Goal: Task Accomplishment & Management: Manage account settings

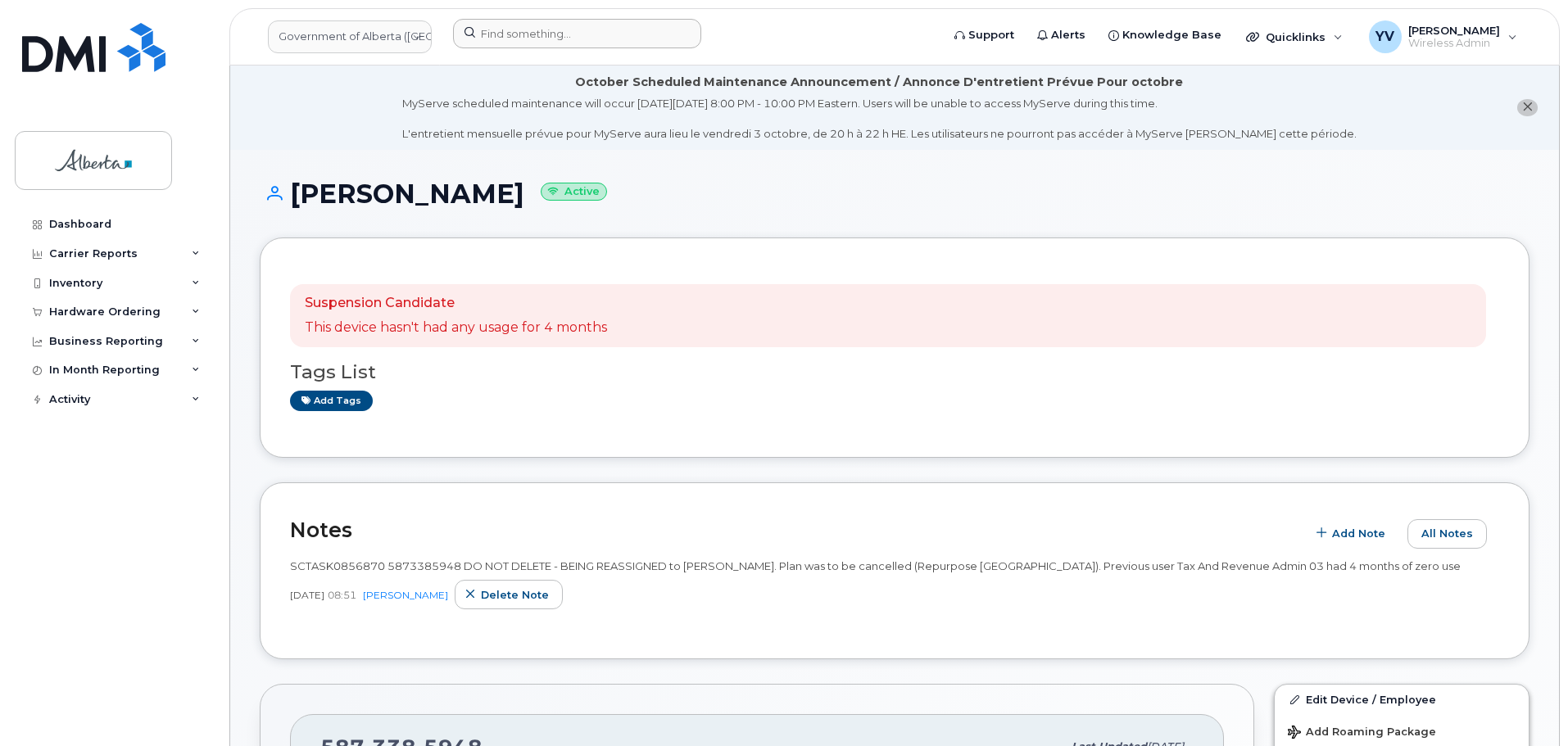
scroll to position [382, 0]
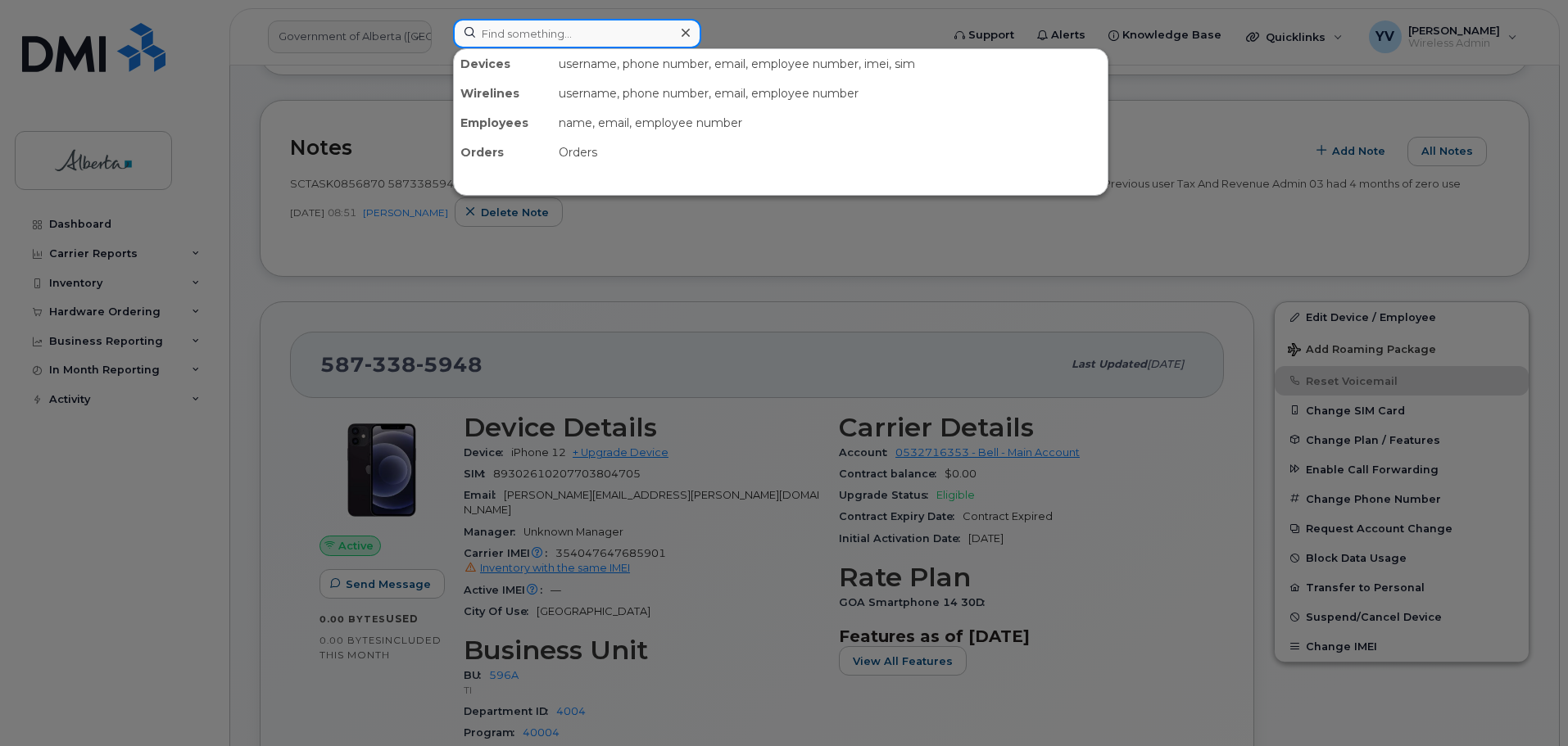
click at [494, 38] on input at bounding box center [576, 34] width 249 height 30
paste input "5873385948"
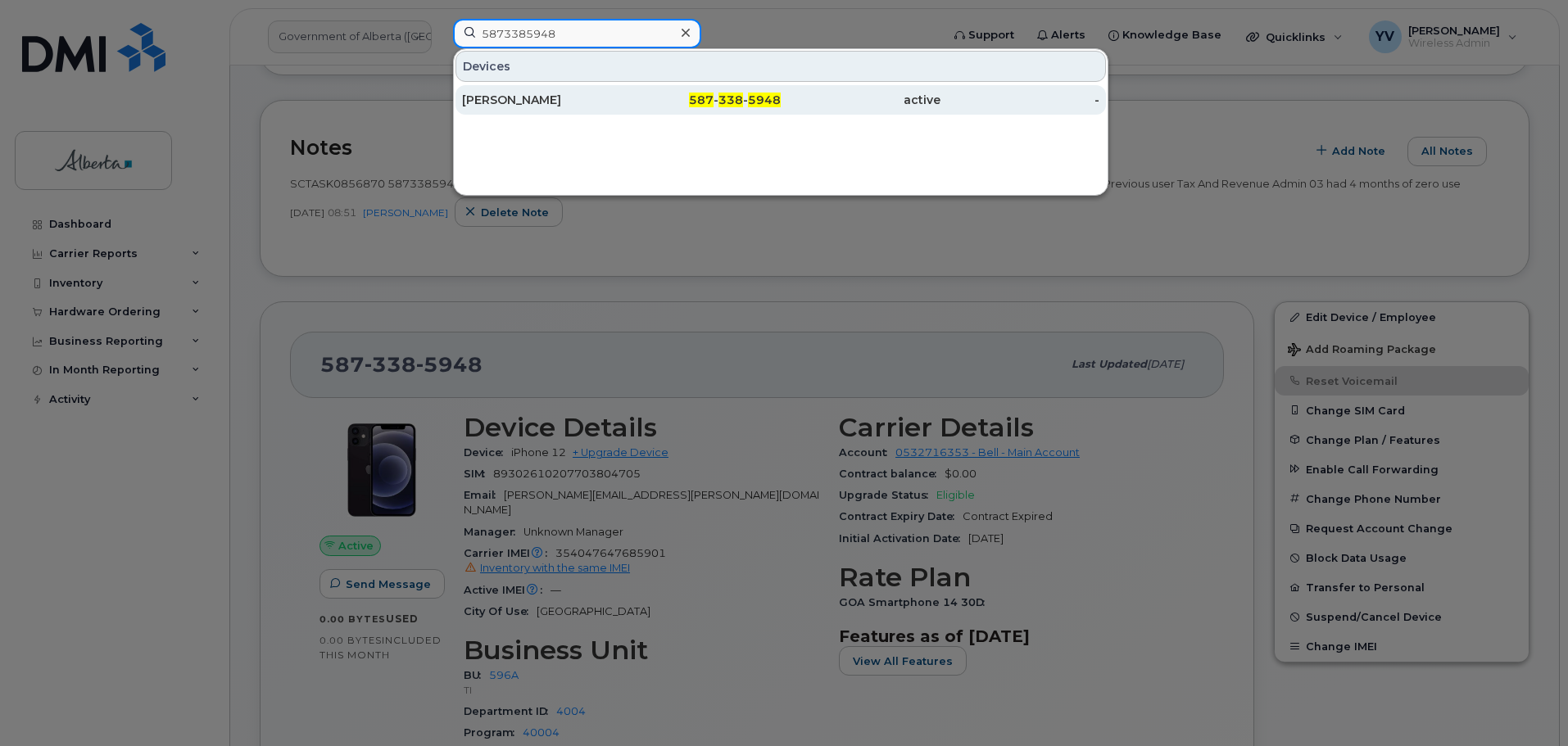
type input "5873385948"
click at [715, 92] on div "587 - 338 - 5948" at bounding box center [701, 100] width 159 height 17
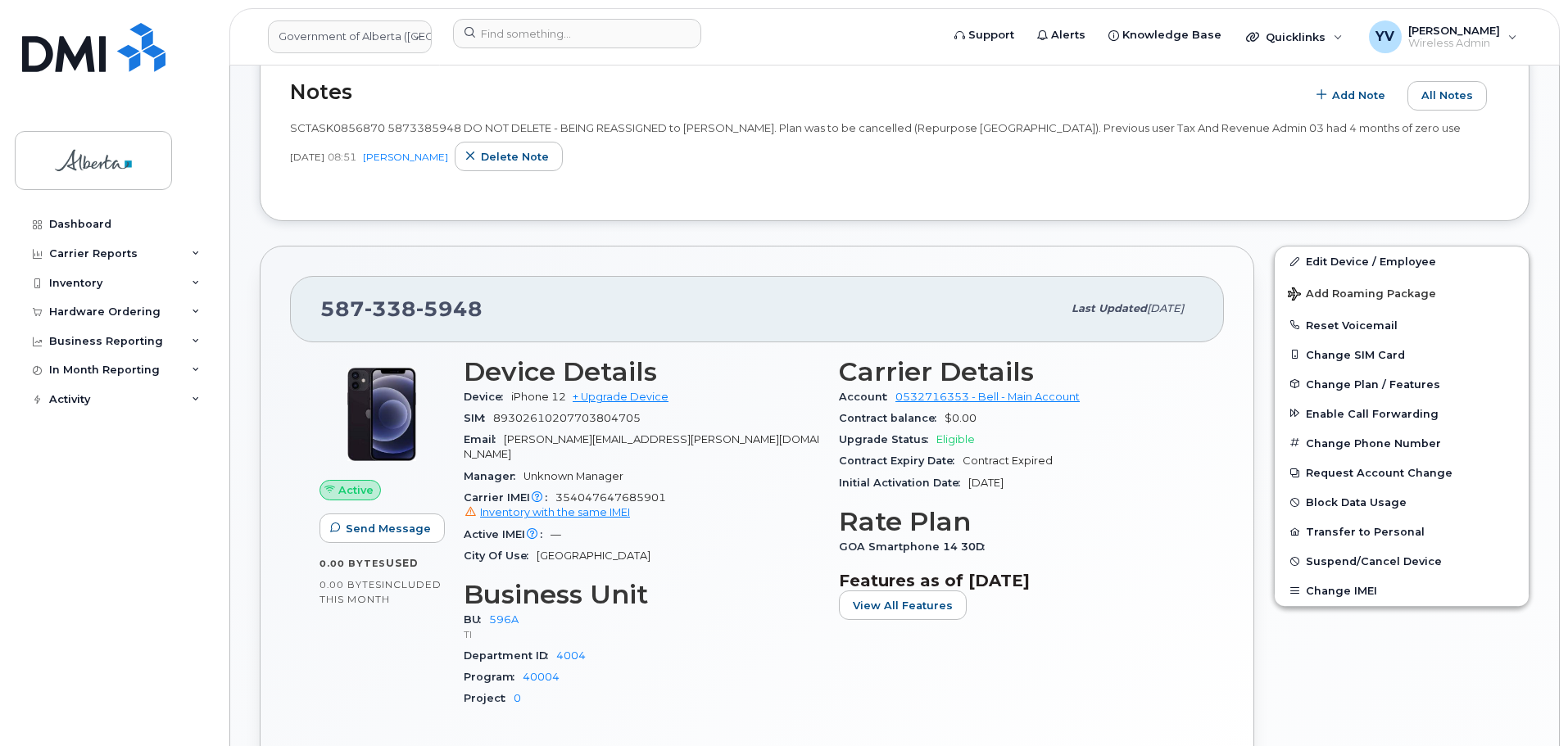
scroll to position [441, 0]
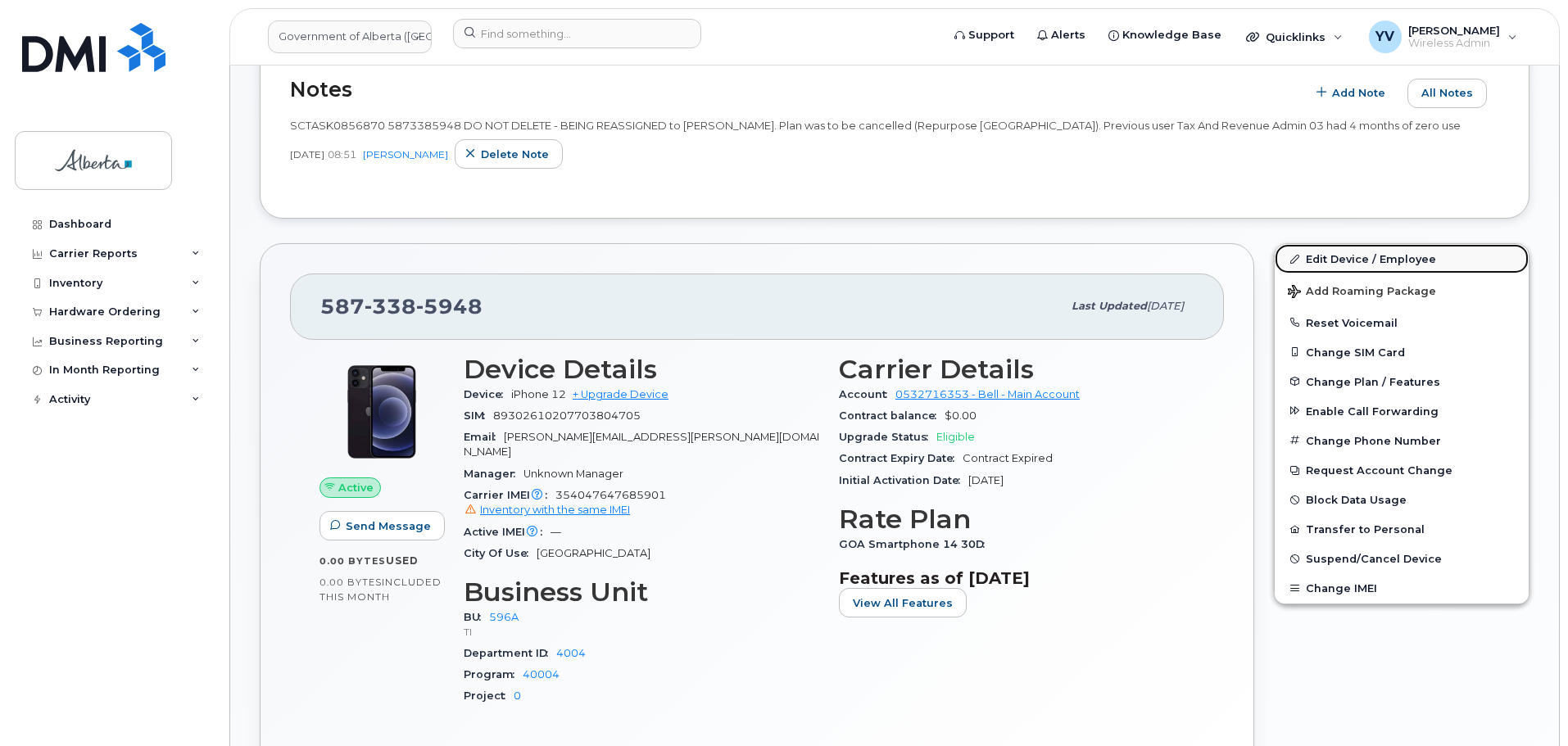
click at [1347, 258] on link "Edit Device / Employee" at bounding box center [1402, 259] width 254 height 30
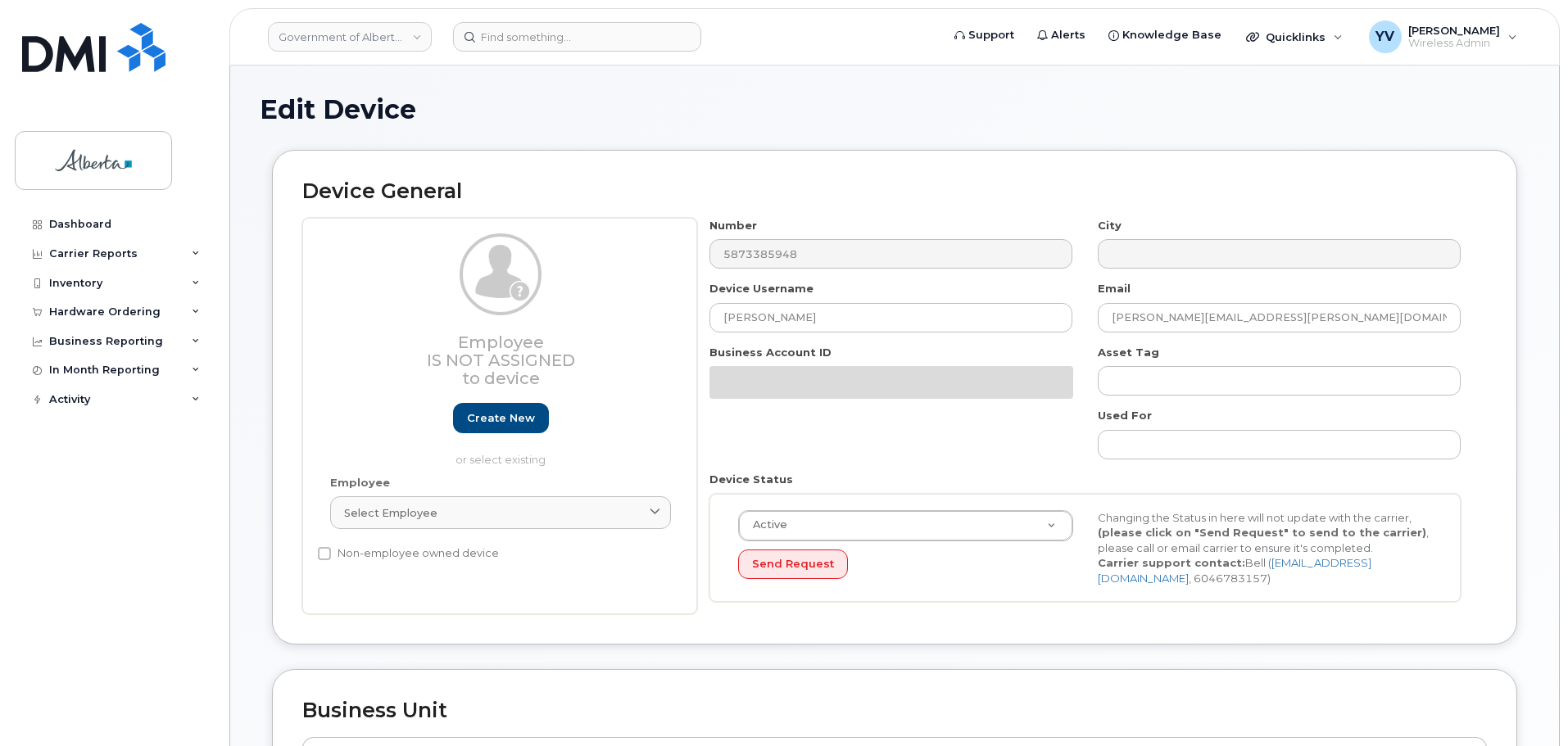
select select "4797729"
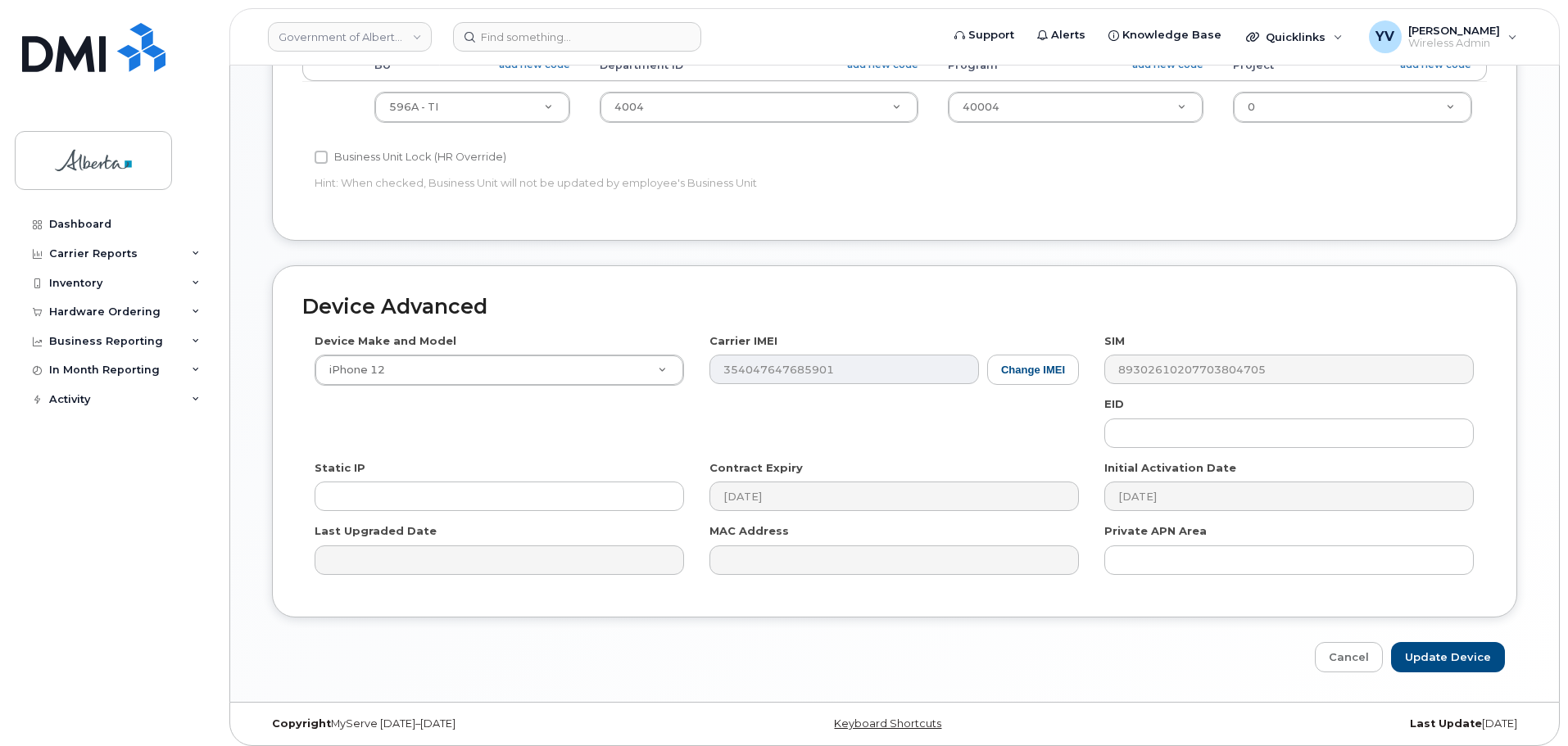
scroll to position [779, 0]
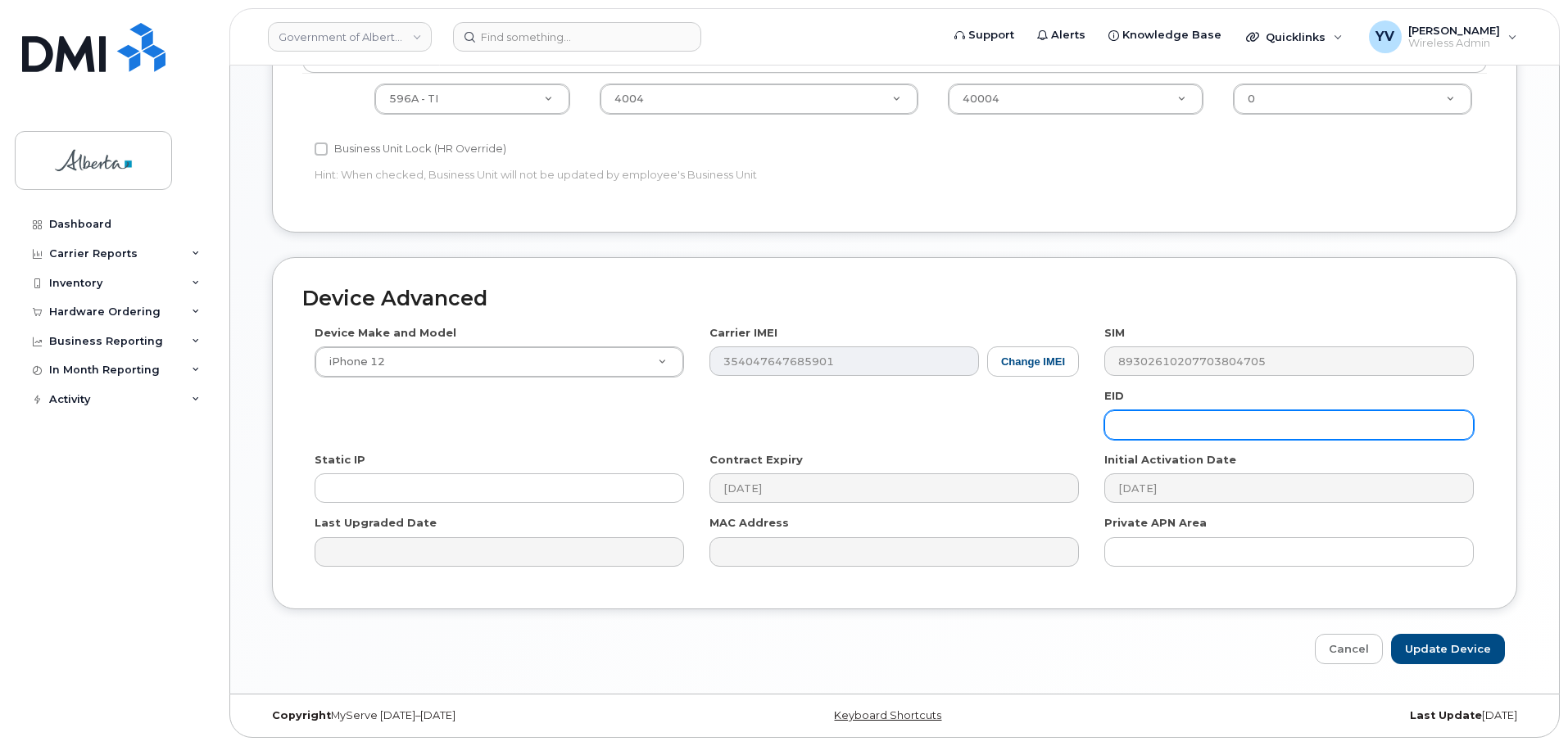
click at [1142, 419] on input "text" at bounding box center [1289, 425] width 369 height 30
paste input "89049032006008882600073974225140"
type input "89049032006008882600073974225140"
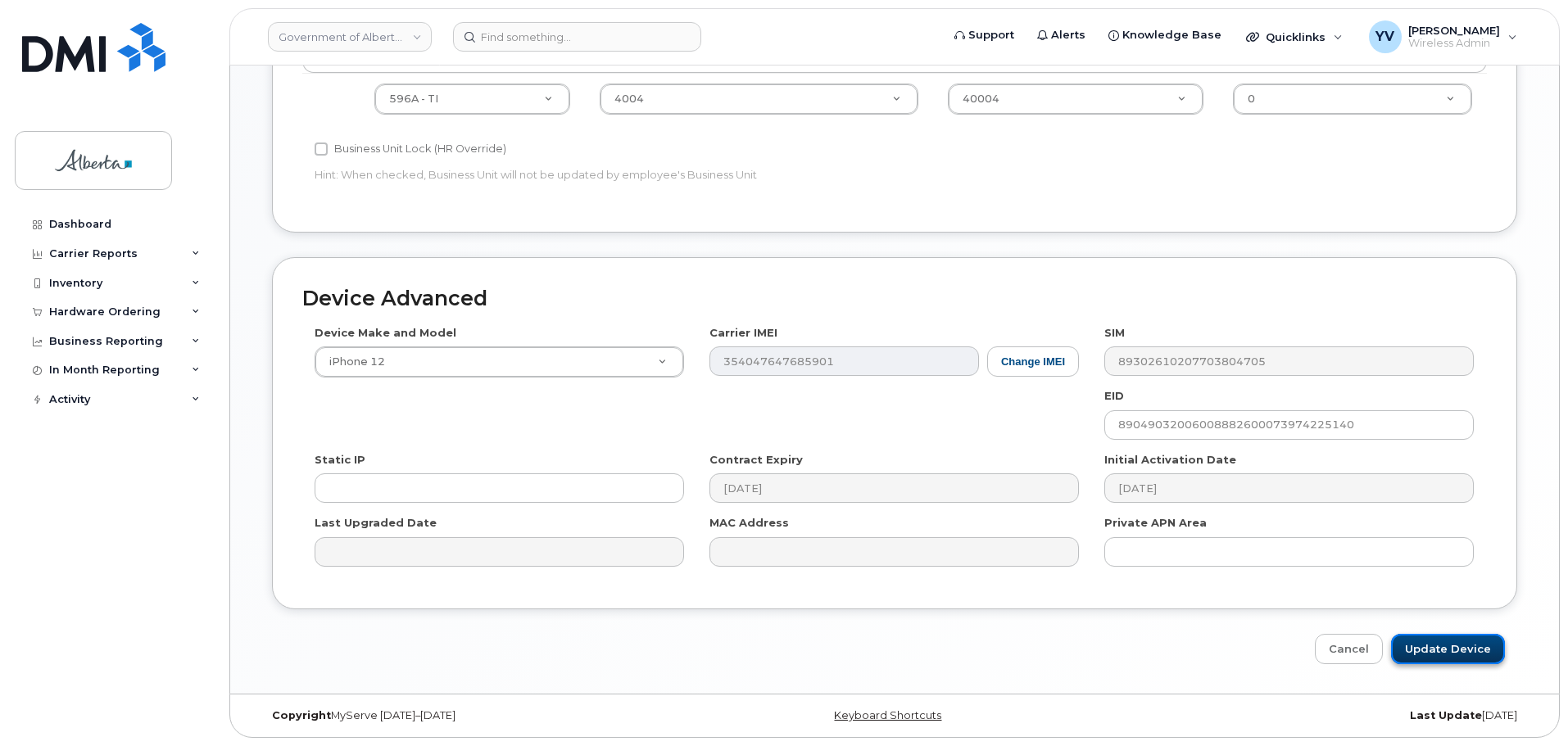
click at [1446, 646] on input "Update Device" at bounding box center [1447, 649] width 114 height 31
type input "Saving..."
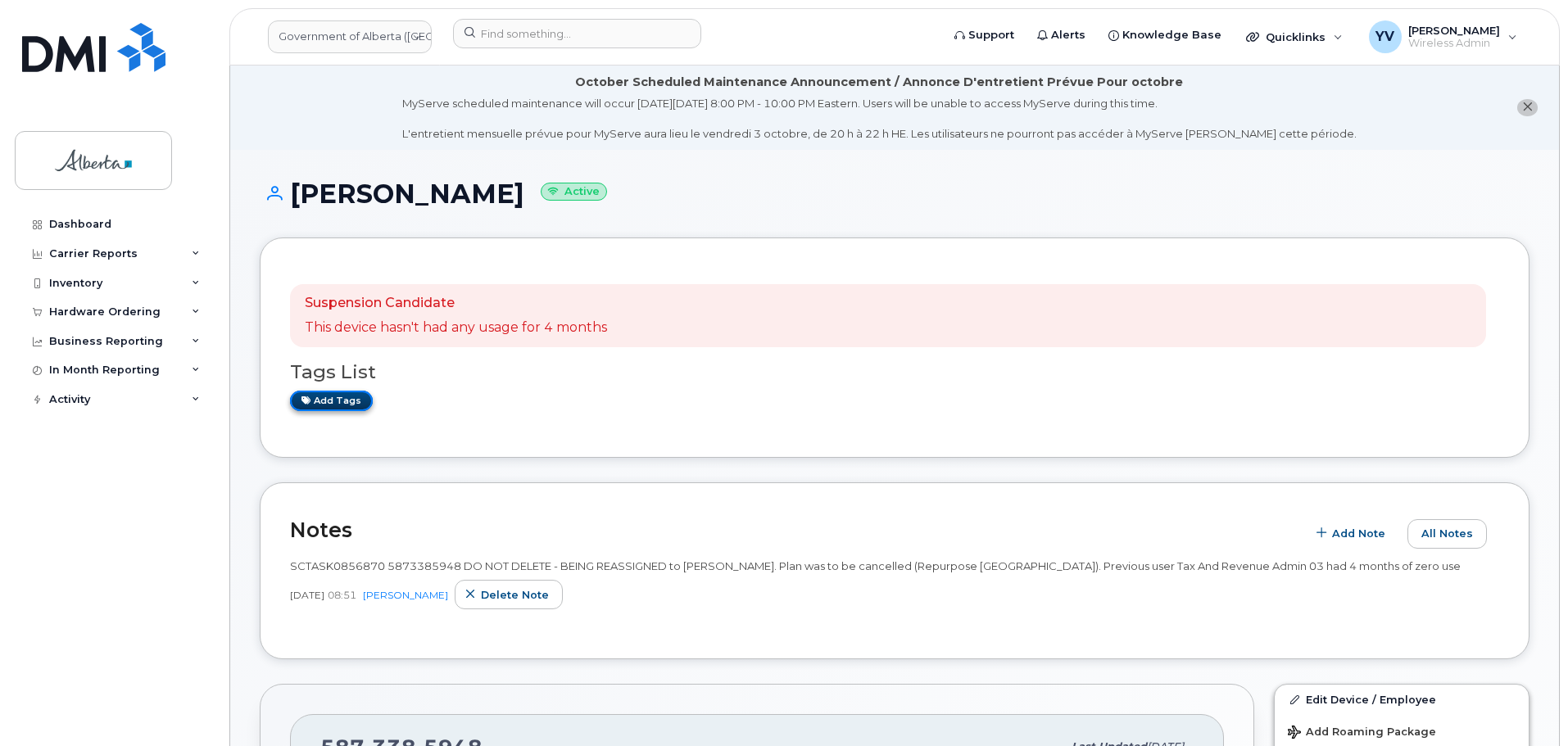
click at [328, 398] on link "Add tags" at bounding box center [332, 400] width 83 height 21
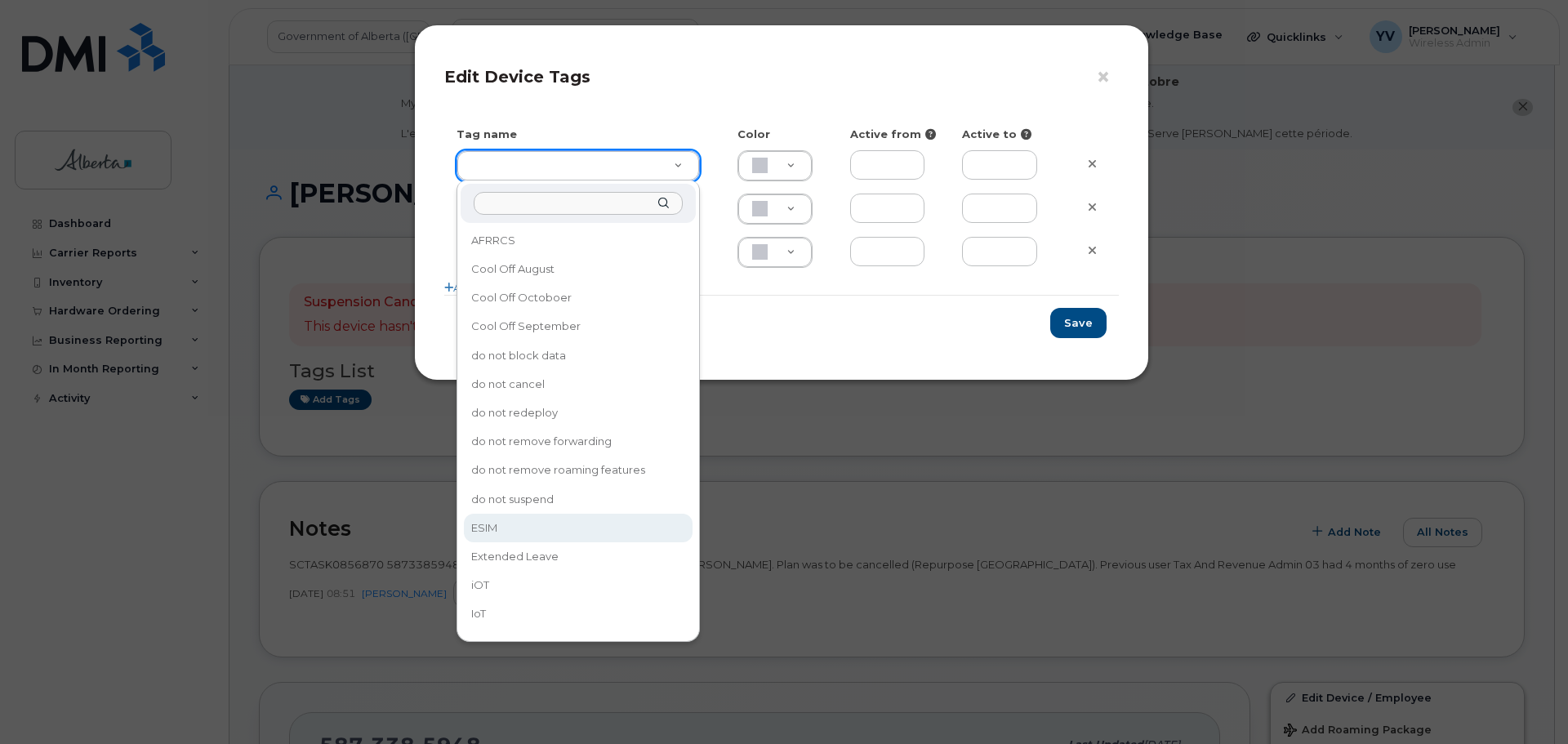
type input "ESIM"
type input "D6CDC1"
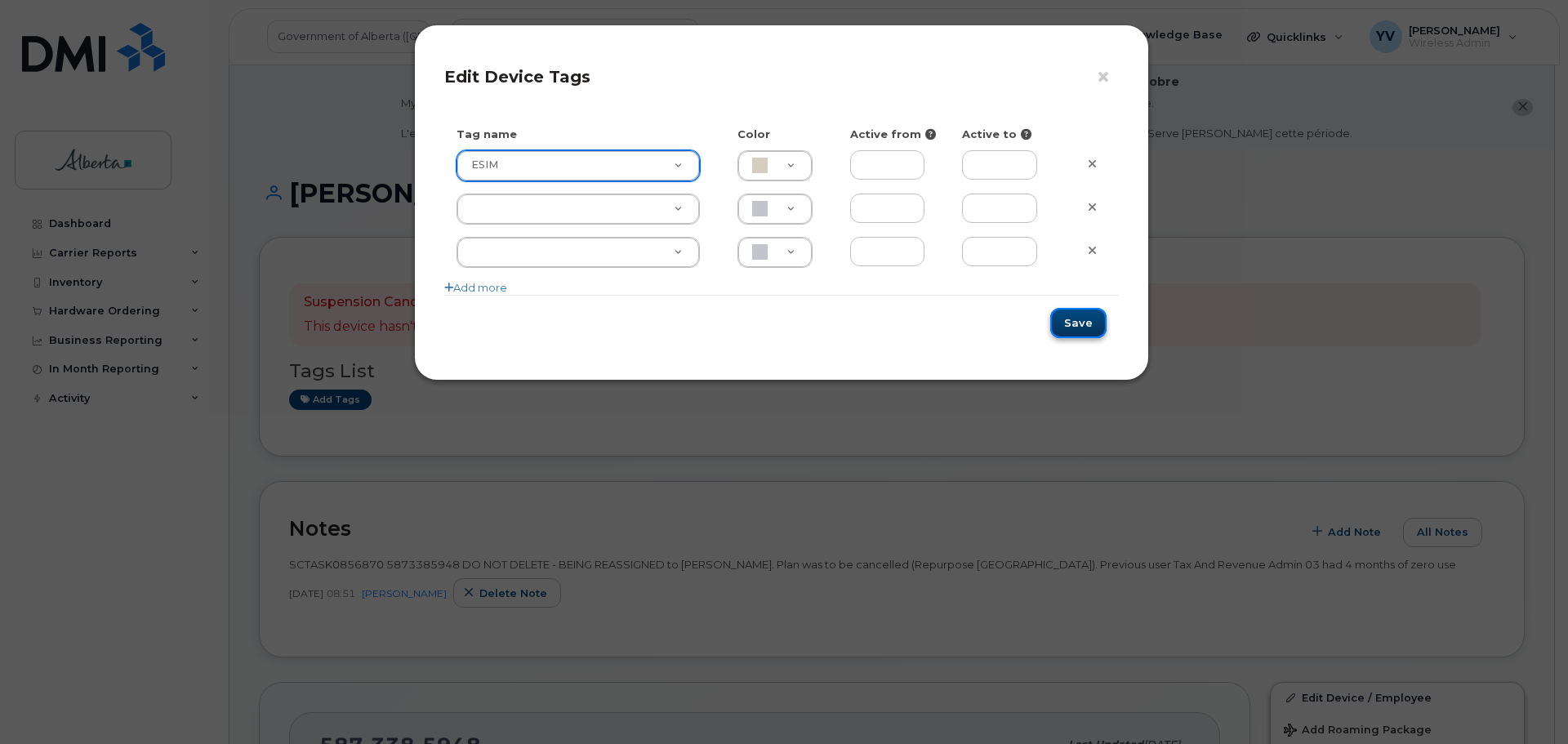
click at [1081, 309] on button "Save" at bounding box center [1077, 323] width 56 height 31
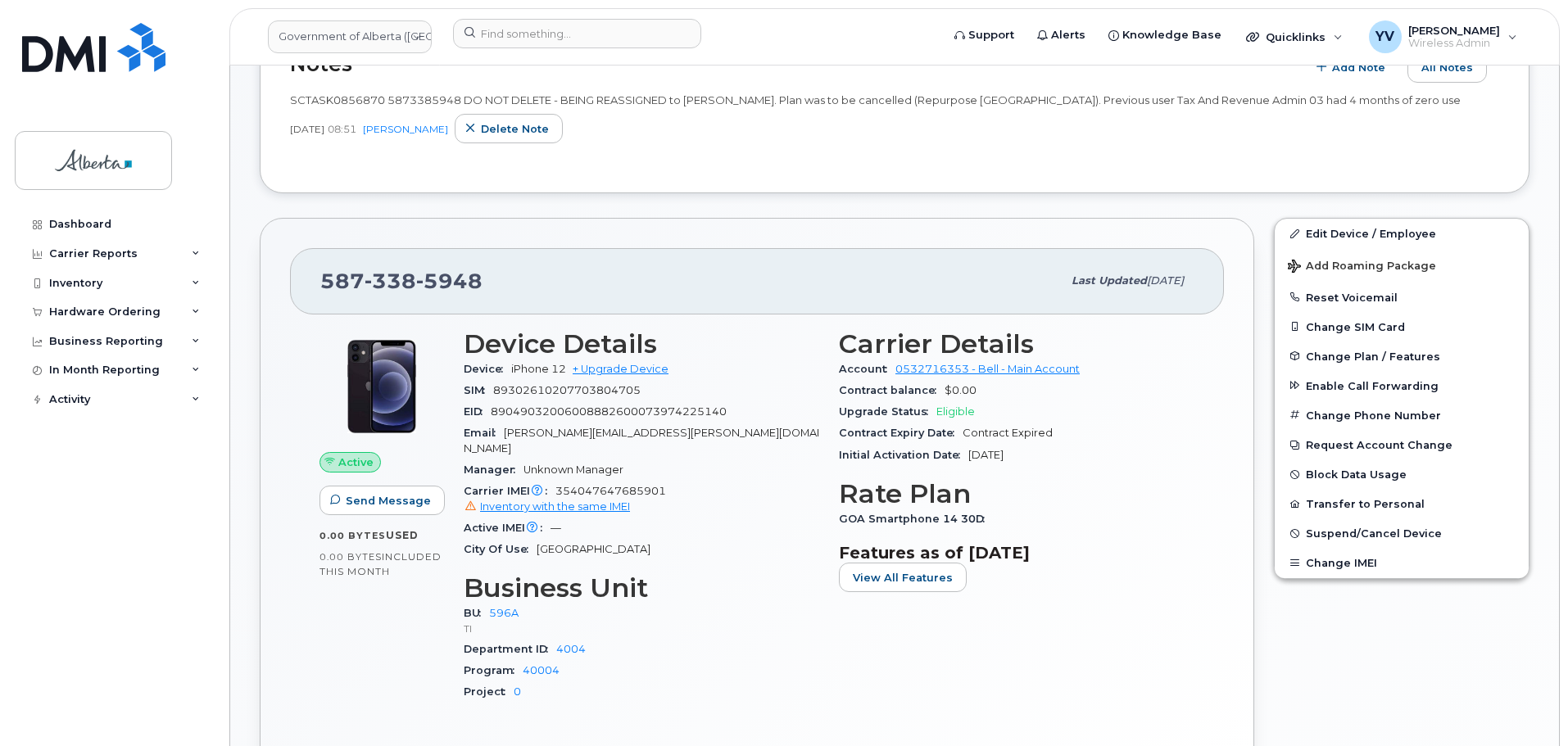
scroll to position [473, 0]
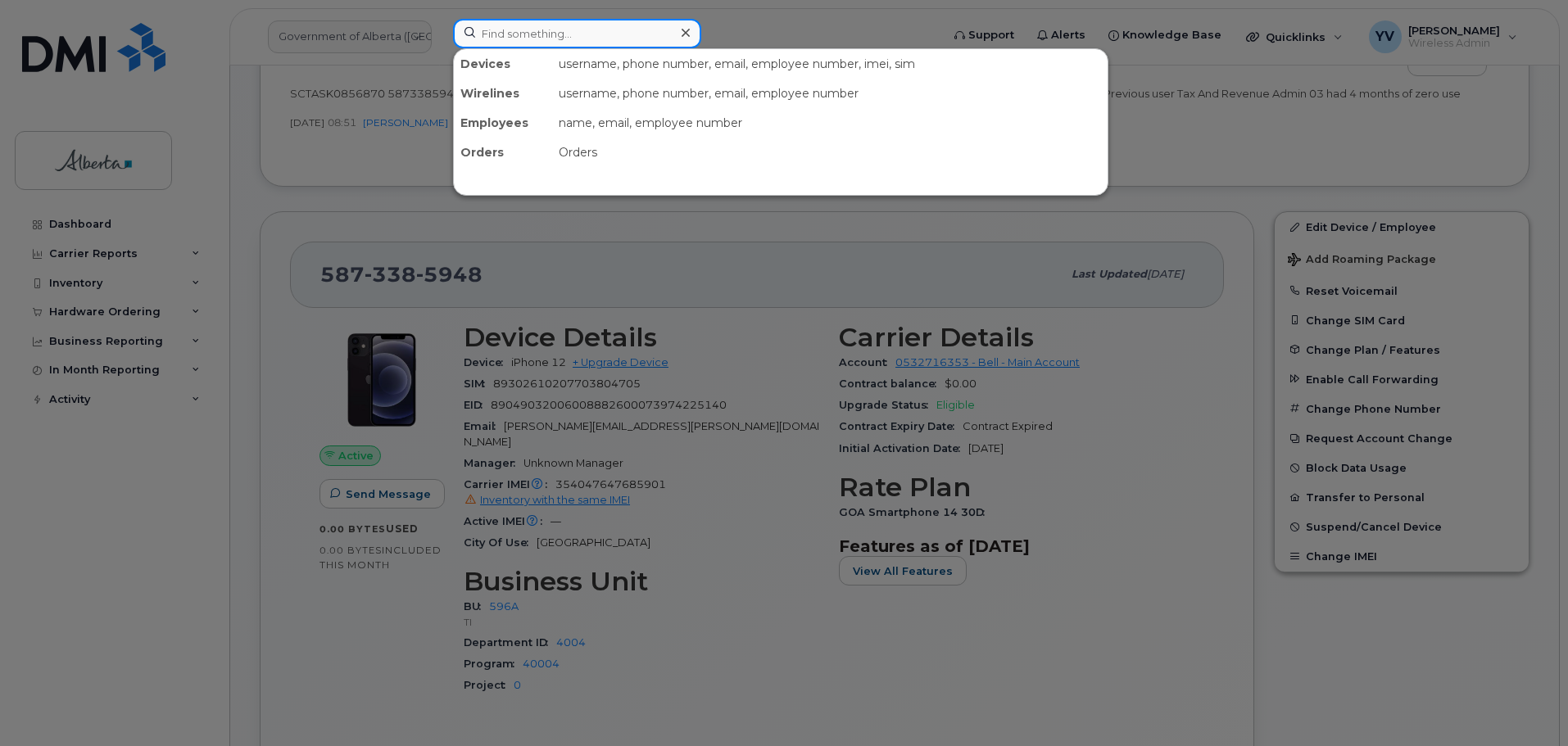
click at [499, 32] on input at bounding box center [576, 34] width 249 height 30
paste input "7803406683"
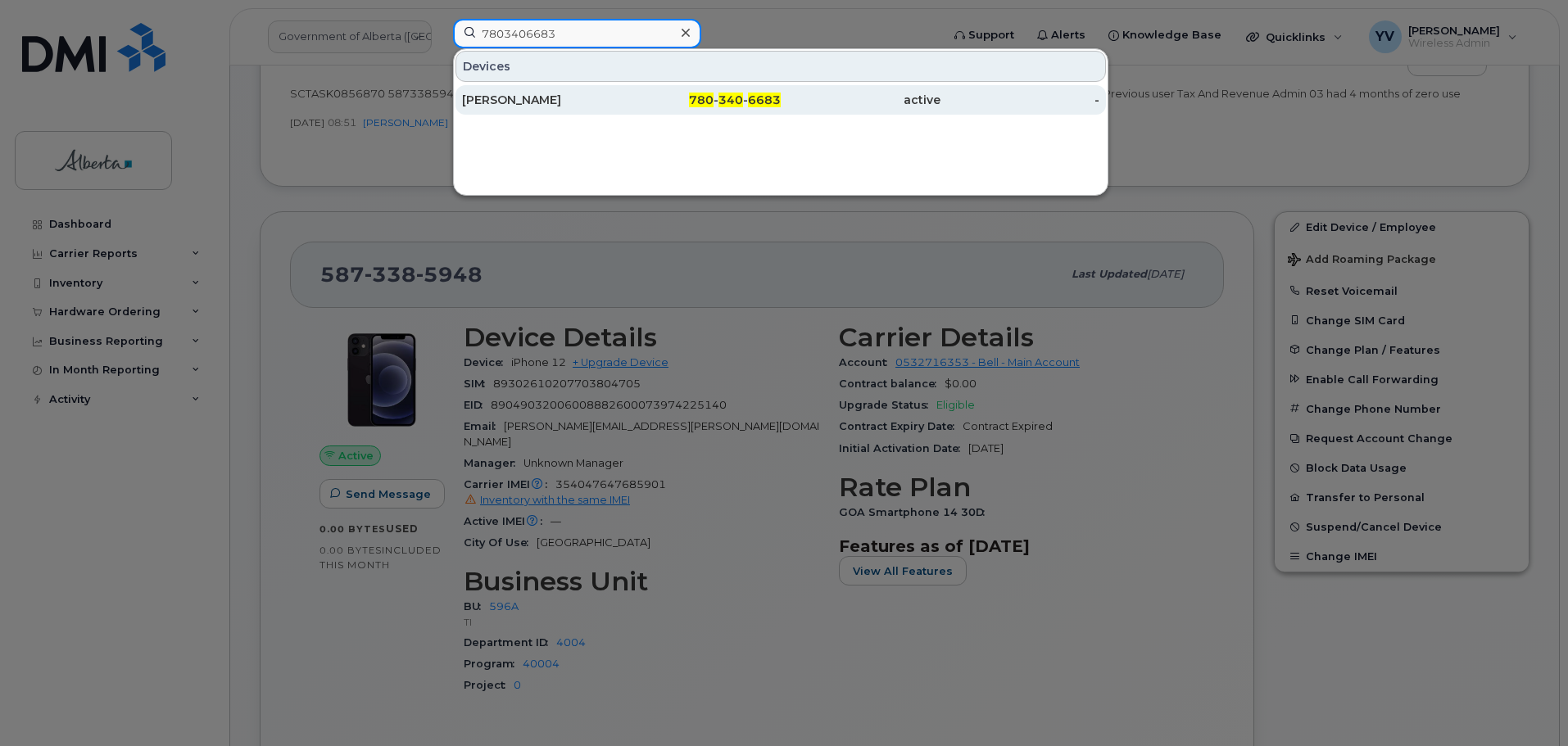
type input "7803406683"
click at [718, 99] on div "780 - 340 - 6683" at bounding box center [701, 100] width 159 height 17
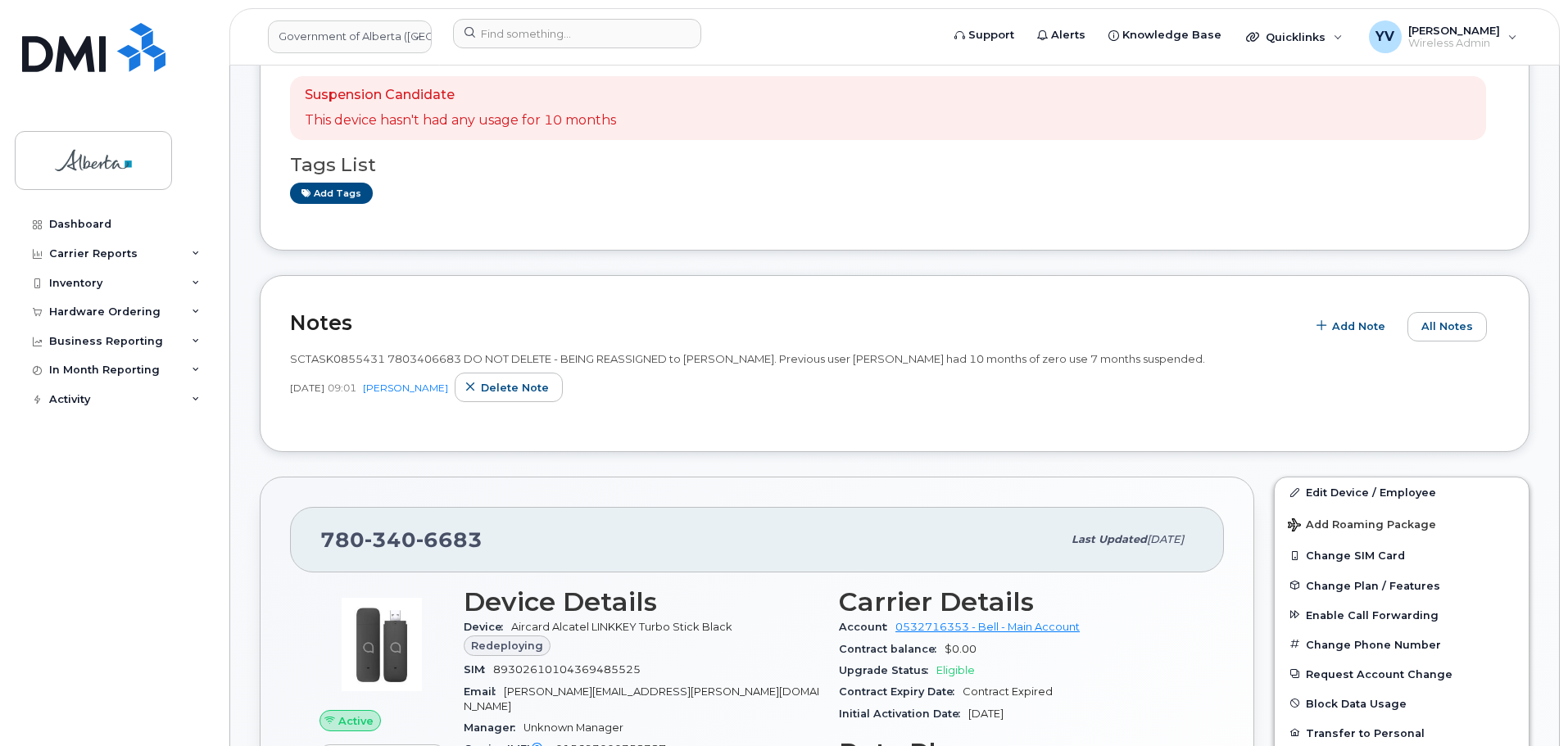
scroll to position [457, 0]
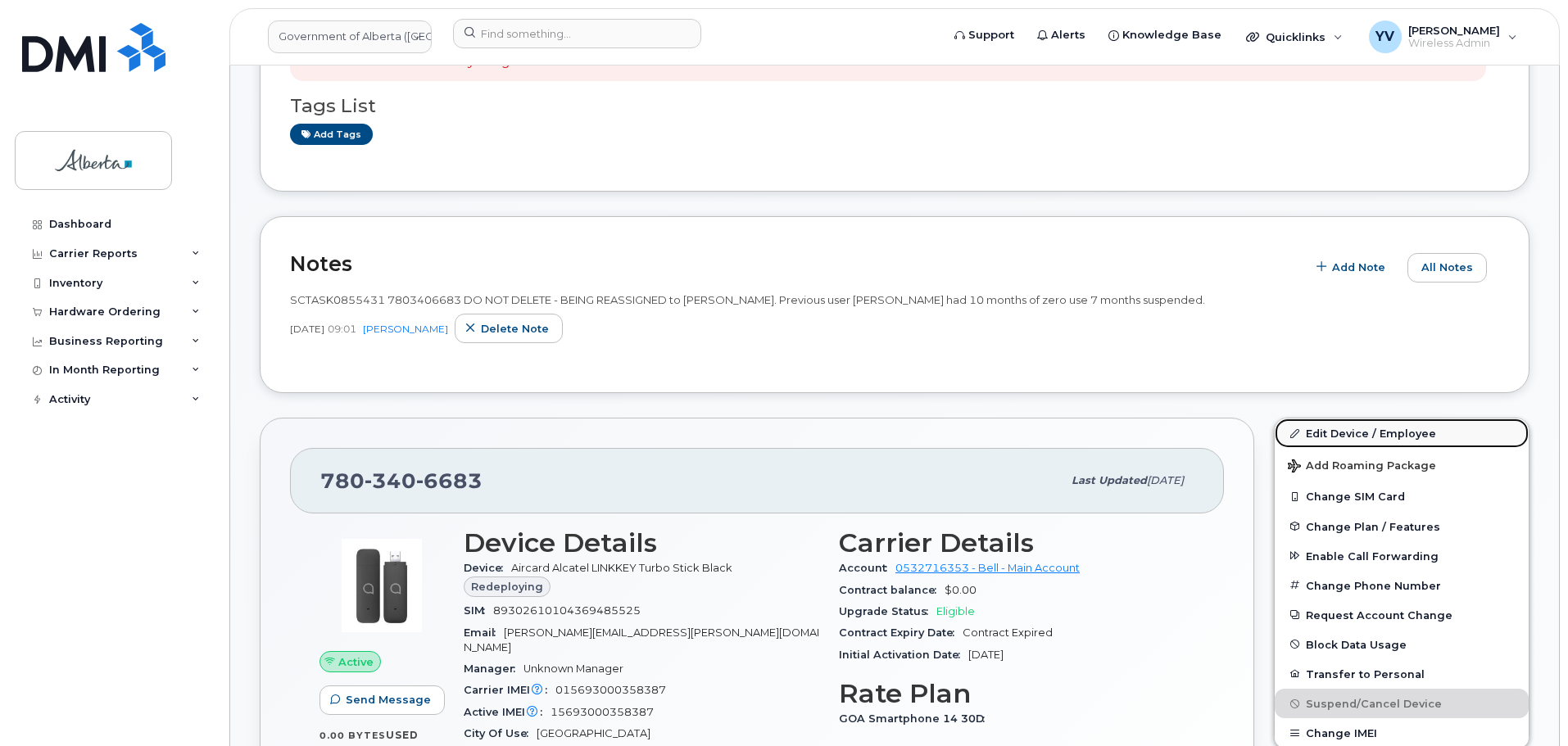
click at [1341, 433] on link "Edit Device / Employee" at bounding box center [1402, 434] width 254 height 30
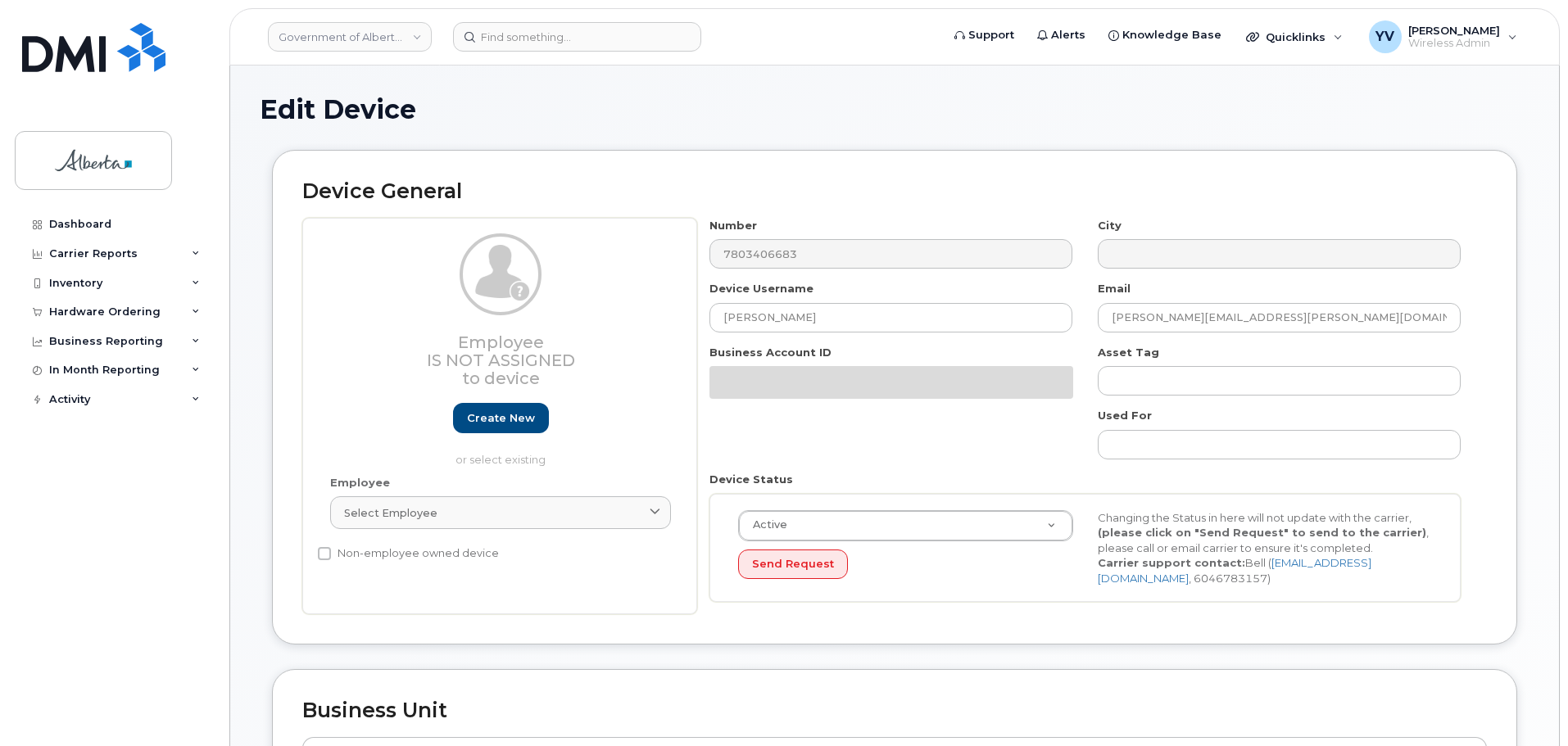
select select "4120330"
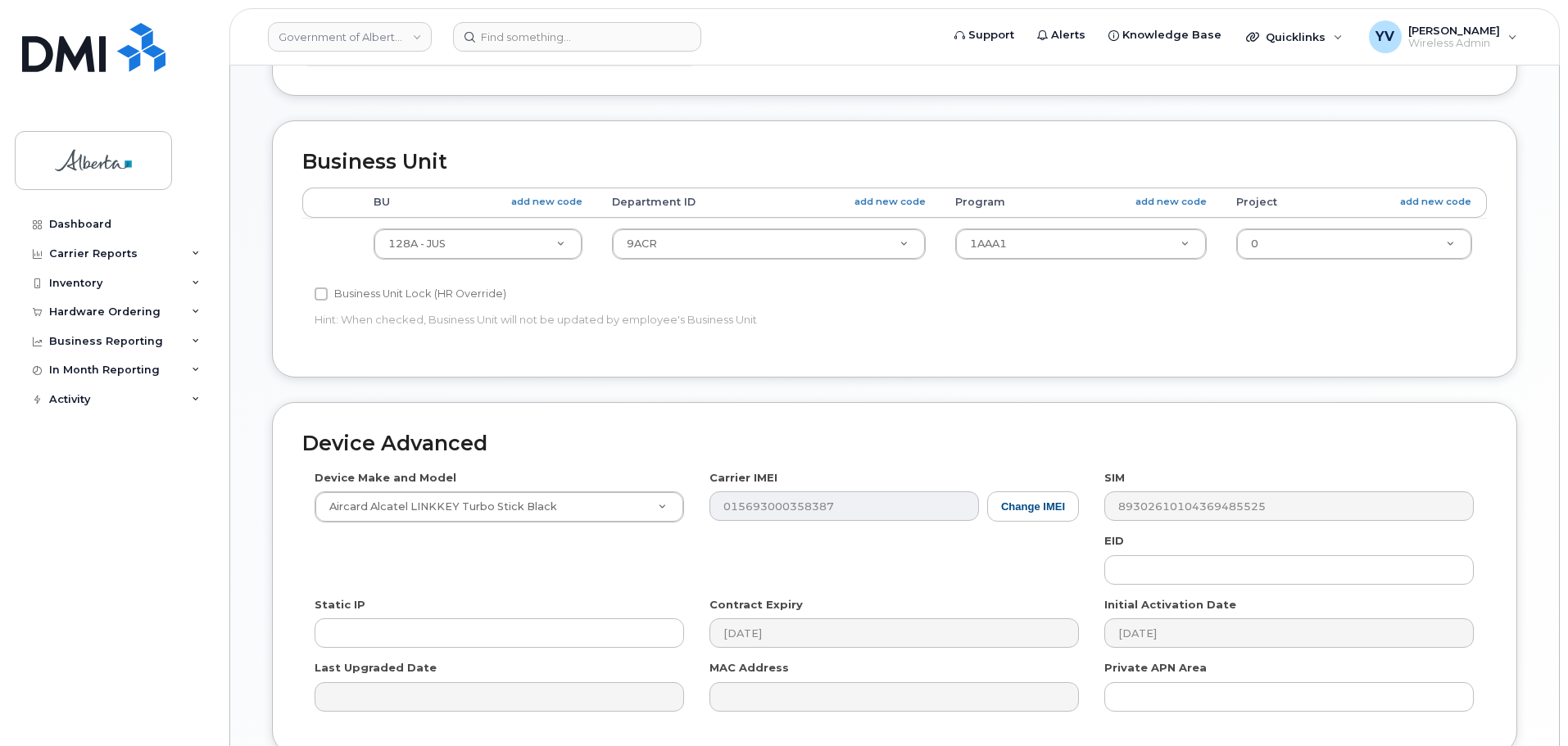
scroll to position [779, 0]
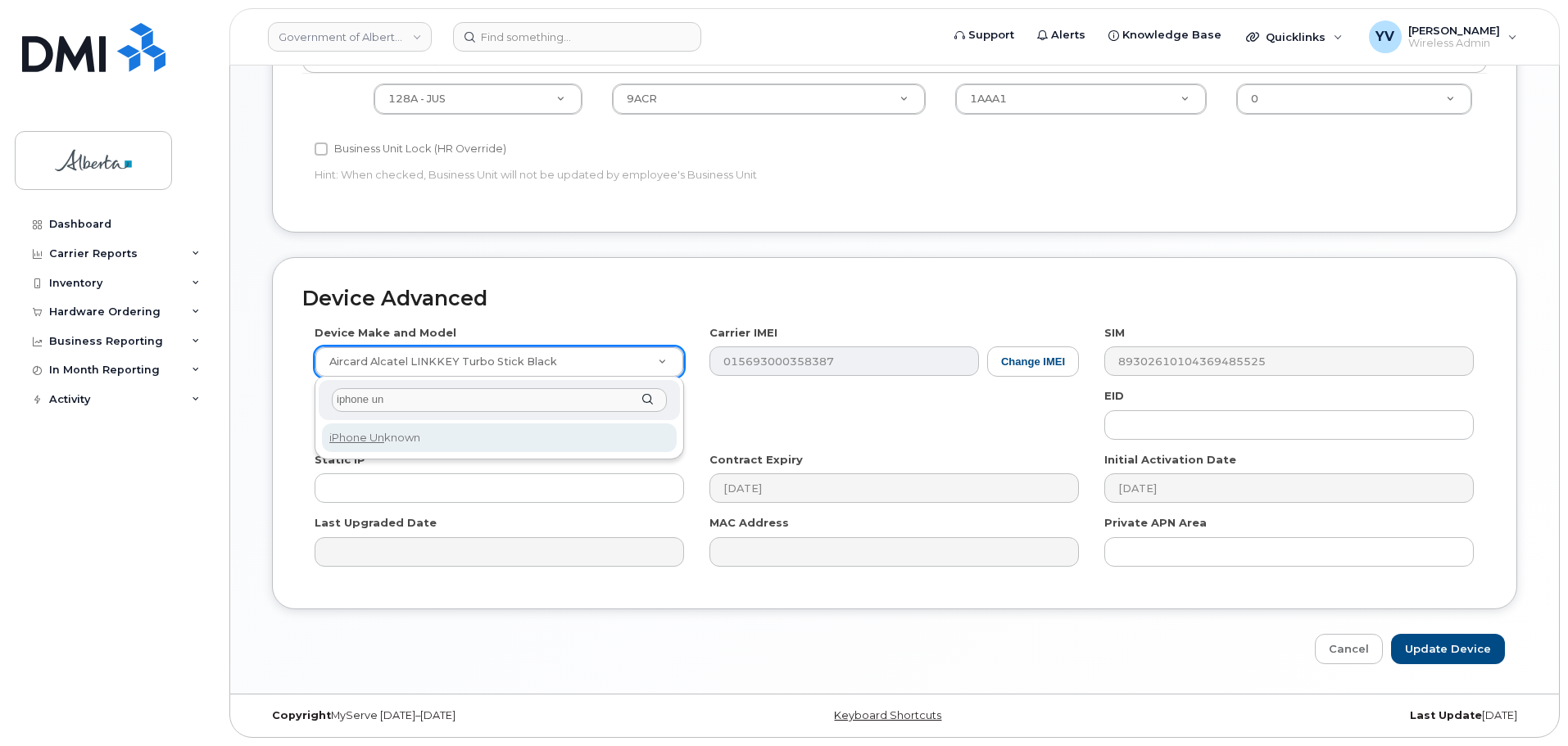
type input "iphone un"
select select "185"
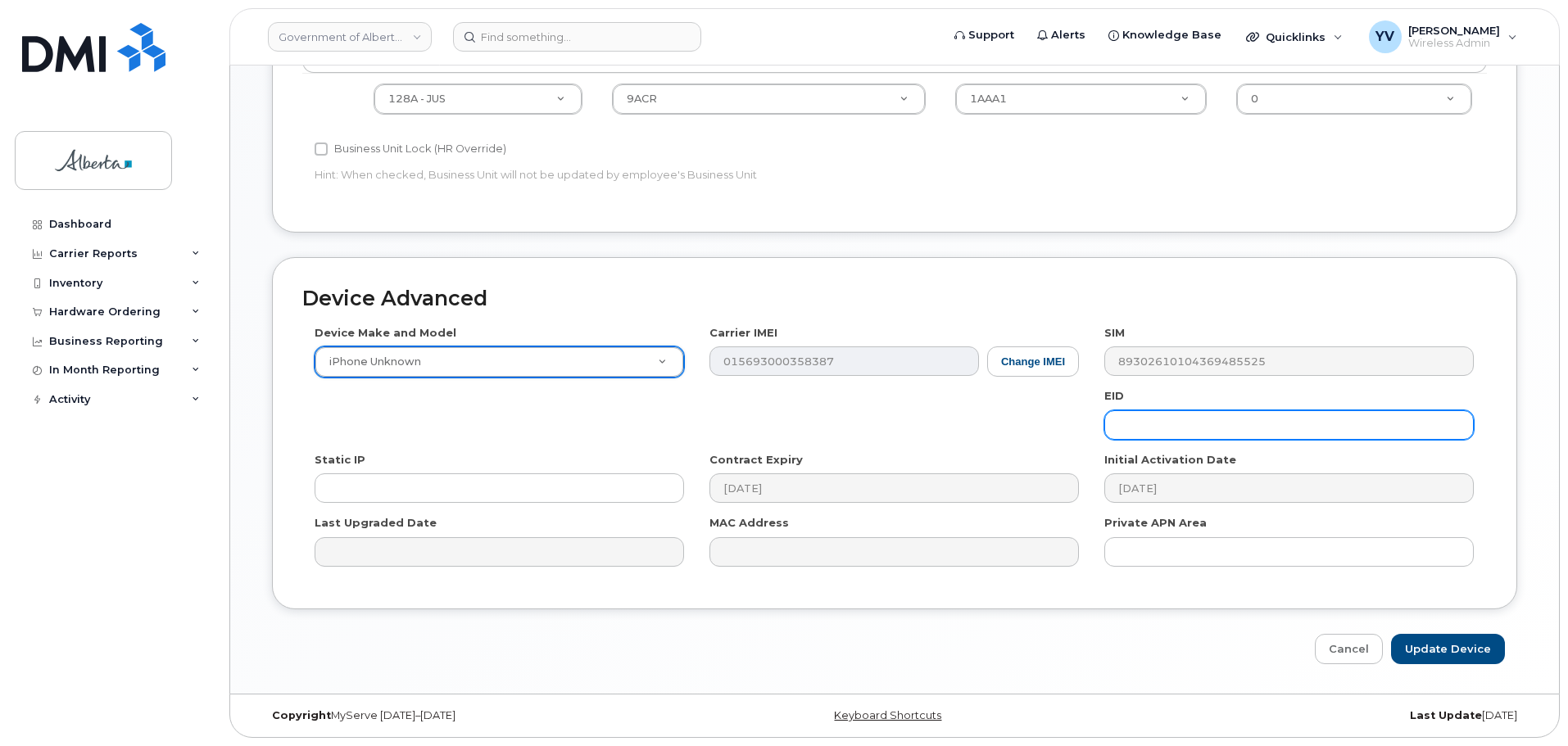
click at [1141, 433] on input "text" at bounding box center [1289, 425] width 369 height 30
paste input "89043052010008887025010313111141"
type input "89043052010008887025010313111141"
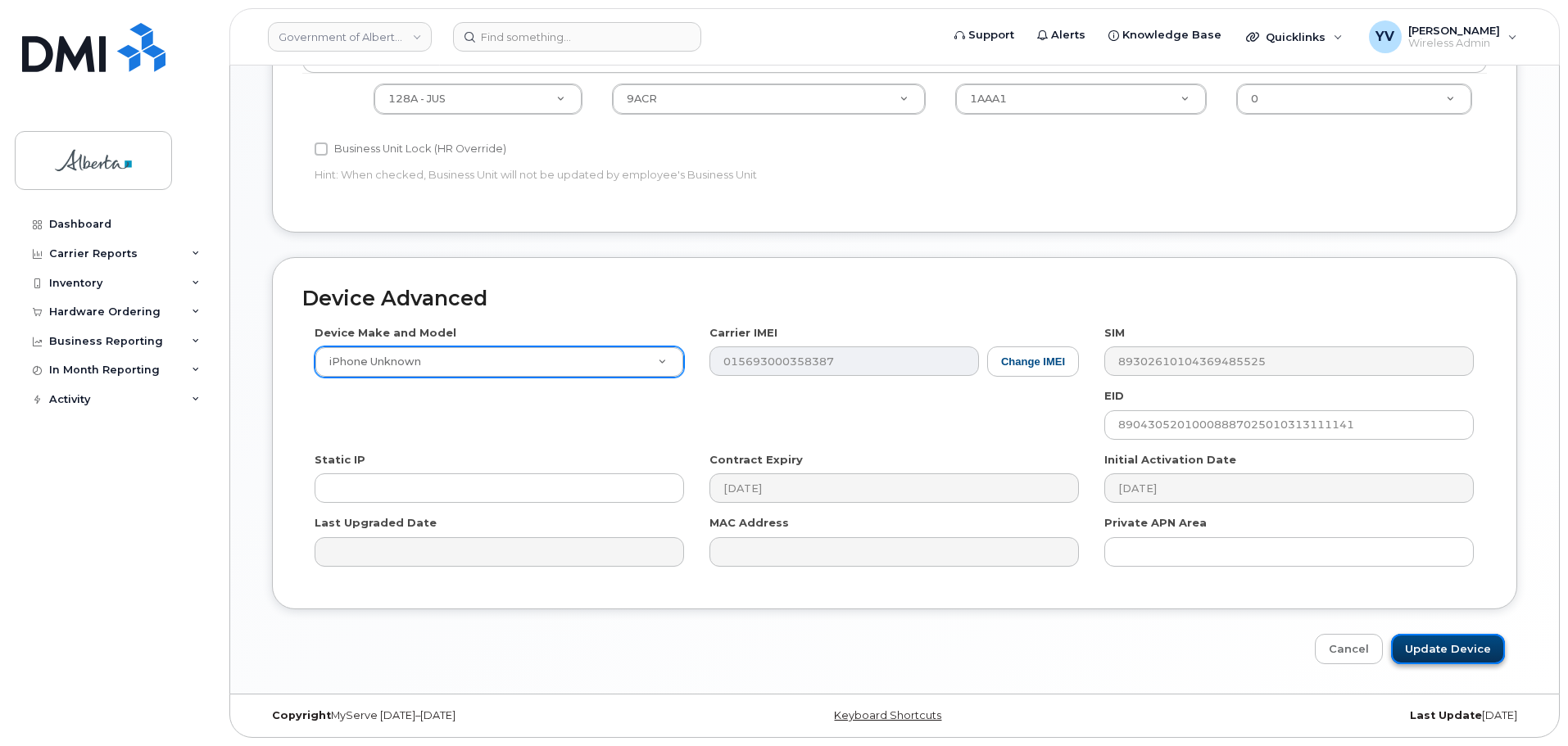
click at [1452, 643] on input "Update Device" at bounding box center [1447, 649] width 114 height 31
type input "Saving..."
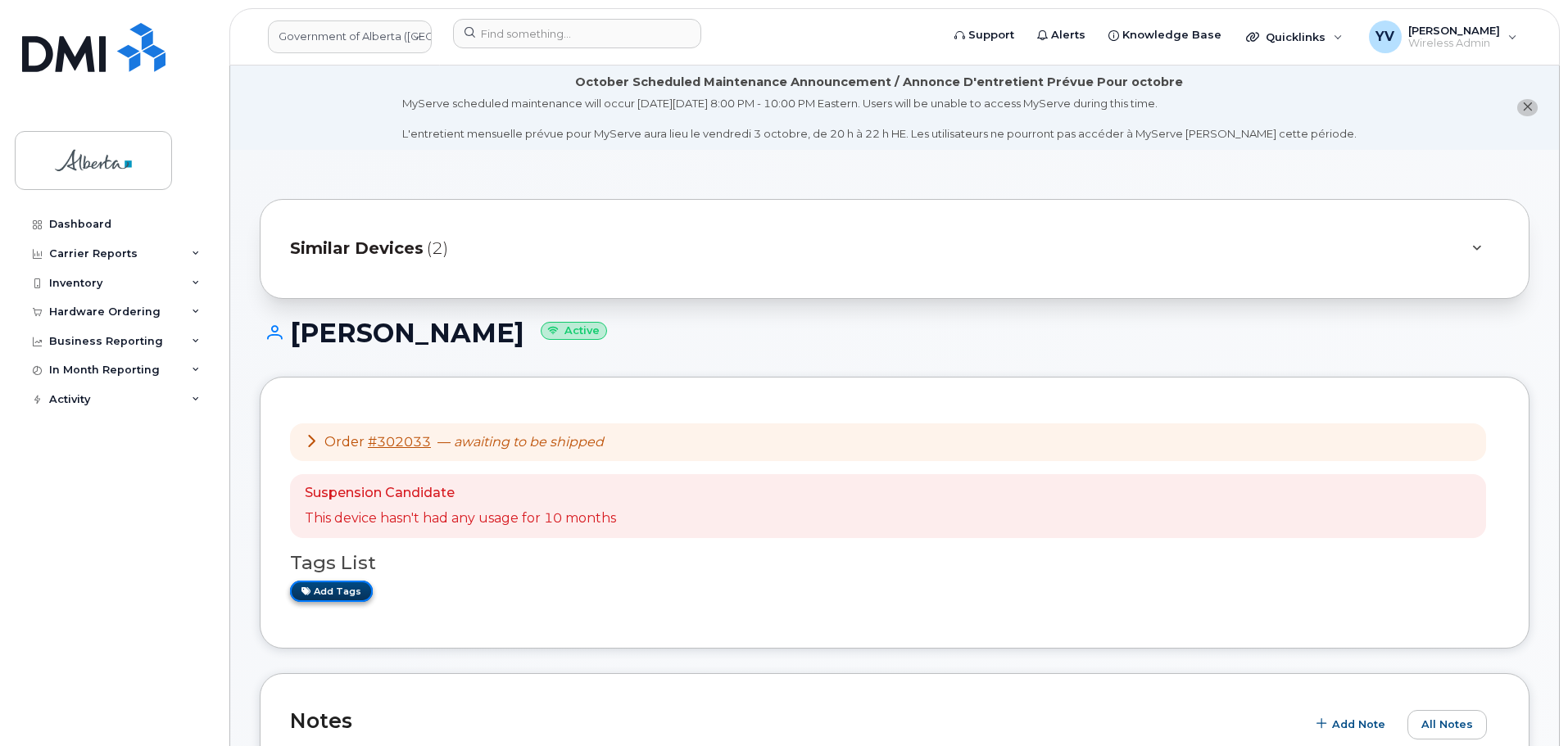
click at [325, 586] on link "Add tags" at bounding box center [332, 590] width 83 height 21
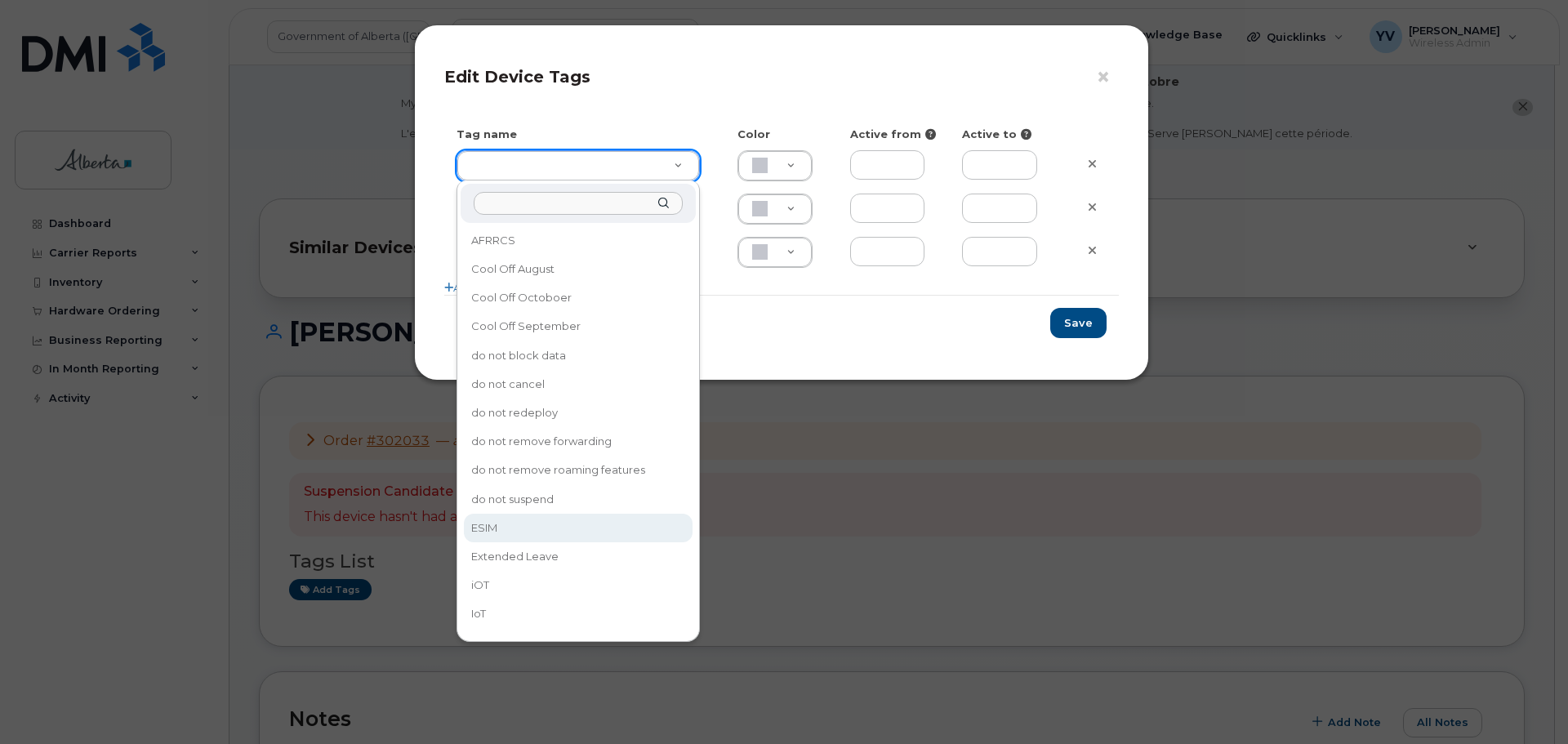
type input "ESIM"
type input "D6CDC1"
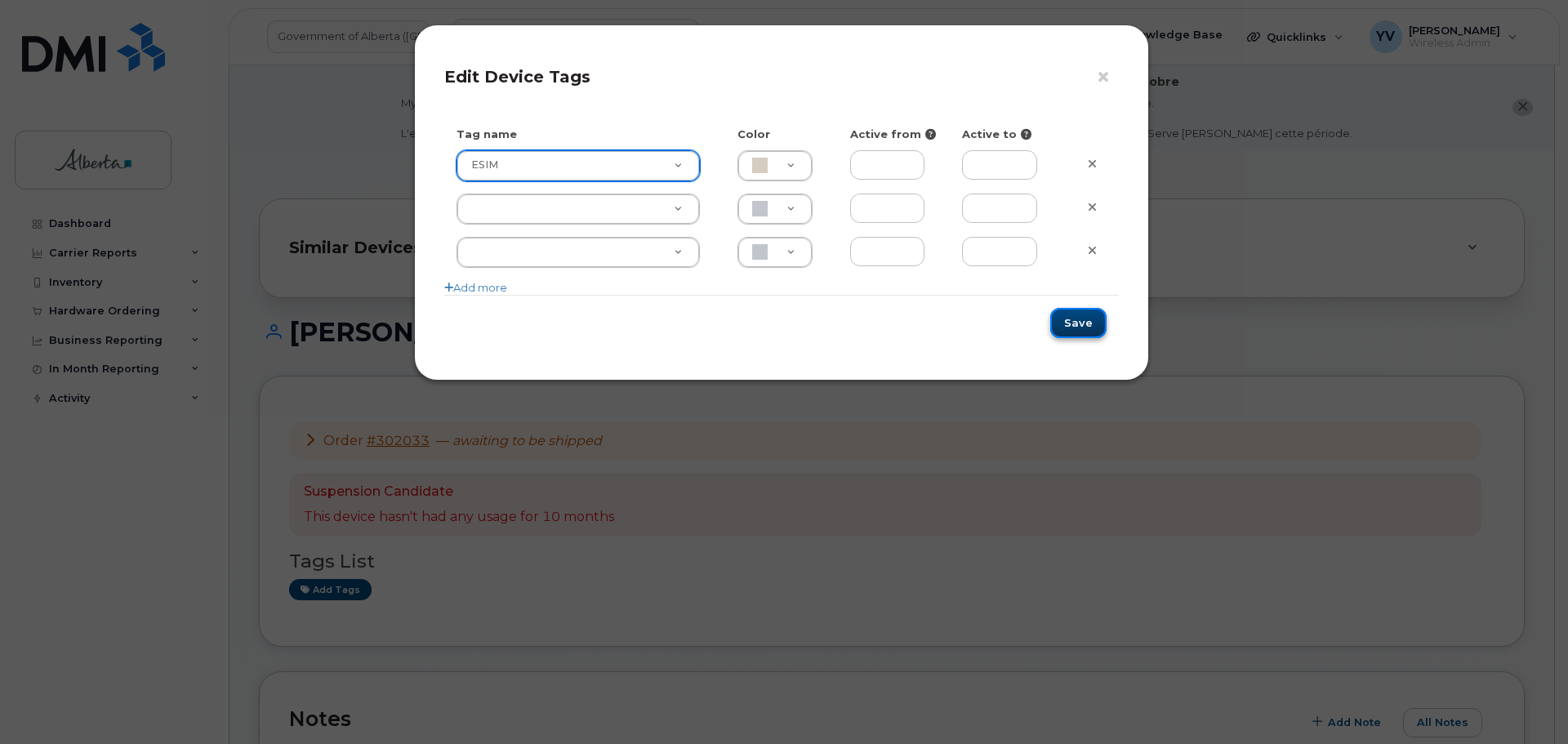
click at [1079, 313] on button "Save" at bounding box center [1077, 323] width 56 height 31
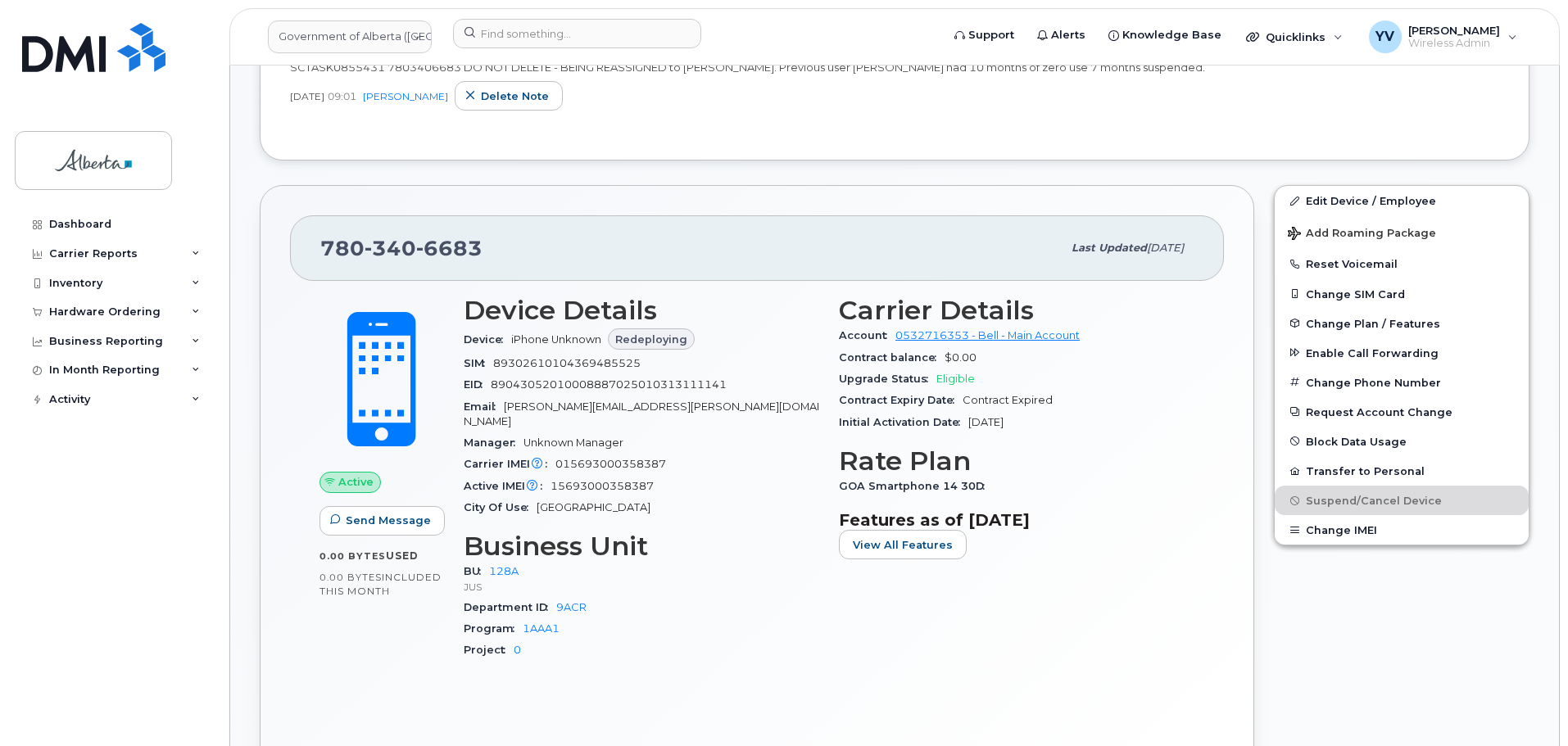
scroll to position [785, 0]
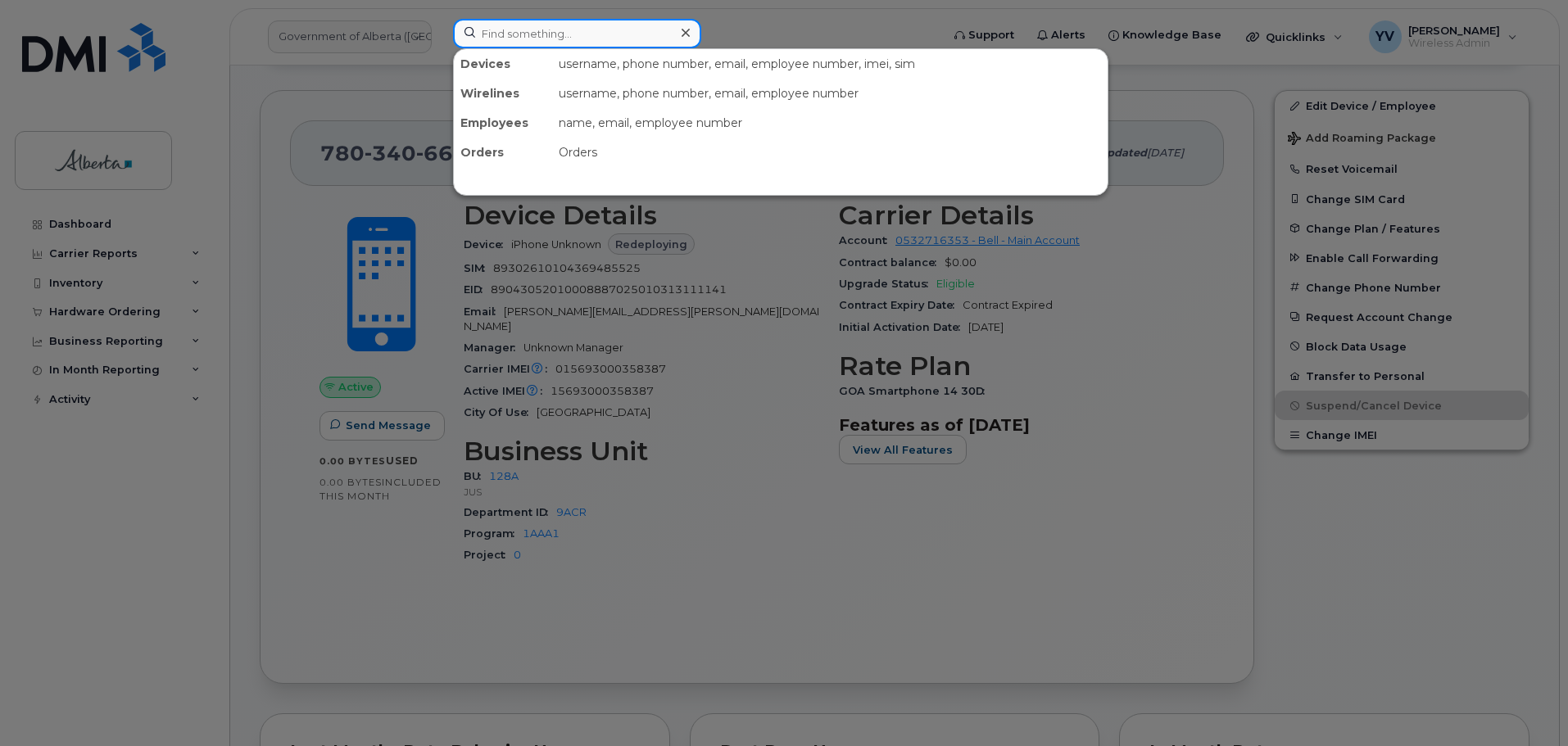
click at [486, 36] on input at bounding box center [576, 34] width 249 height 30
paste input "7802840764"
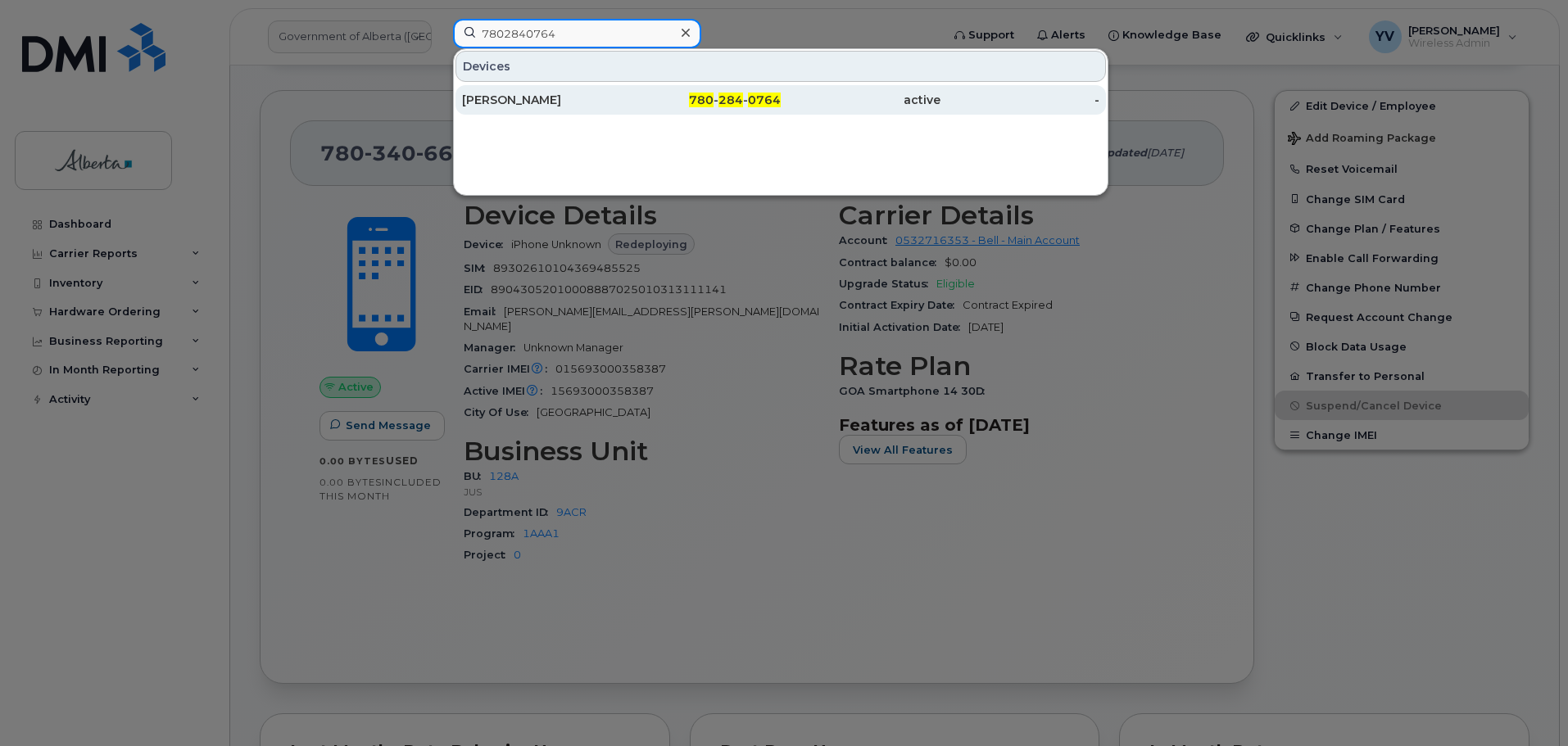
type input "7802840764"
click at [747, 103] on div "780 - 284 - 0764" at bounding box center [701, 100] width 159 height 17
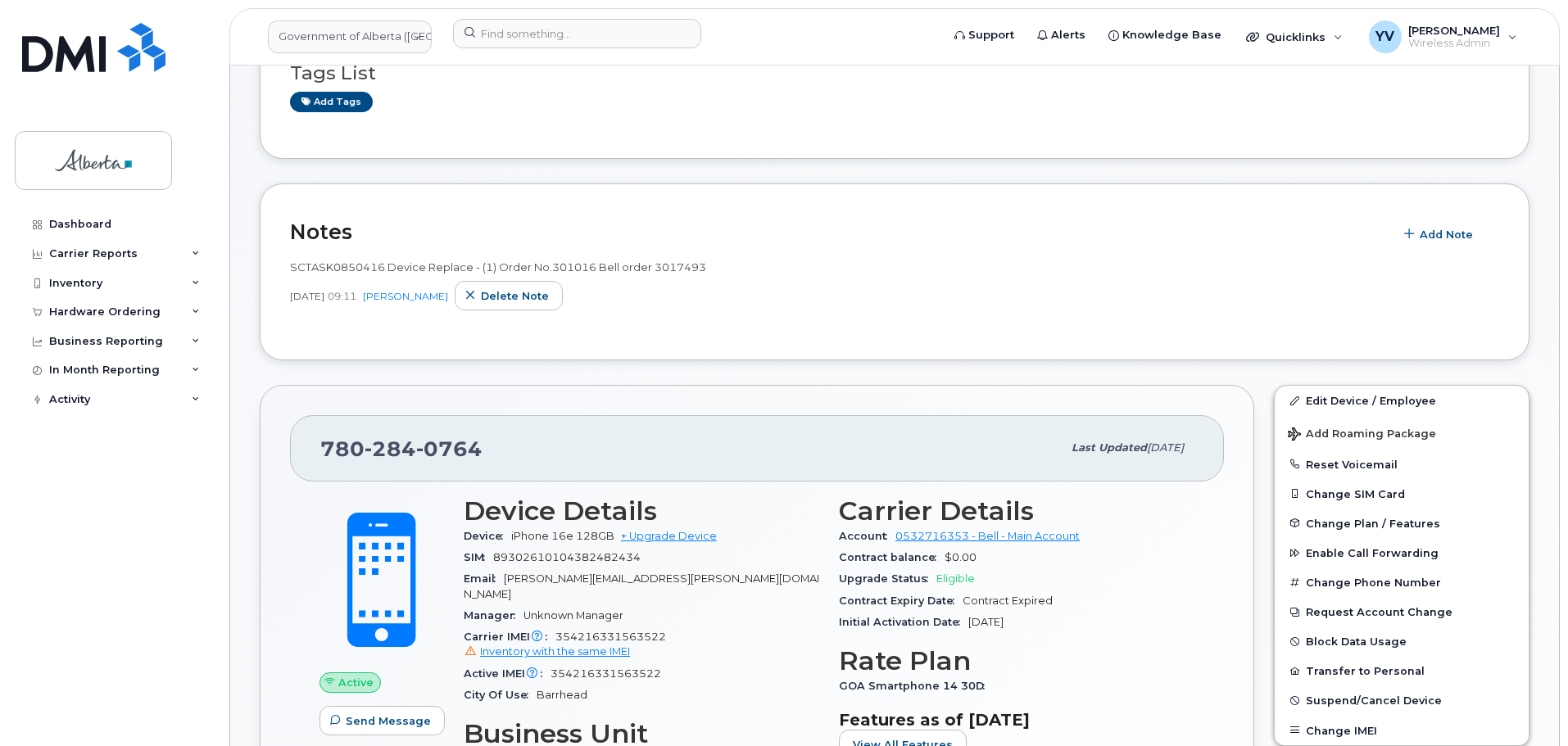
scroll to position [417, 0]
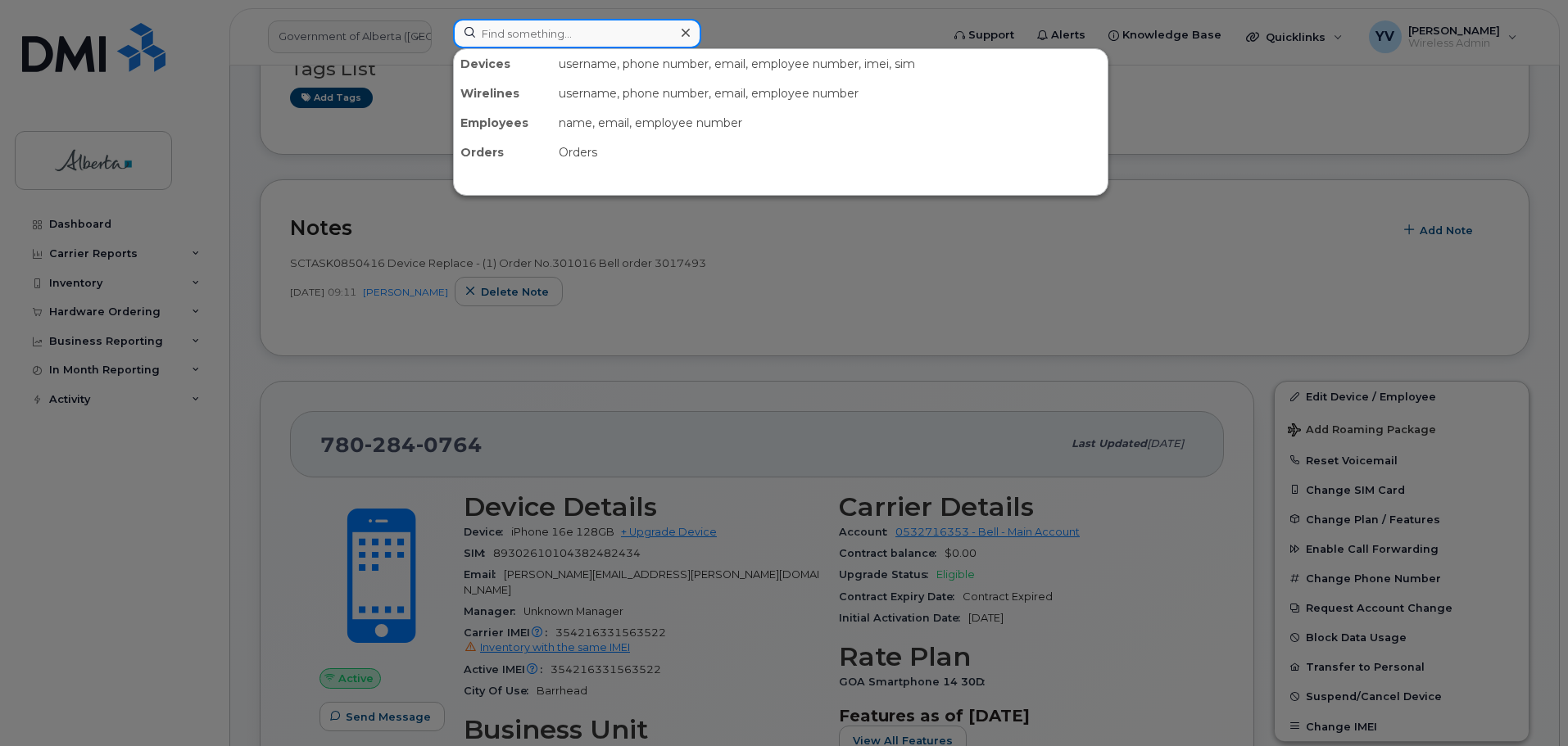
click at [504, 39] on input at bounding box center [576, 34] width 249 height 30
paste input "7807287638"
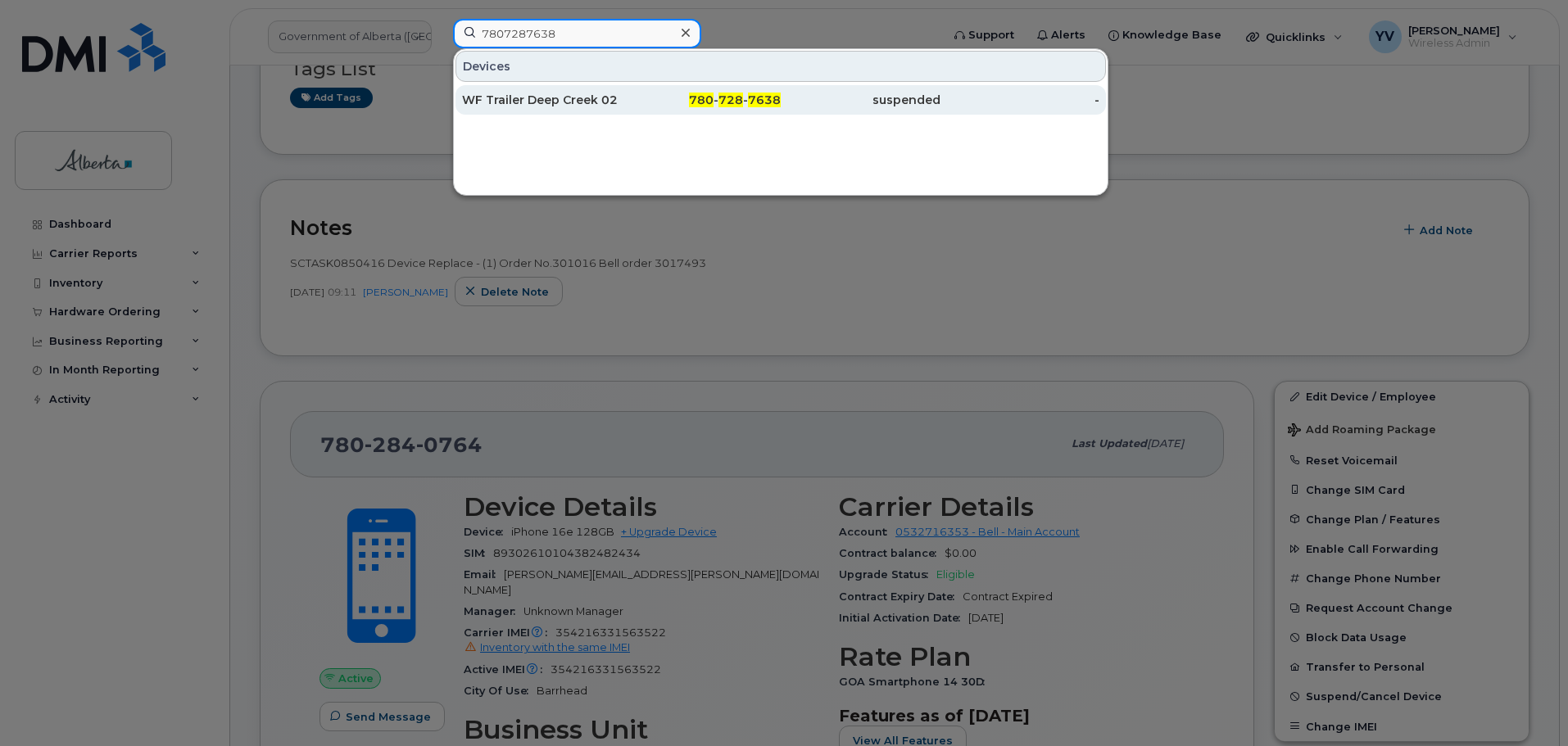
type input "7807287638"
click at [754, 100] on span "7638" at bounding box center [764, 99] width 33 height 15
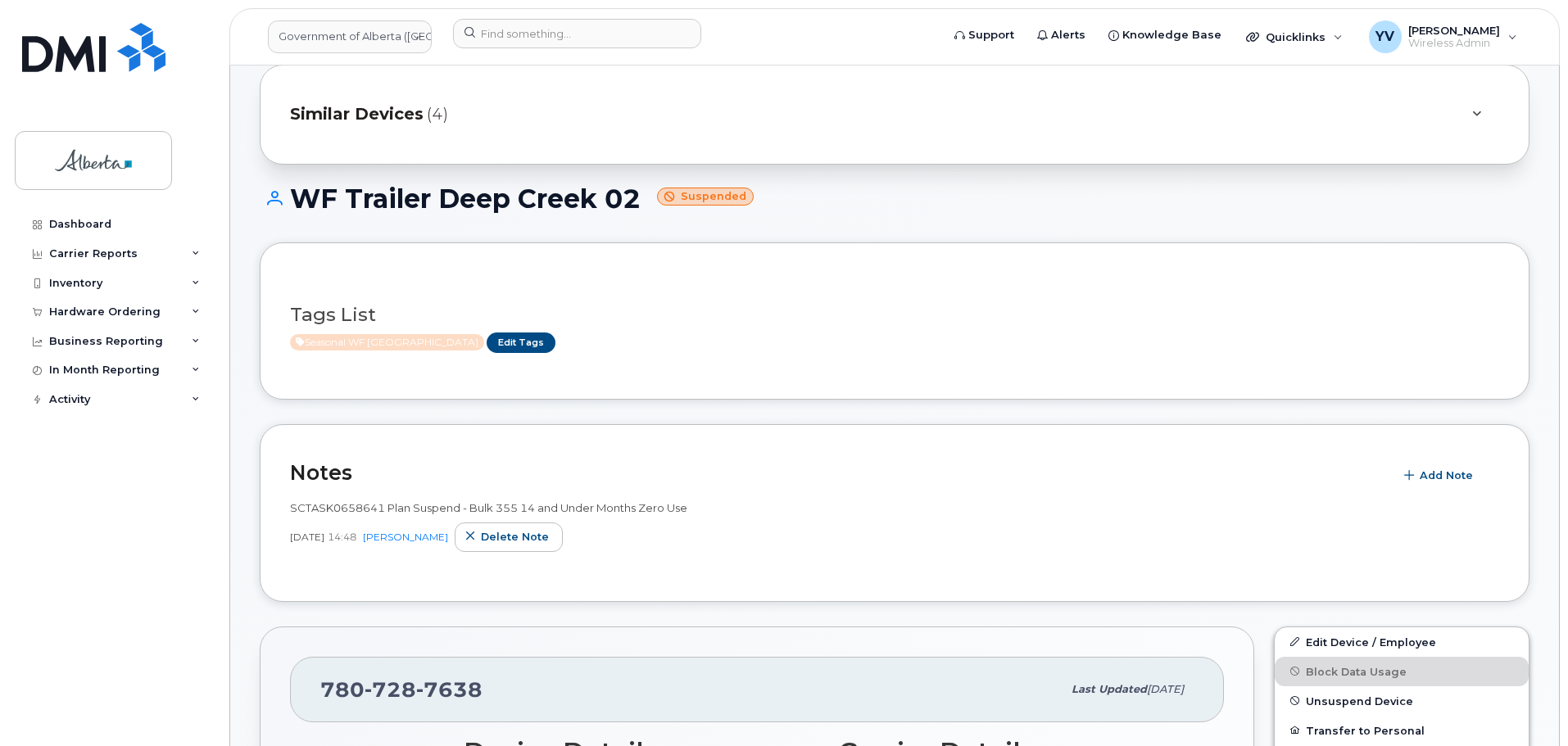
scroll to position [97, 0]
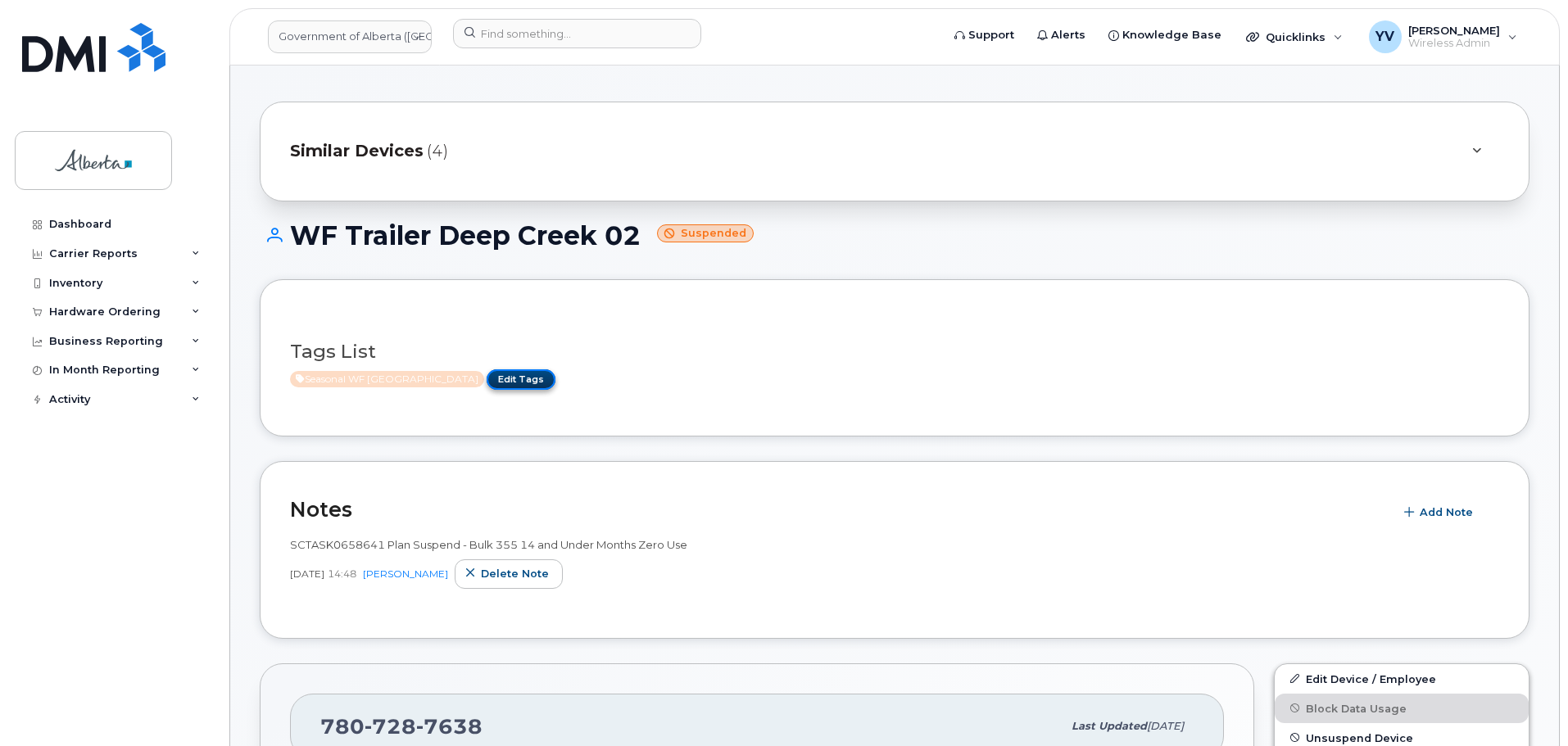
click at [498, 375] on link "Edit Tags" at bounding box center [520, 379] width 68 height 21
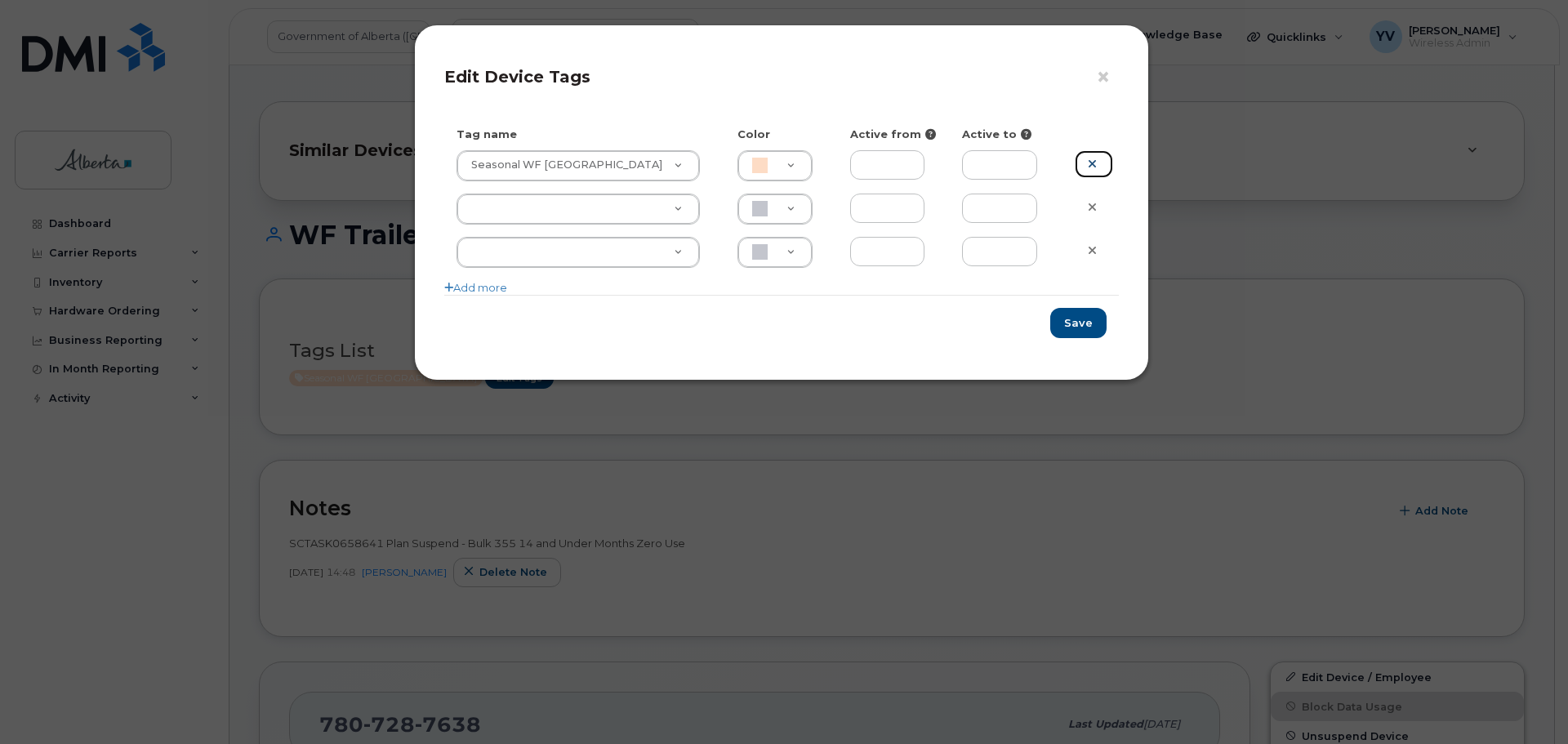
click at [1093, 161] on icon at bounding box center [1091, 164] width 9 height 12
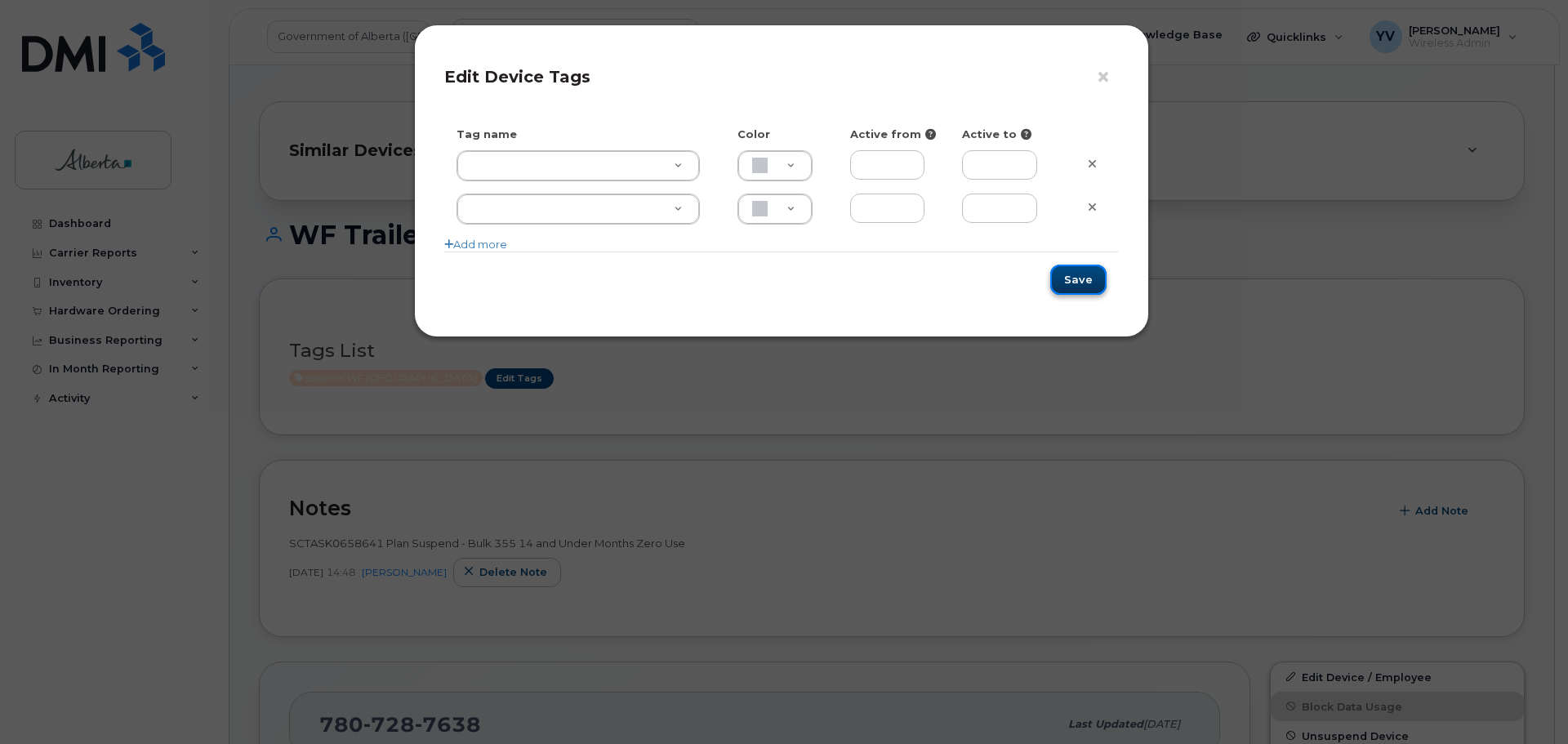
click at [1072, 272] on button "Save" at bounding box center [1077, 280] width 56 height 31
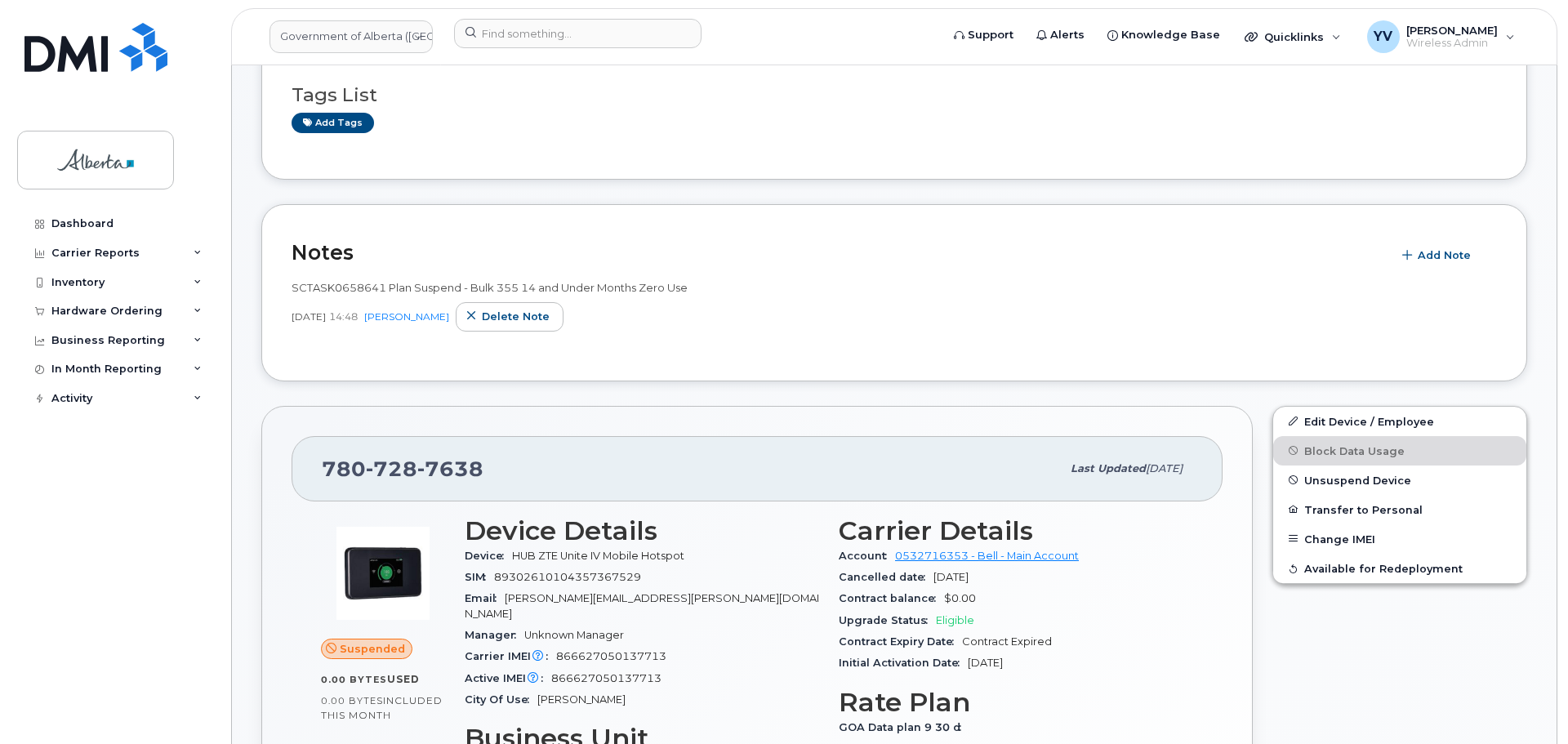
scroll to position [357, 0]
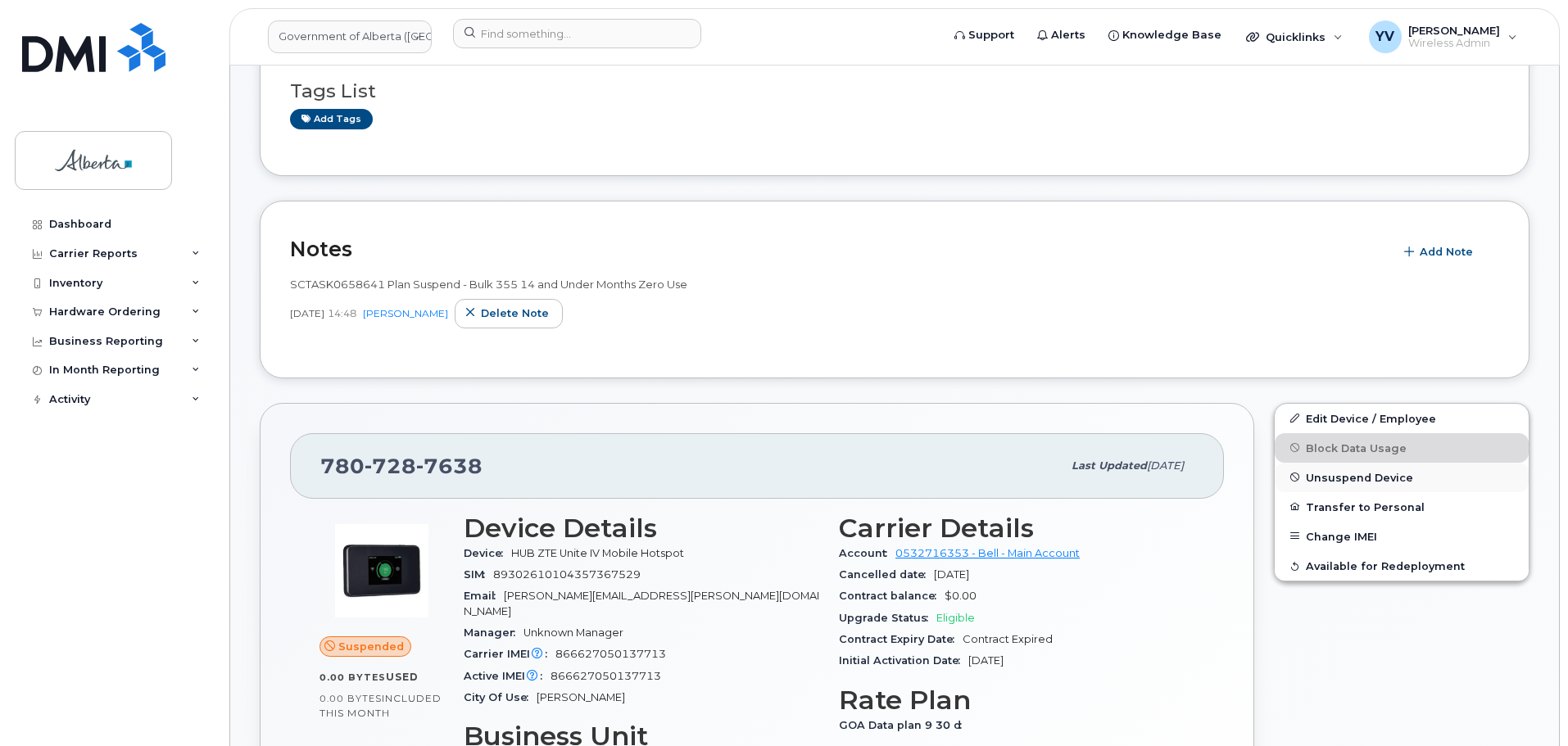
click at [1355, 476] on span "Unsuspend Device" at bounding box center [1359, 477] width 107 height 12
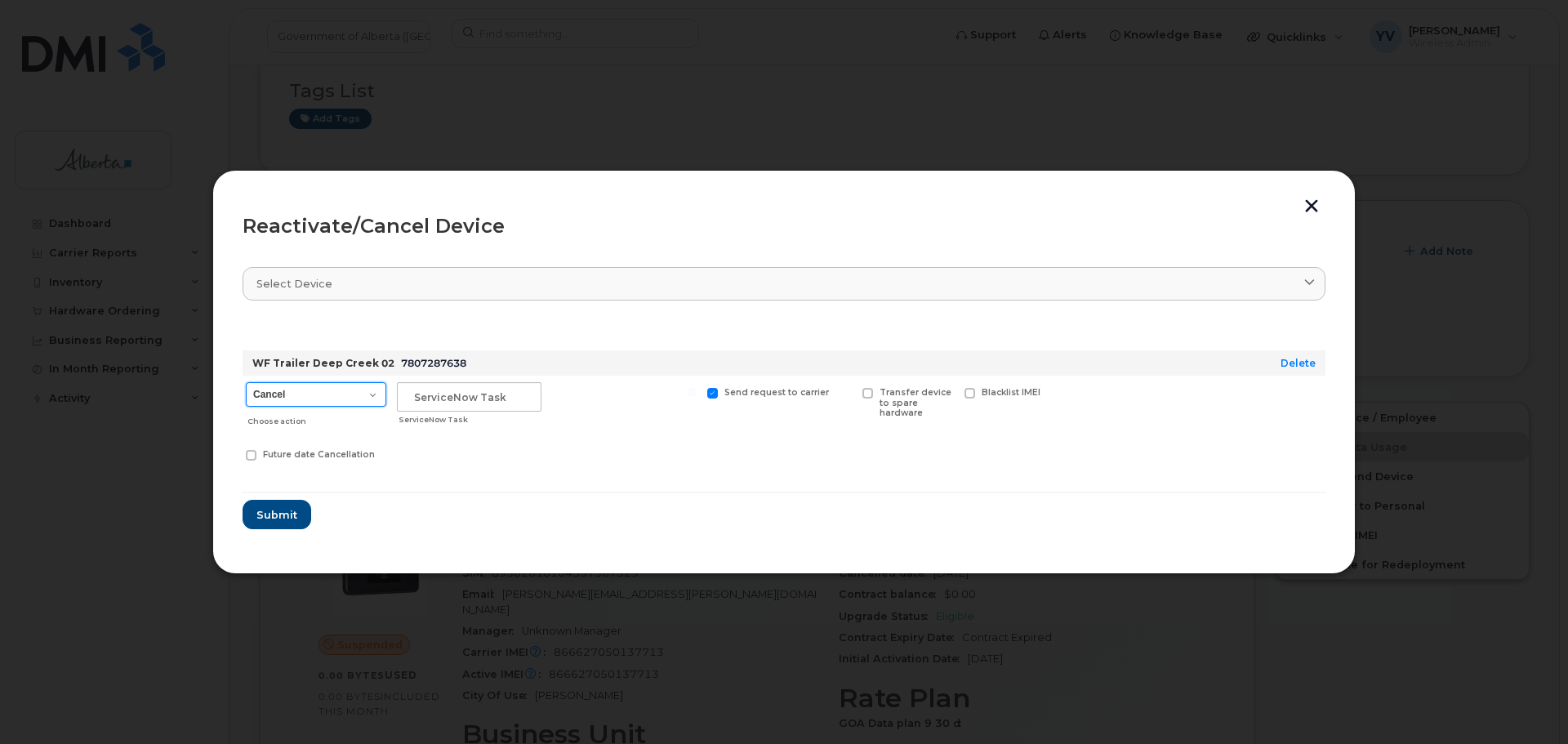
click at [369, 390] on select "Cancel Suspend - Extend Suspension Reactivate" at bounding box center [316, 394] width 140 height 25
select select "[object Object]"
click at [246, 382] on select "Cancel Suspend - Extend Suspension Reactivate" at bounding box center [316, 394] width 140 height 25
click at [417, 390] on input "text" at bounding box center [469, 397] width 144 height 30
paste input "SCTASK0856826 Reactivate"
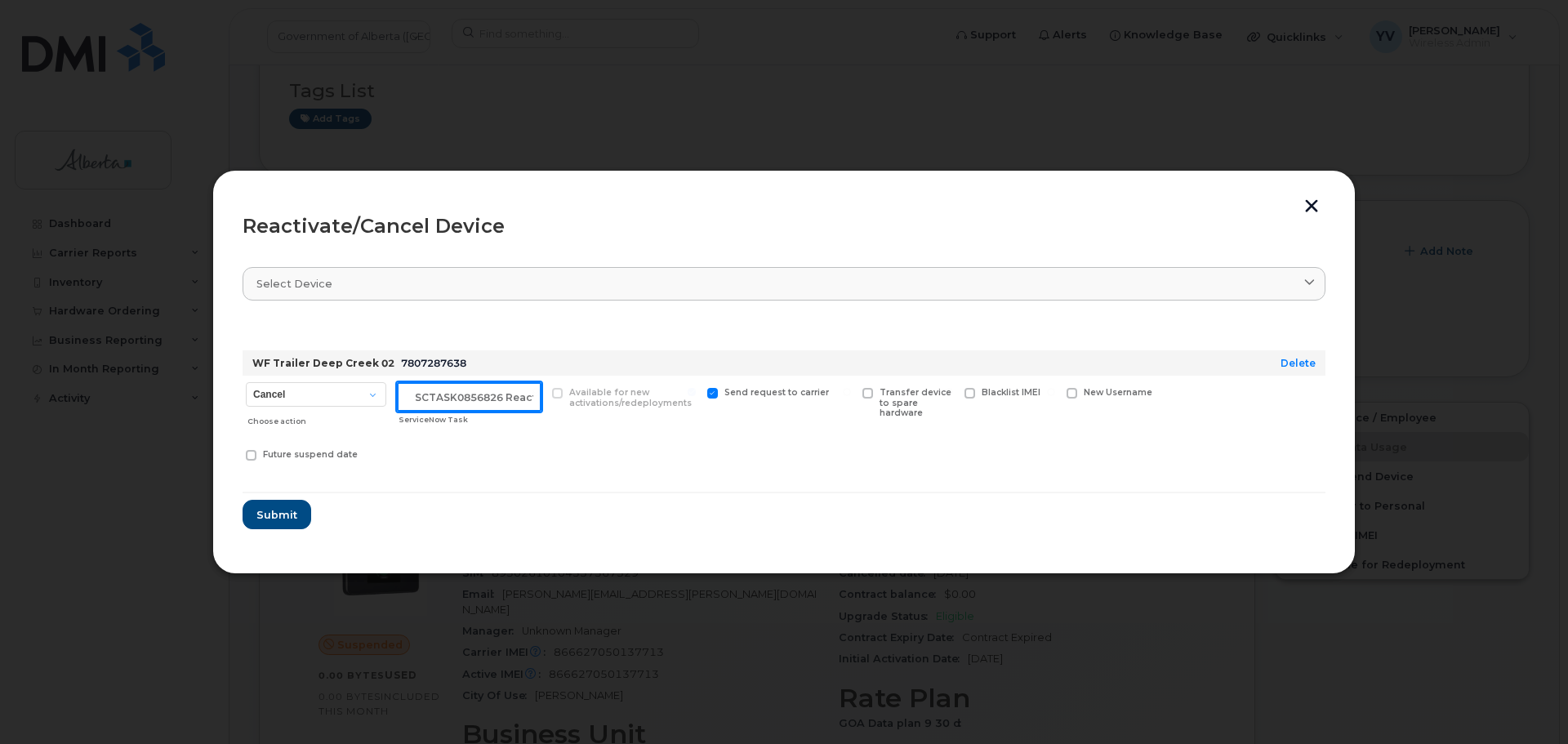
scroll to position [0, 25]
type input "SCTASK0856826 Reactivate"
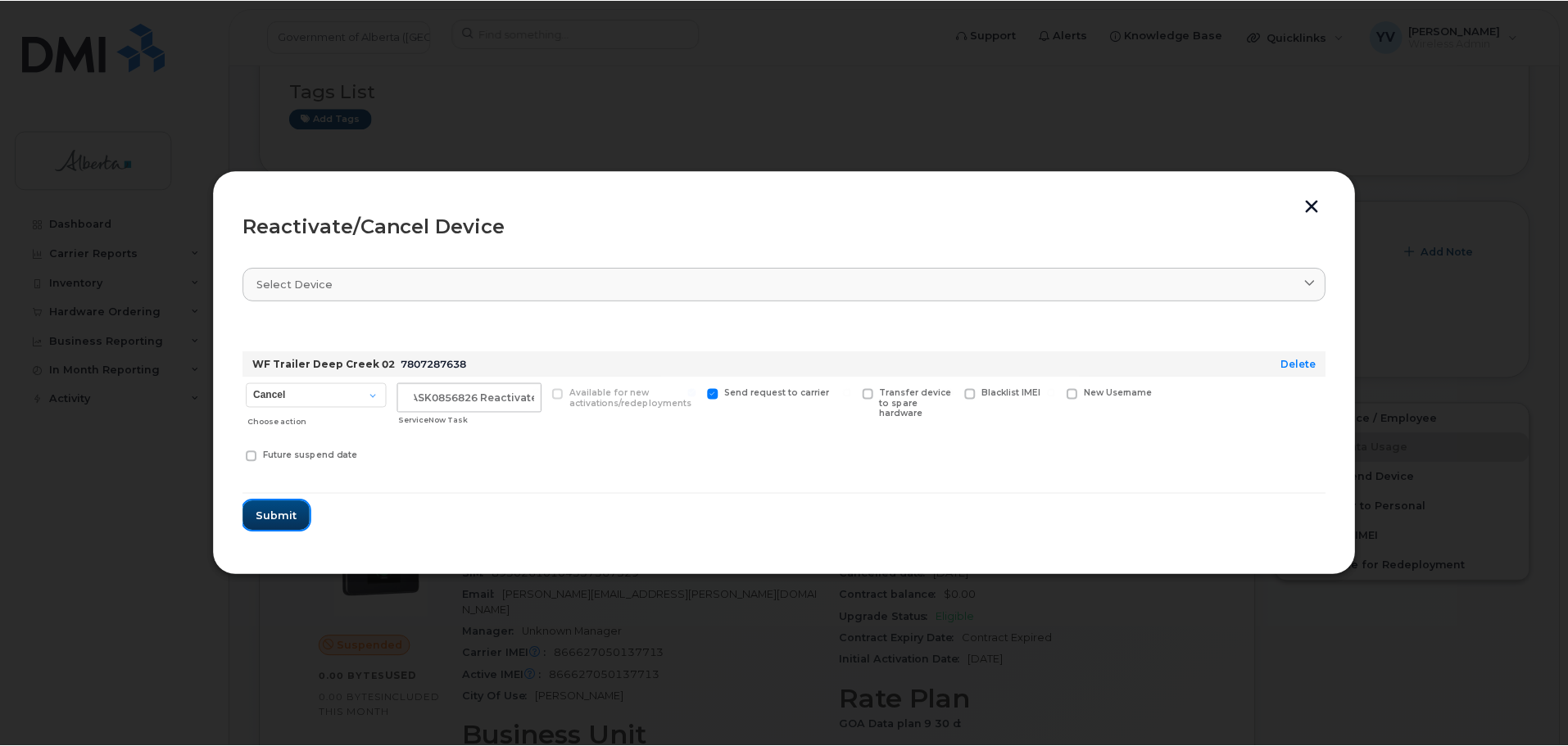
scroll to position [0, 0]
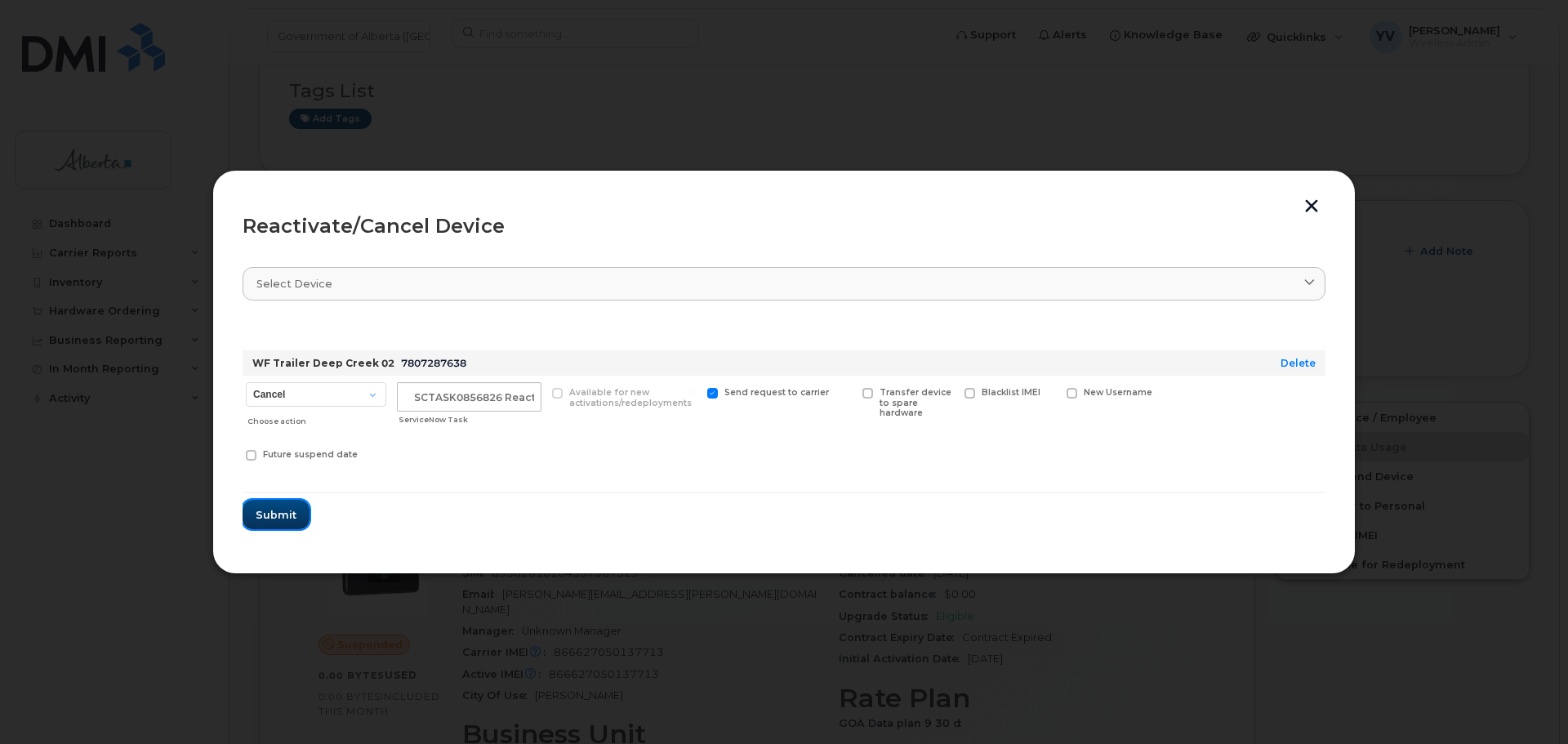
click at [272, 512] on span "Submit" at bounding box center [275, 515] width 40 height 16
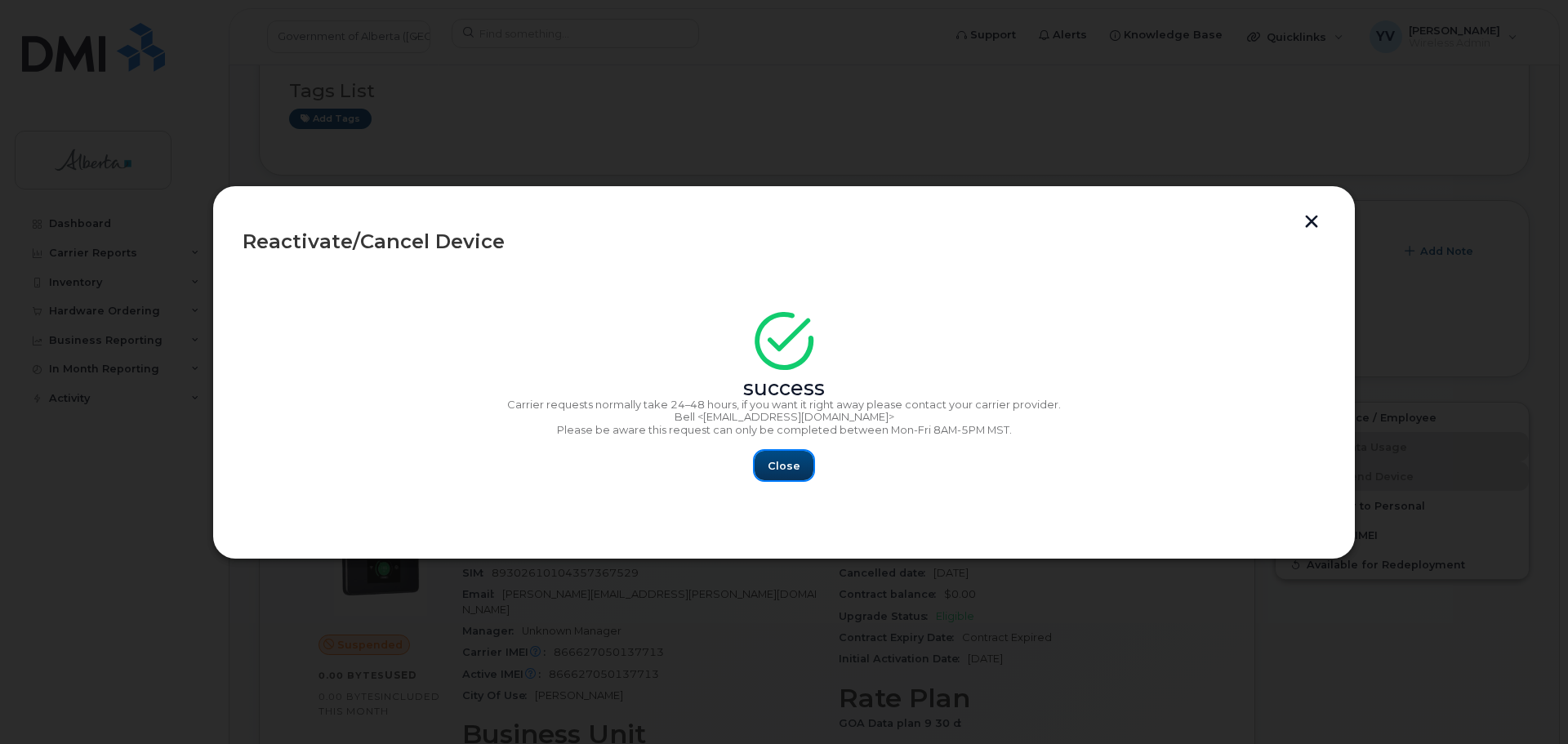
click at [800, 463] on button "Close" at bounding box center [784, 465] width 59 height 30
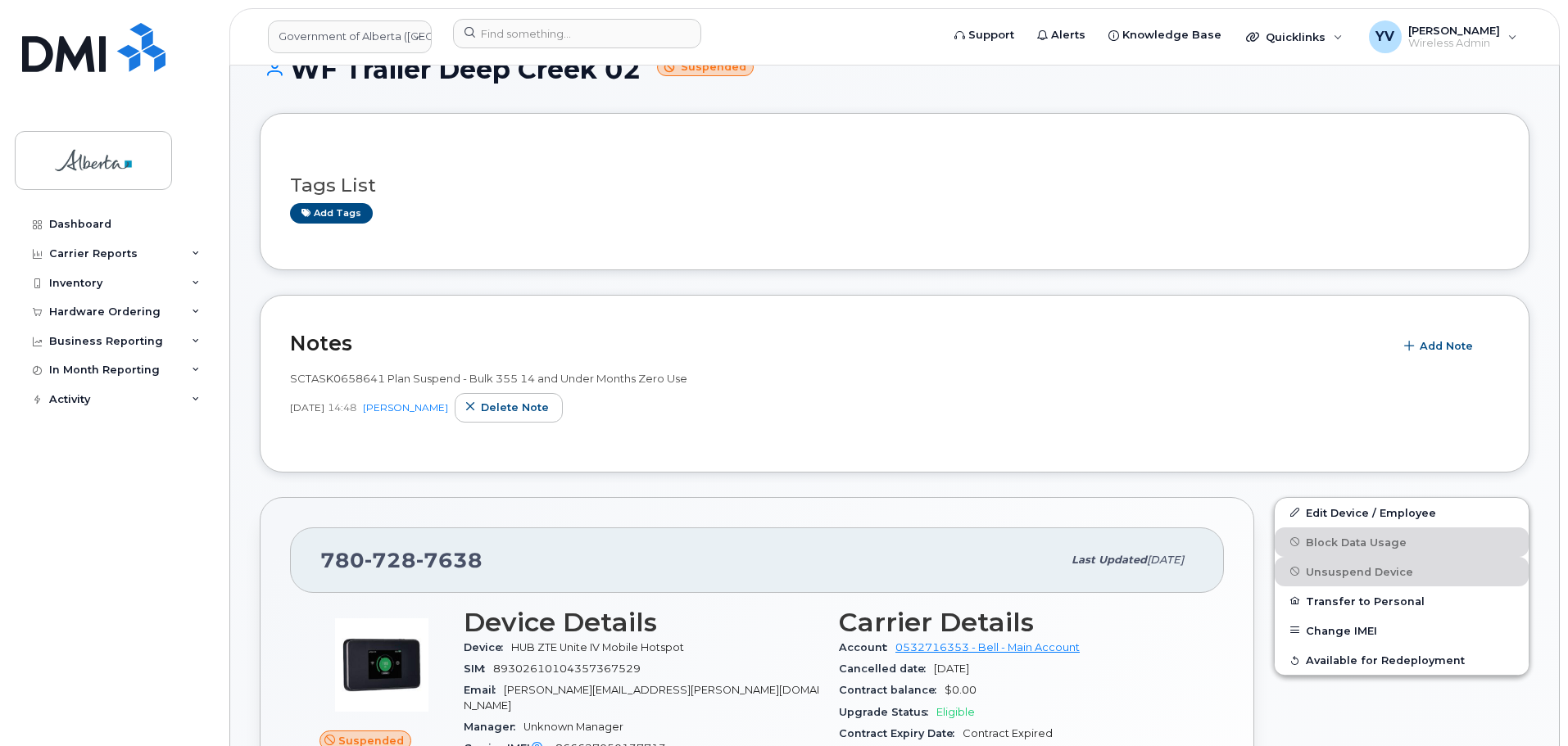
scroll to position [441, 0]
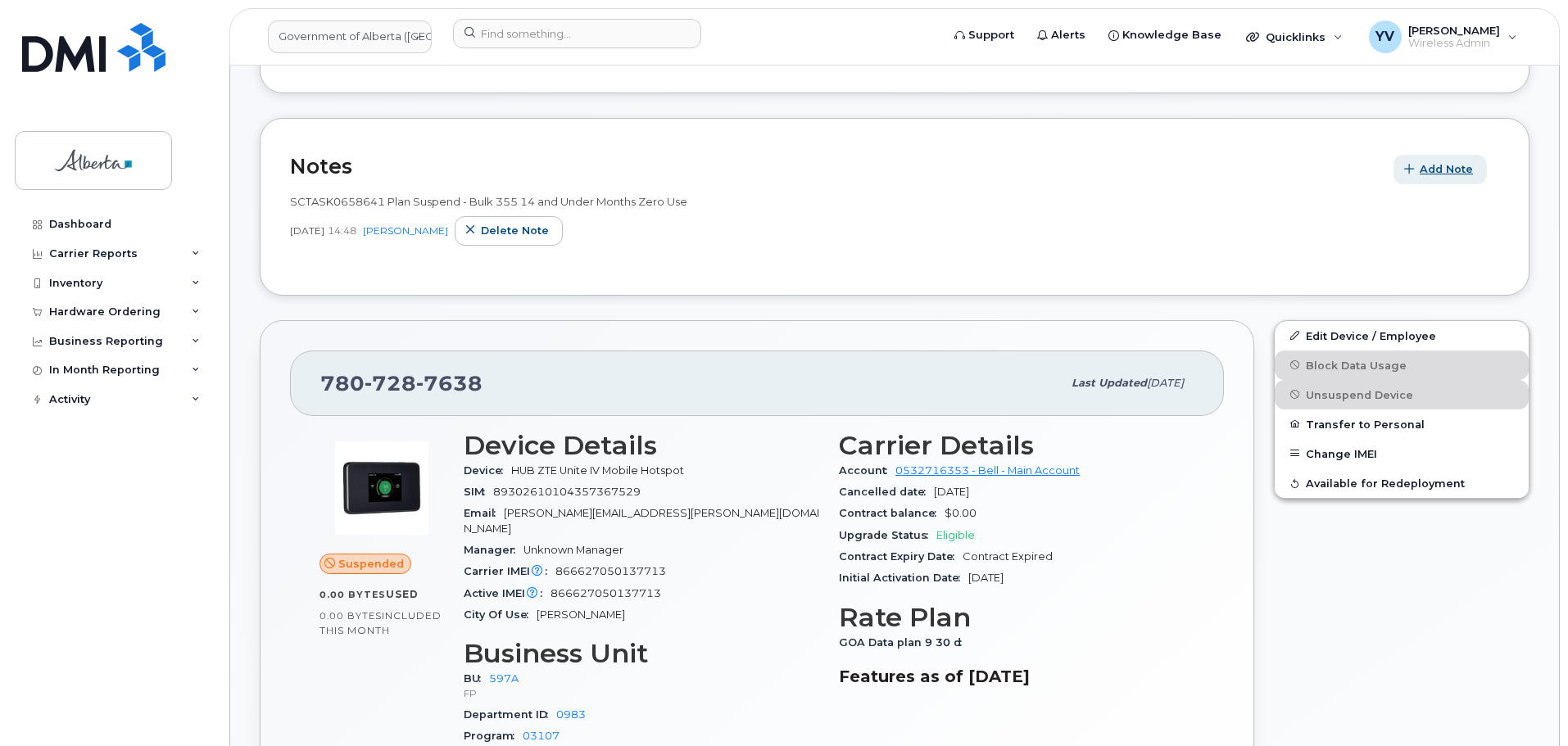
click at [1433, 168] on span "Add Note" at bounding box center [1446, 169] width 53 height 16
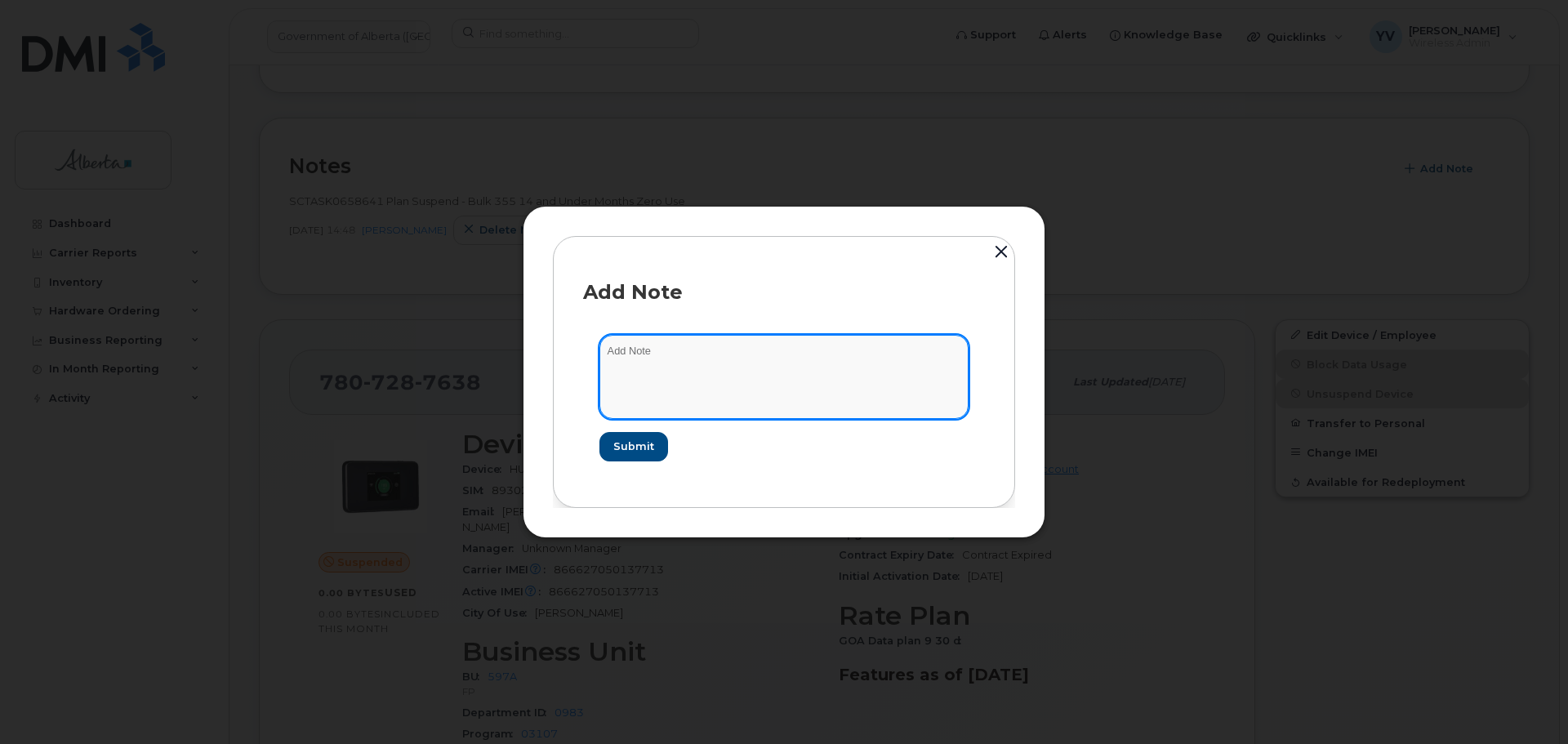
click at [619, 360] on textarea at bounding box center [784, 376] width 369 height 83
paste textarea "SCTASK0856826 7807287638 DO NOT DELETE - BEING REASSIGNED to Brandi Aguilar. Pr…"
type textarea "SCTASK0856826 7807287638 DO NOT DELETE - BEING REASSIGNED to Brandi Aguilar. Pr…"
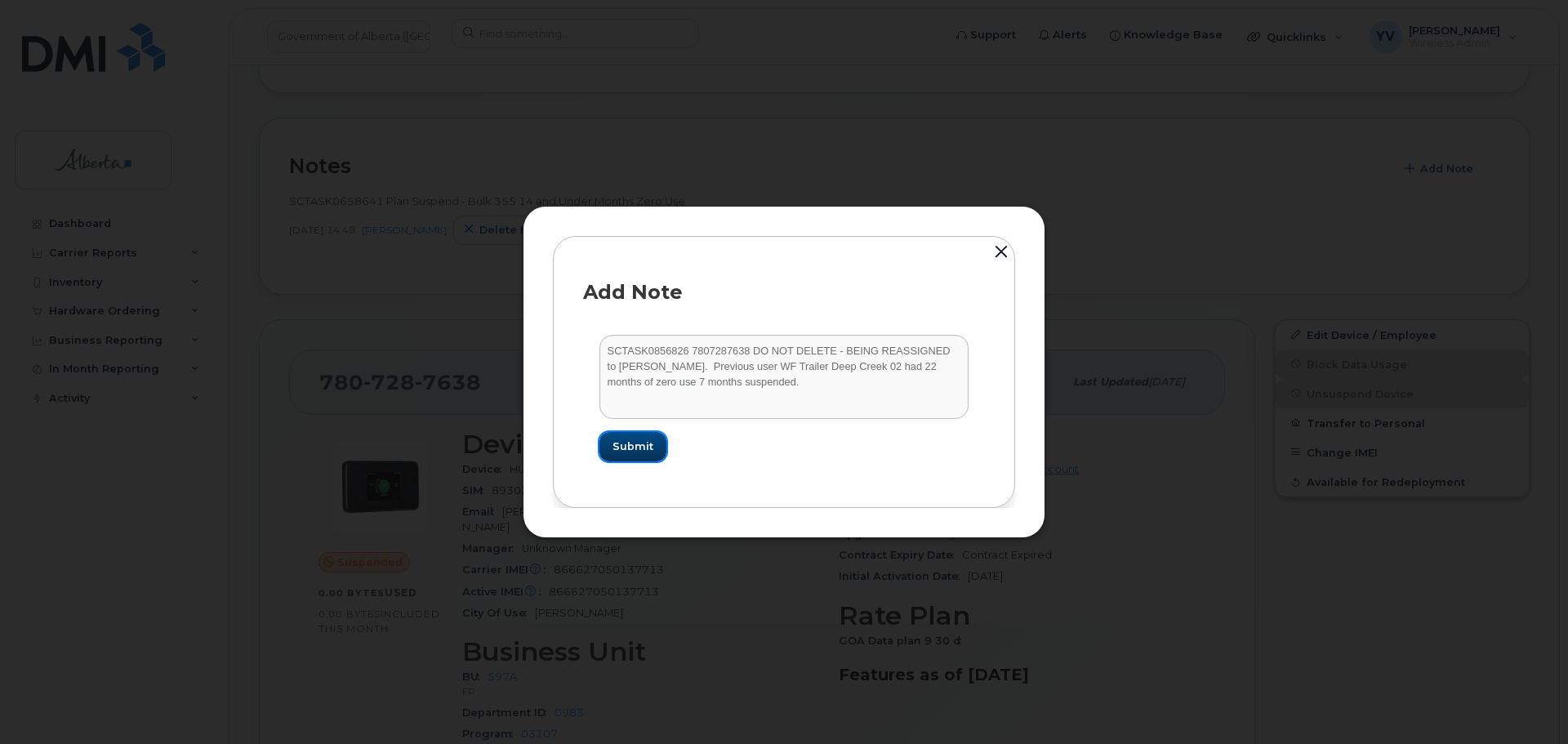
click at [642, 444] on span "Submit" at bounding box center [632, 447] width 40 height 16
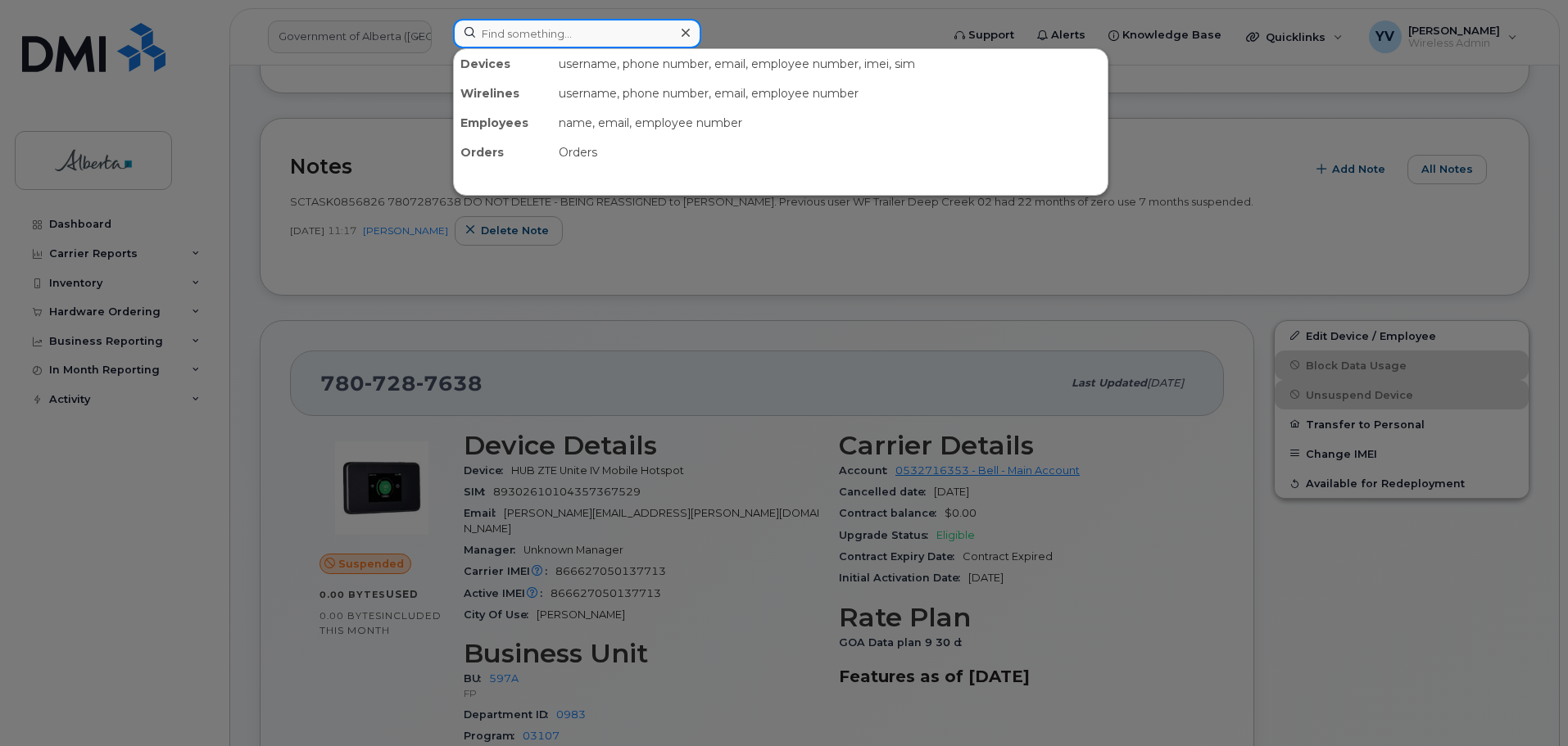
click at [495, 31] on input at bounding box center [576, 34] width 249 height 30
paste input "7807287854"
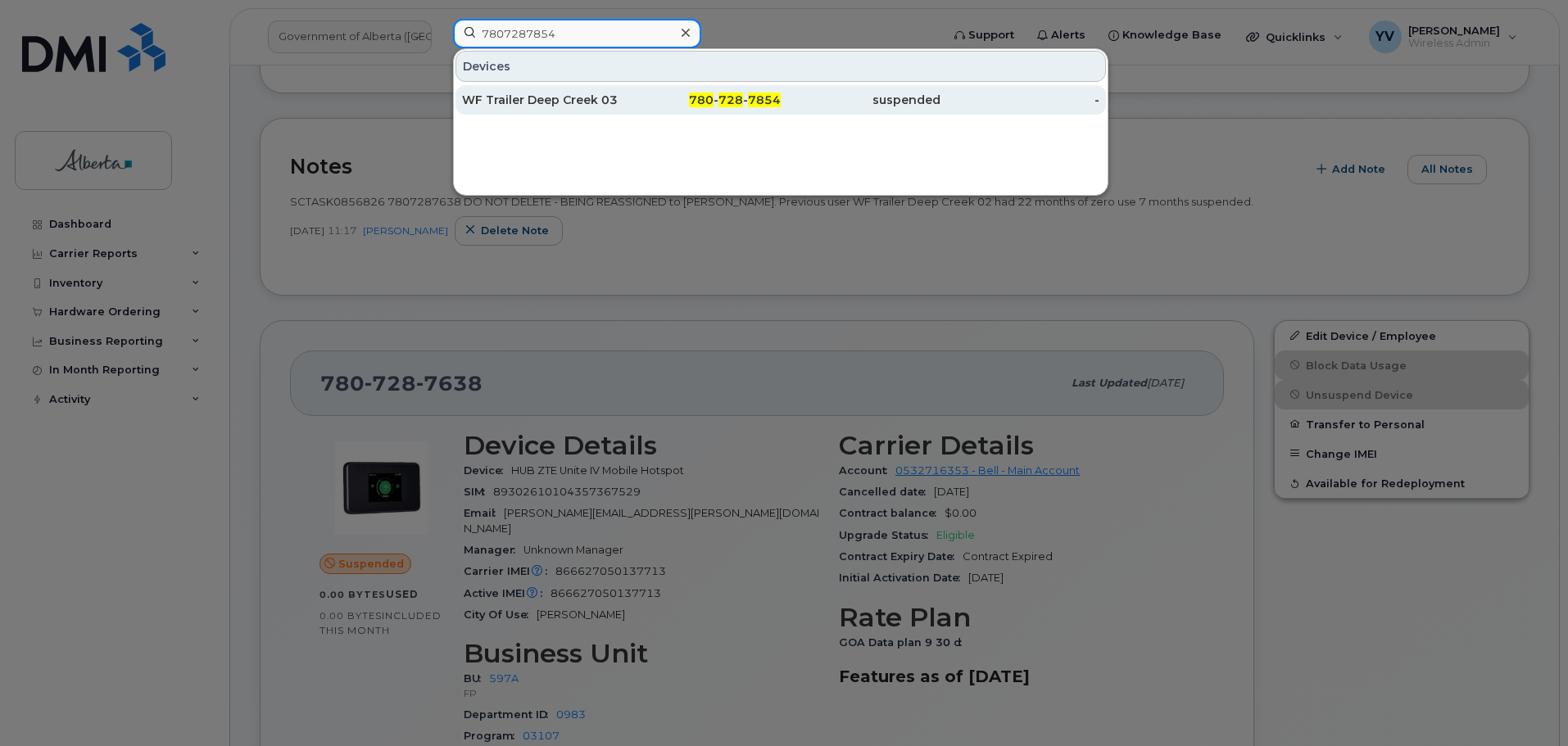
type input "7807287854"
click at [767, 96] on span "7854" at bounding box center [764, 99] width 33 height 15
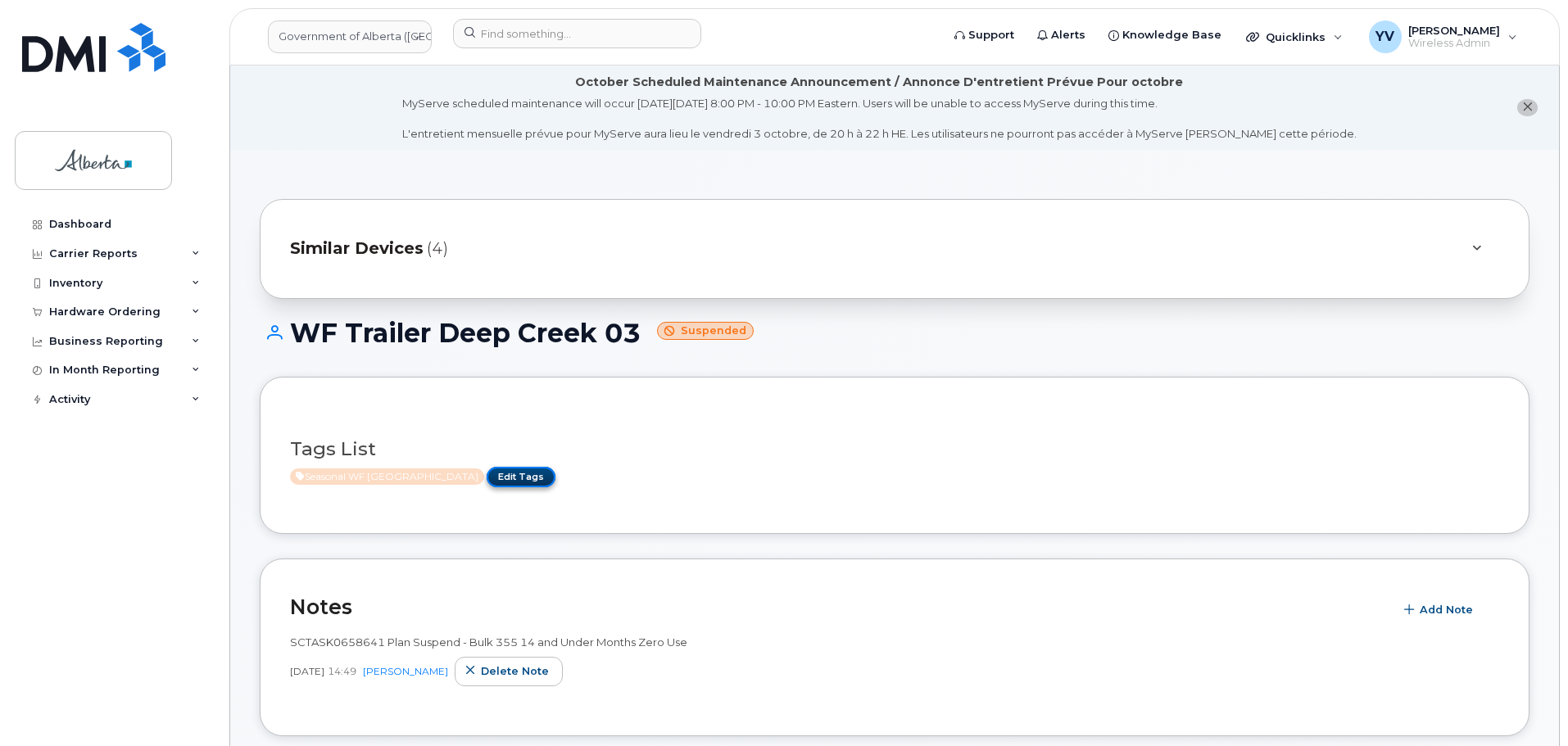
click at [515, 475] on link "Edit Tags" at bounding box center [520, 477] width 68 height 21
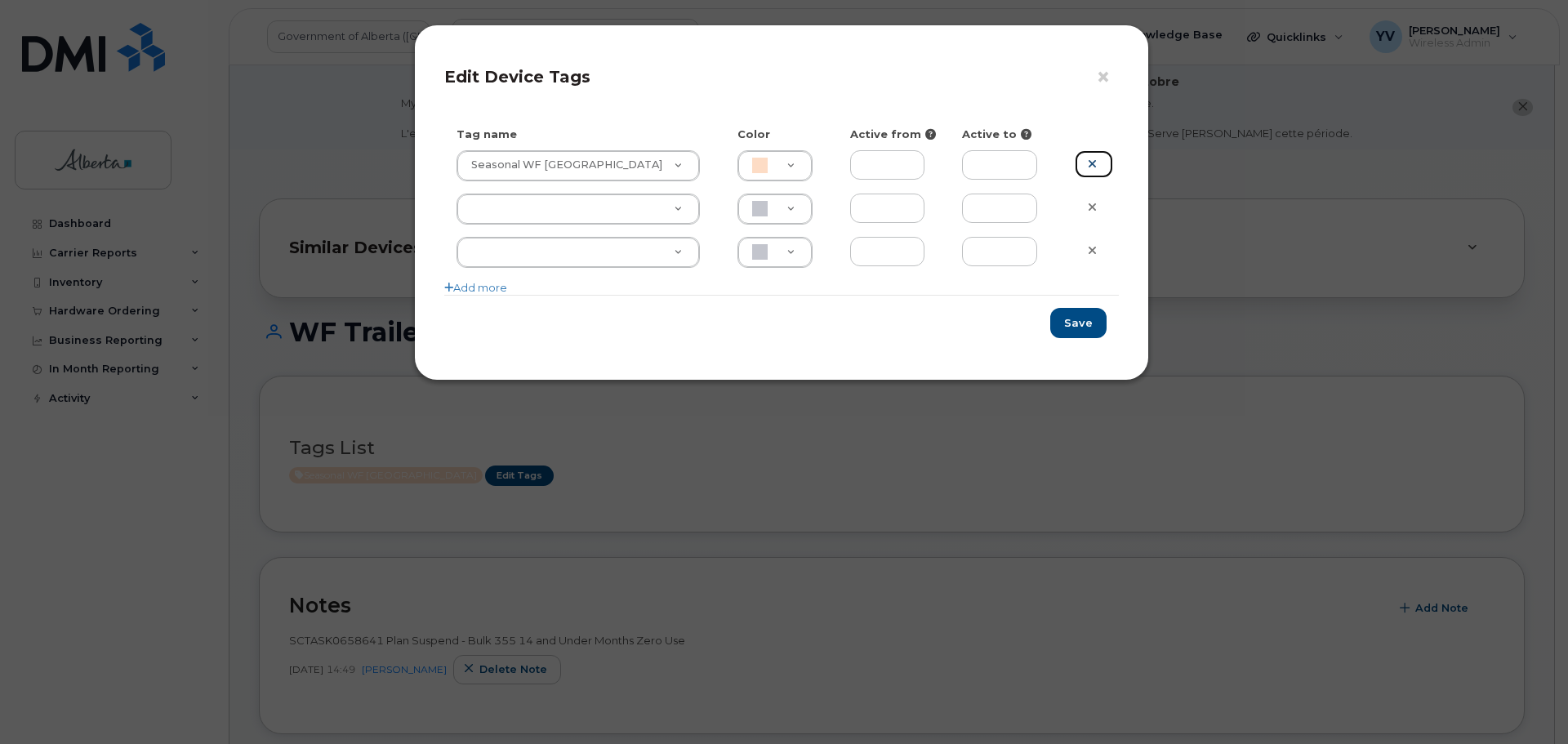
click at [1092, 161] on icon at bounding box center [1091, 164] width 9 height 12
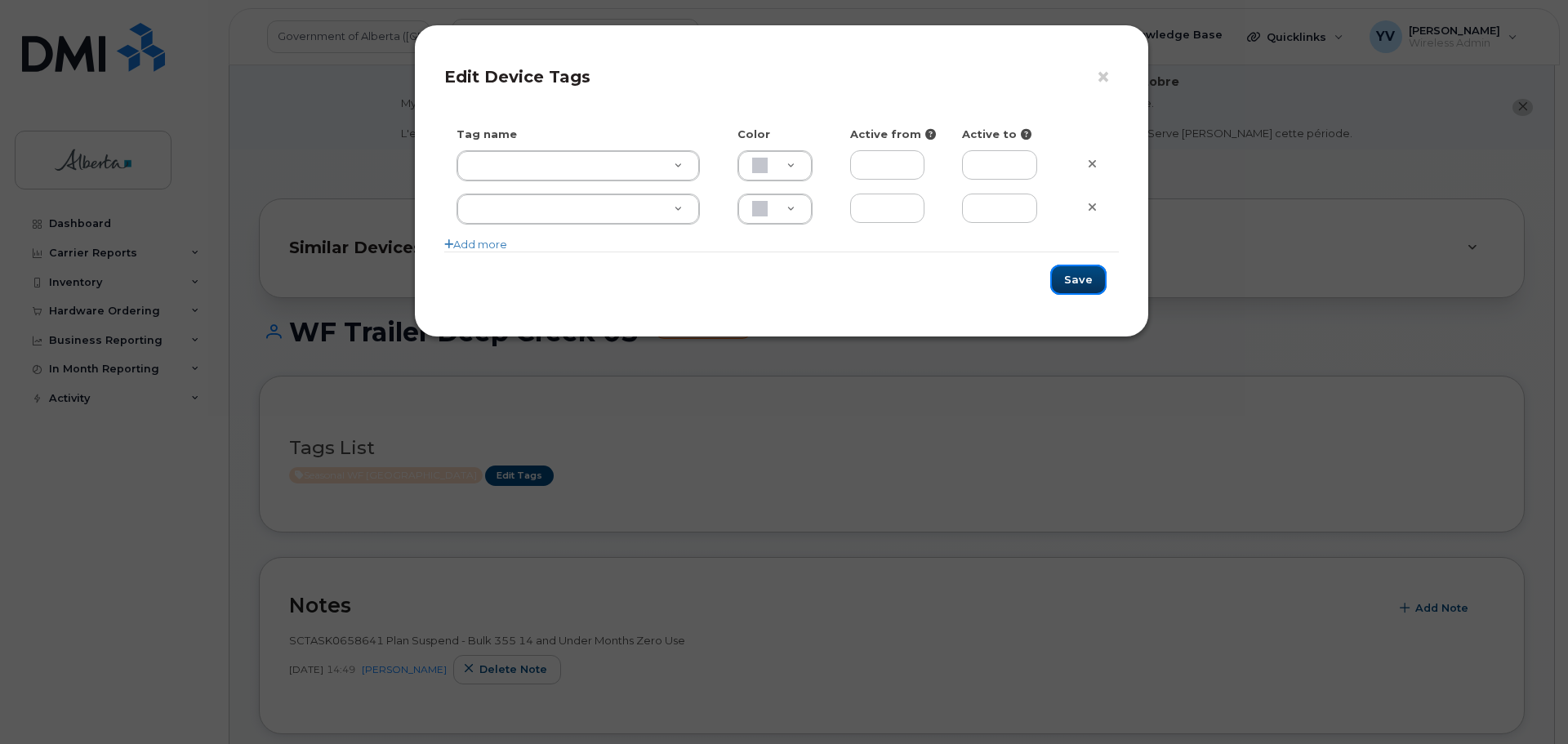
click at [1077, 278] on button "Save" at bounding box center [1077, 280] width 56 height 31
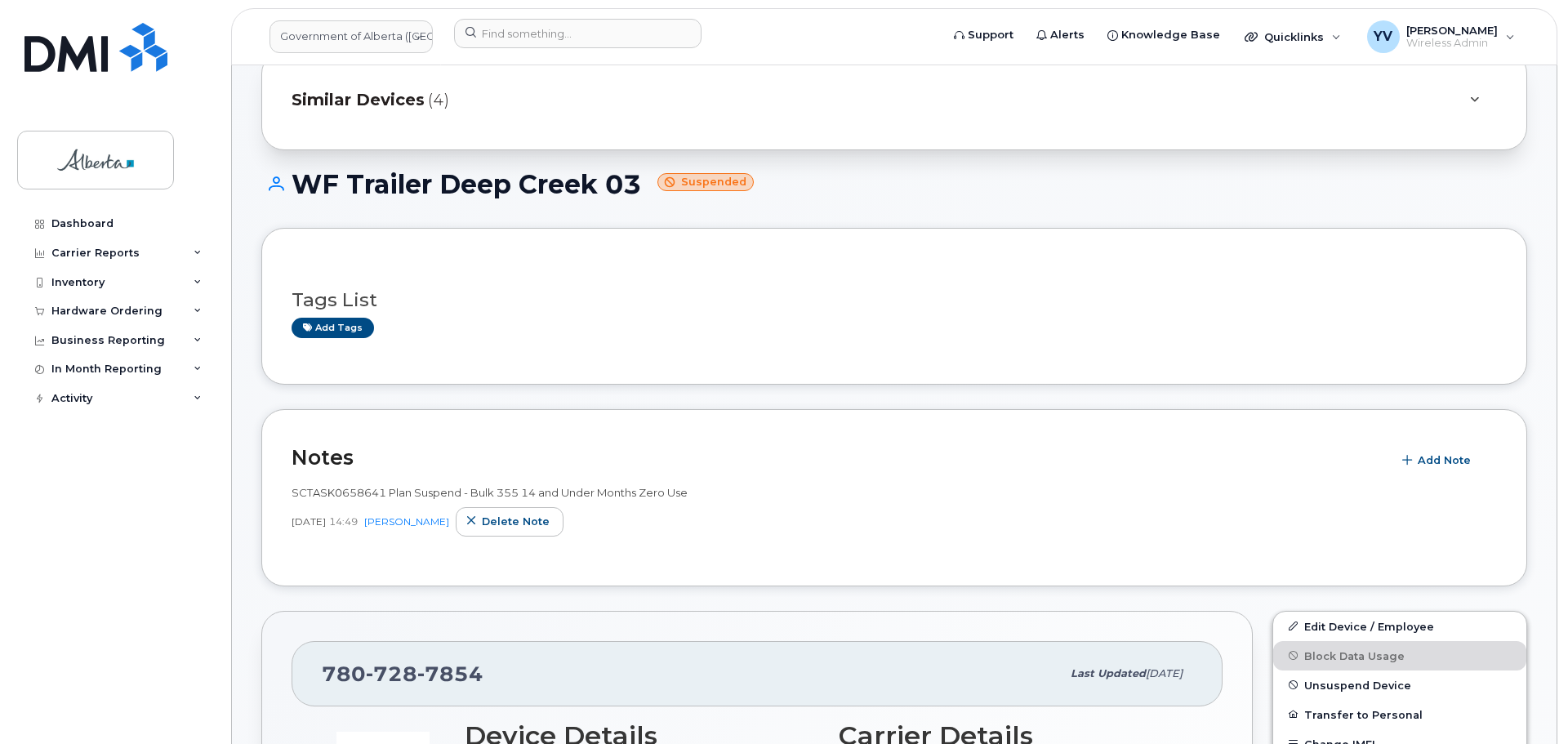
scroll to position [422, 0]
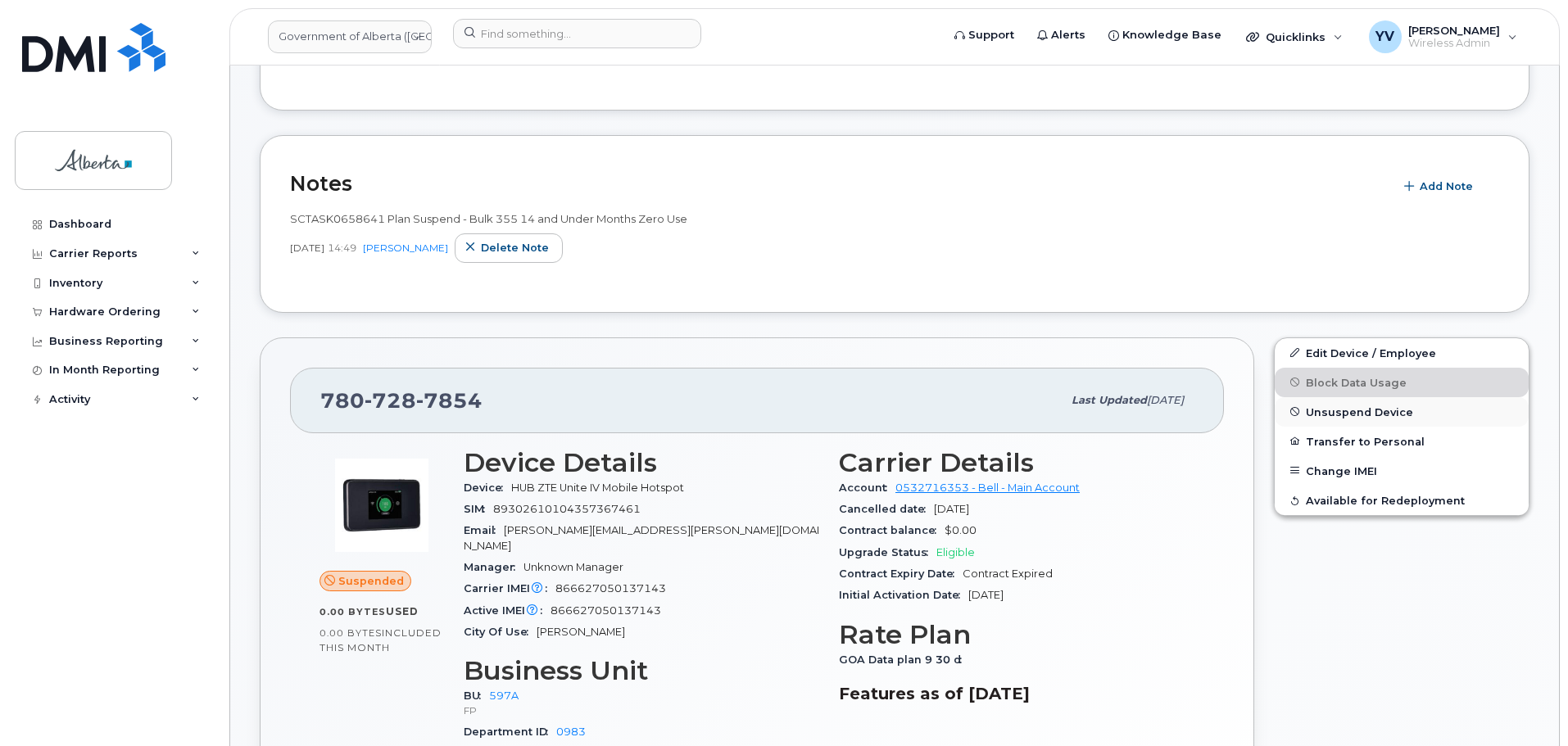
click at [1337, 407] on span "Unsuspend Device" at bounding box center [1359, 411] width 107 height 12
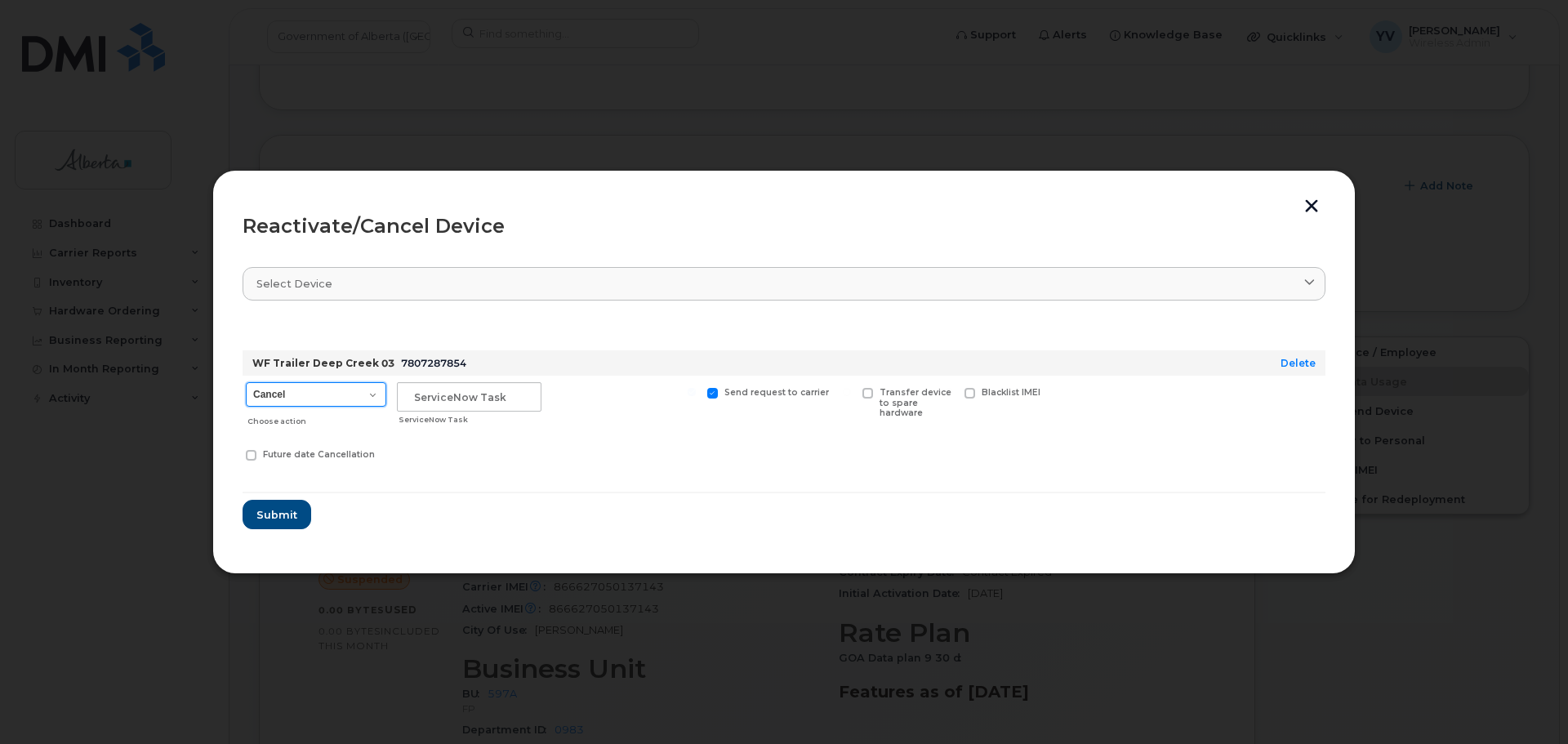
click at [368, 397] on select "Cancel Suspend - Extend Suspension Reactivate" at bounding box center [316, 394] width 140 height 25
select select "[object Object]"
click at [246, 382] on select "Cancel Suspend - Extend Suspension Reactivate" at bounding box center [316, 394] width 140 height 25
click at [420, 405] on input "text" at bounding box center [469, 397] width 144 height 30
paste input "SCTASK0856826 Reactivate"
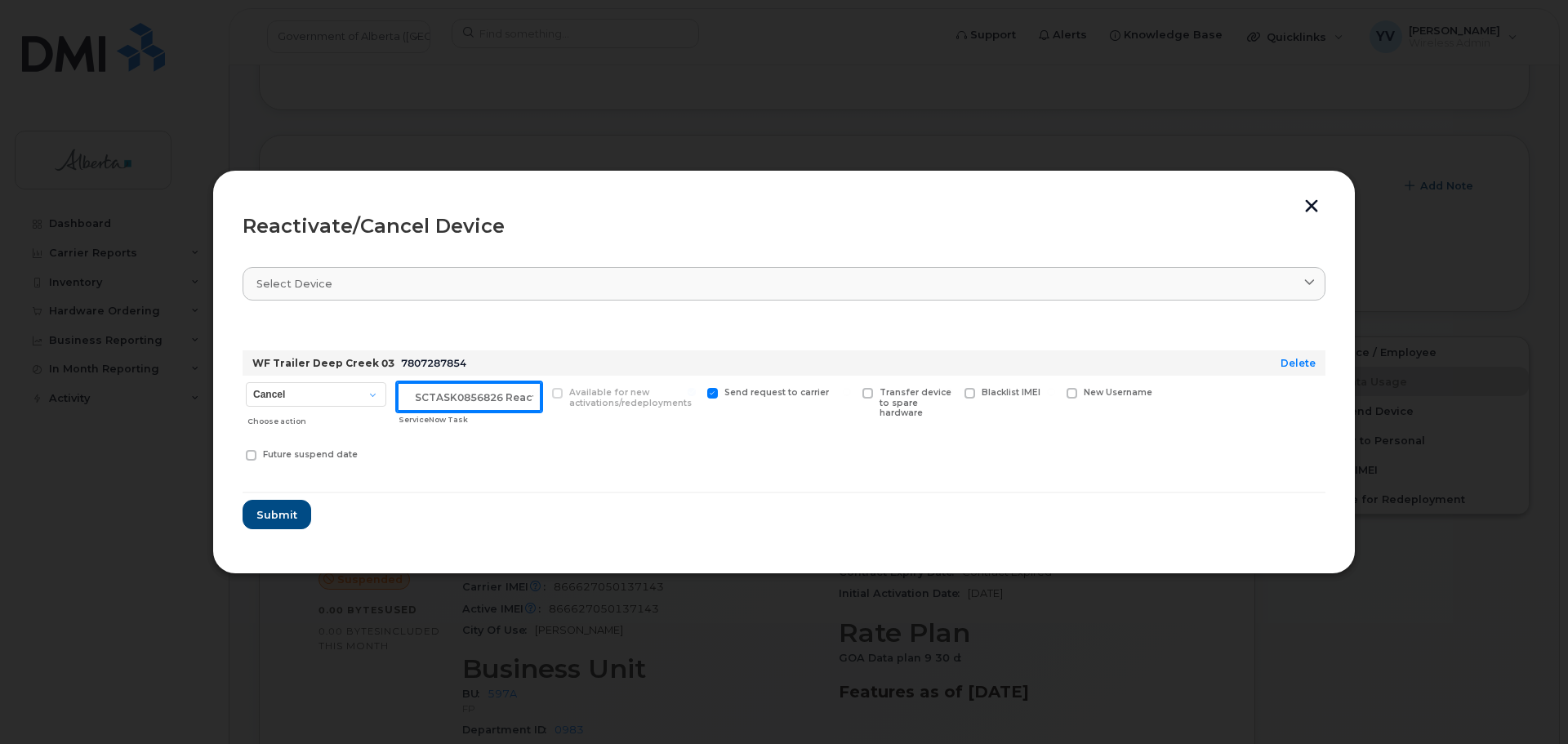
scroll to position [0, 25]
type input "SCTASK0856826 Reactivate"
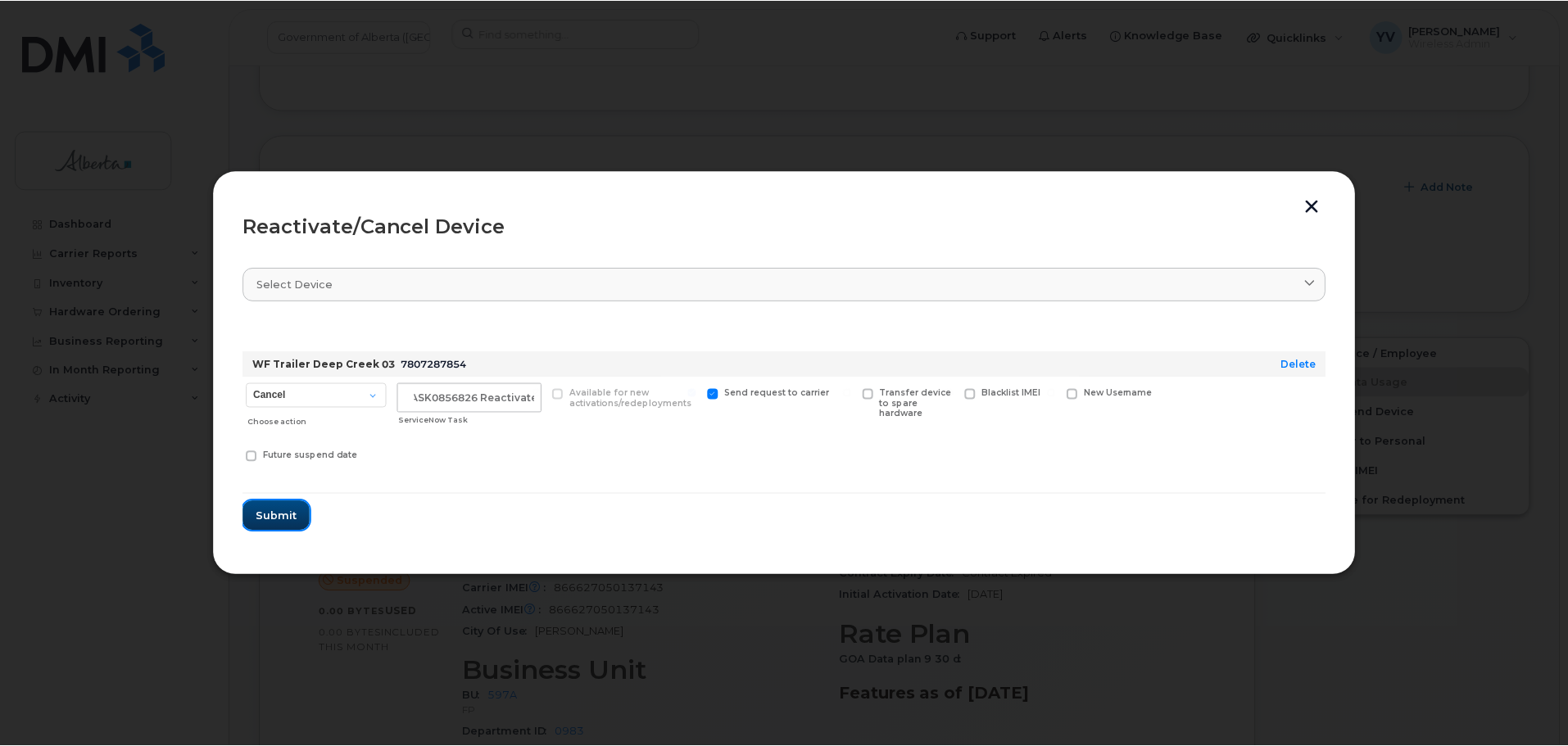
scroll to position [0, 0]
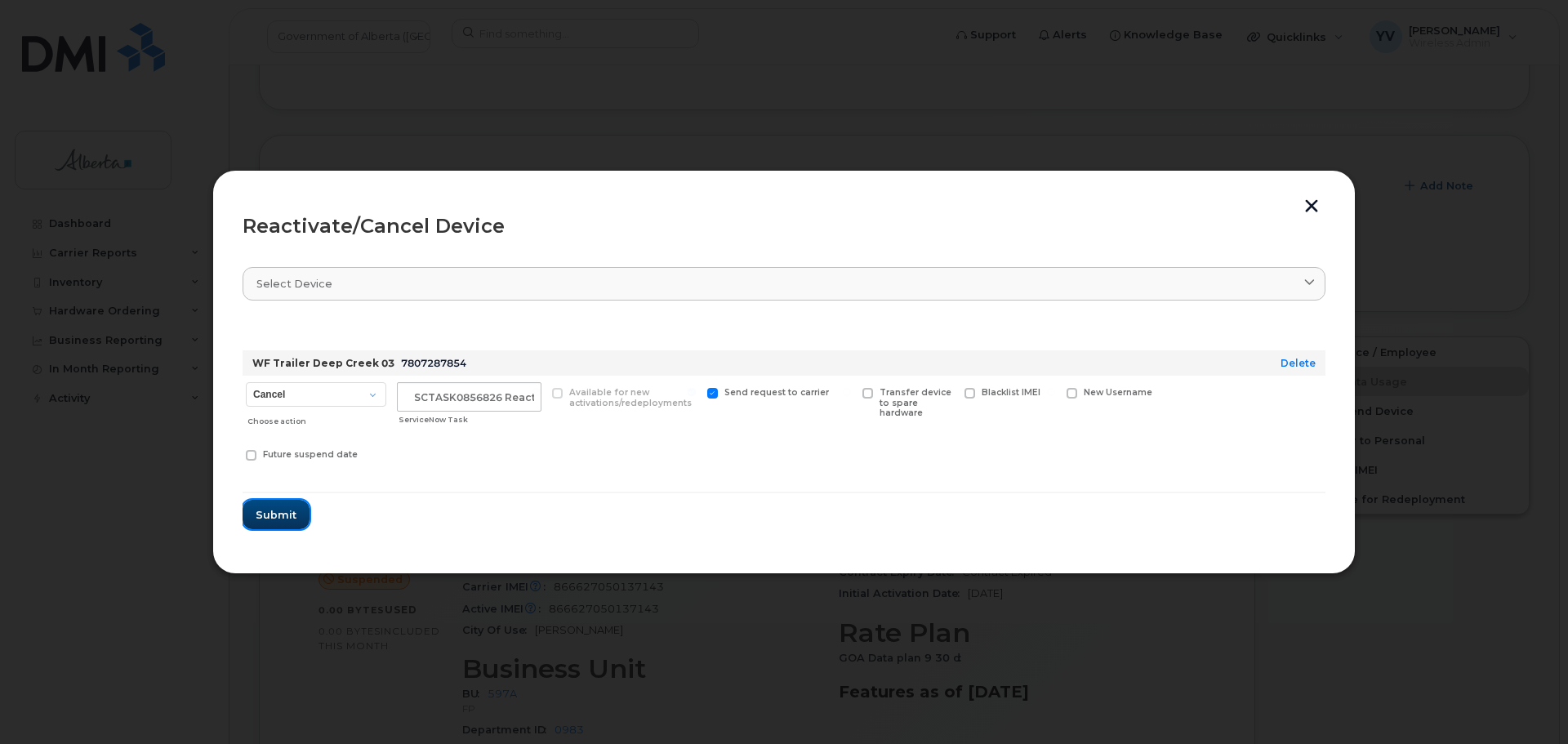
click at [262, 513] on span "Submit" at bounding box center [275, 515] width 40 height 16
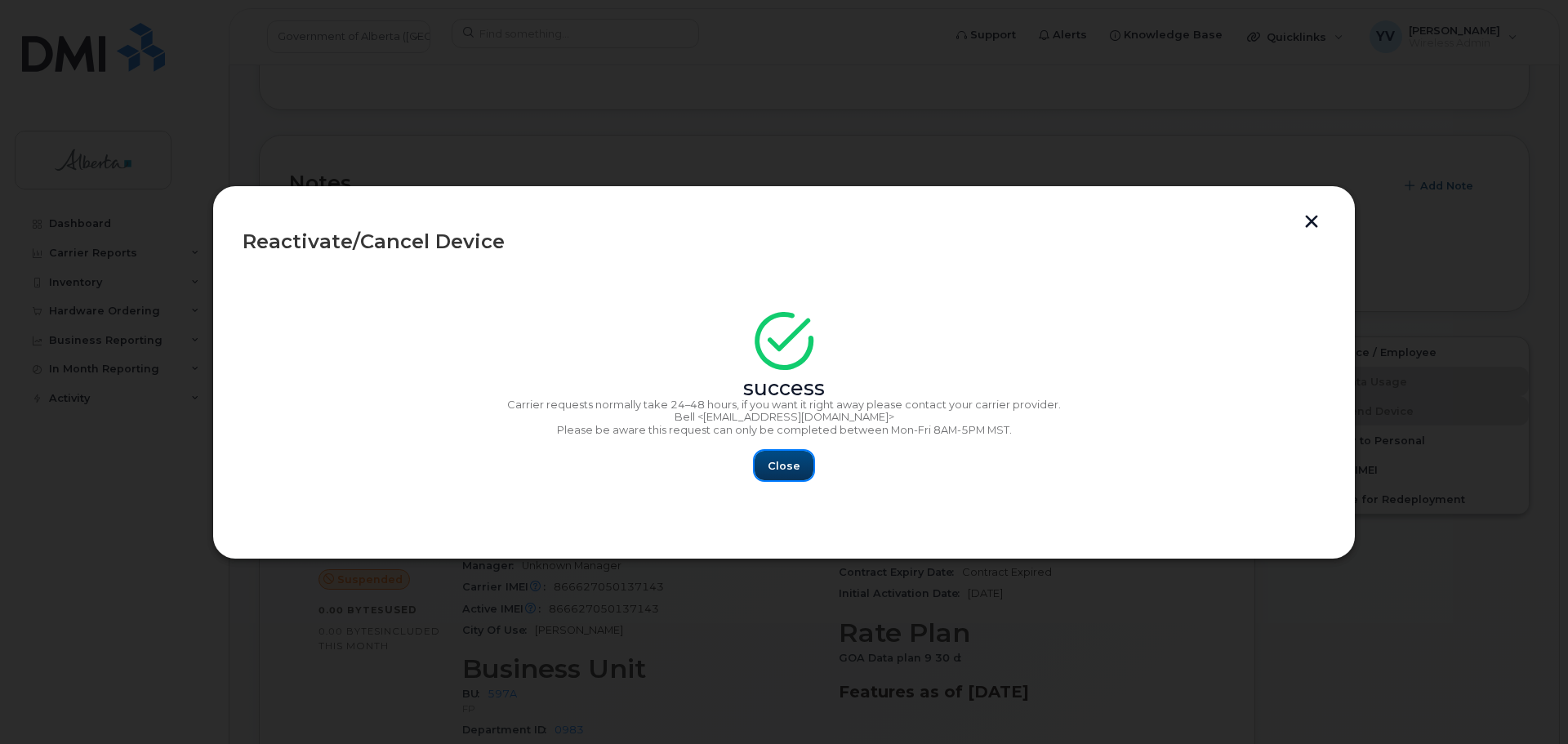
click at [778, 462] on span "Close" at bounding box center [783, 466] width 33 height 16
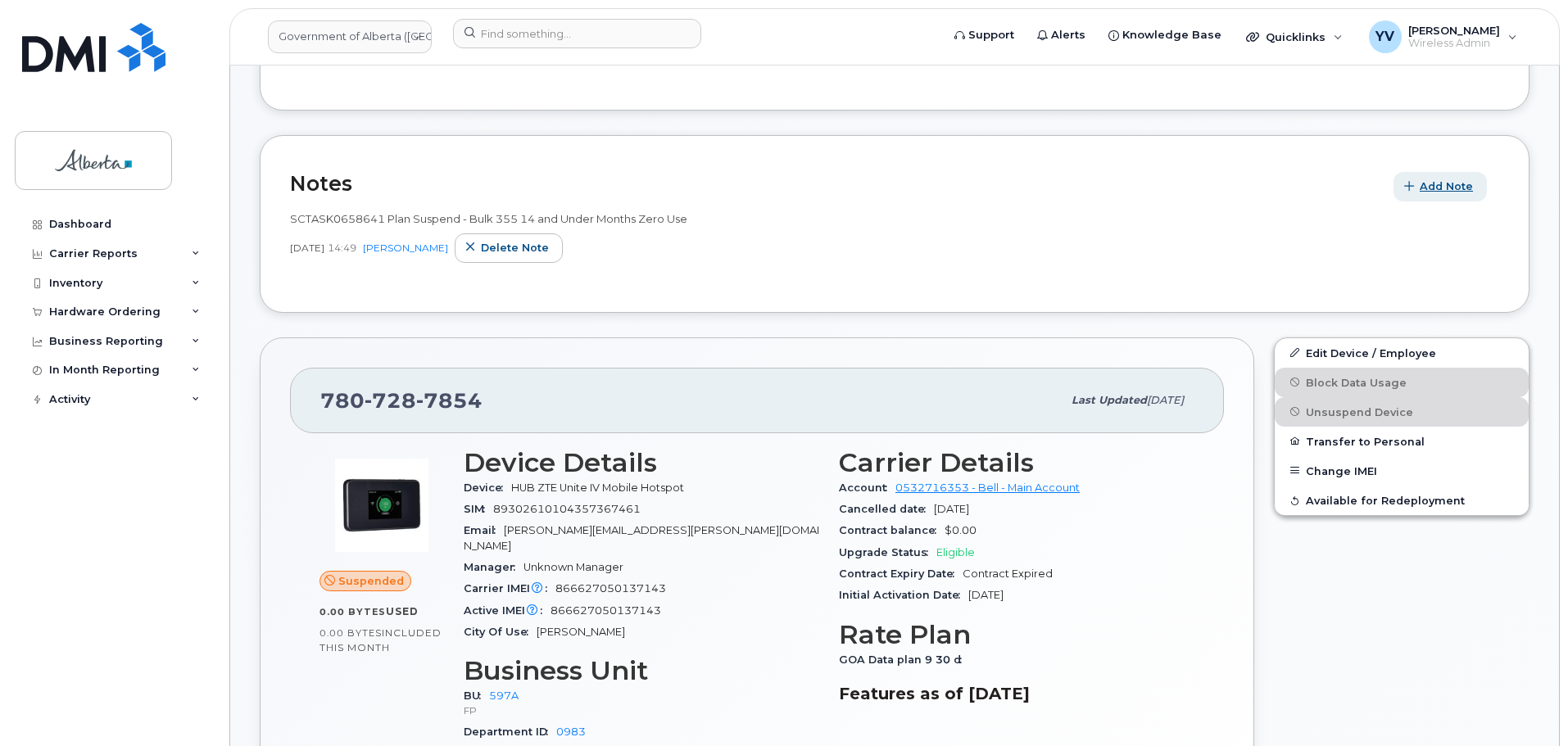
click at [1431, 186] on span "Add Note" at bounding box center [1446, 186] width 53 height 16
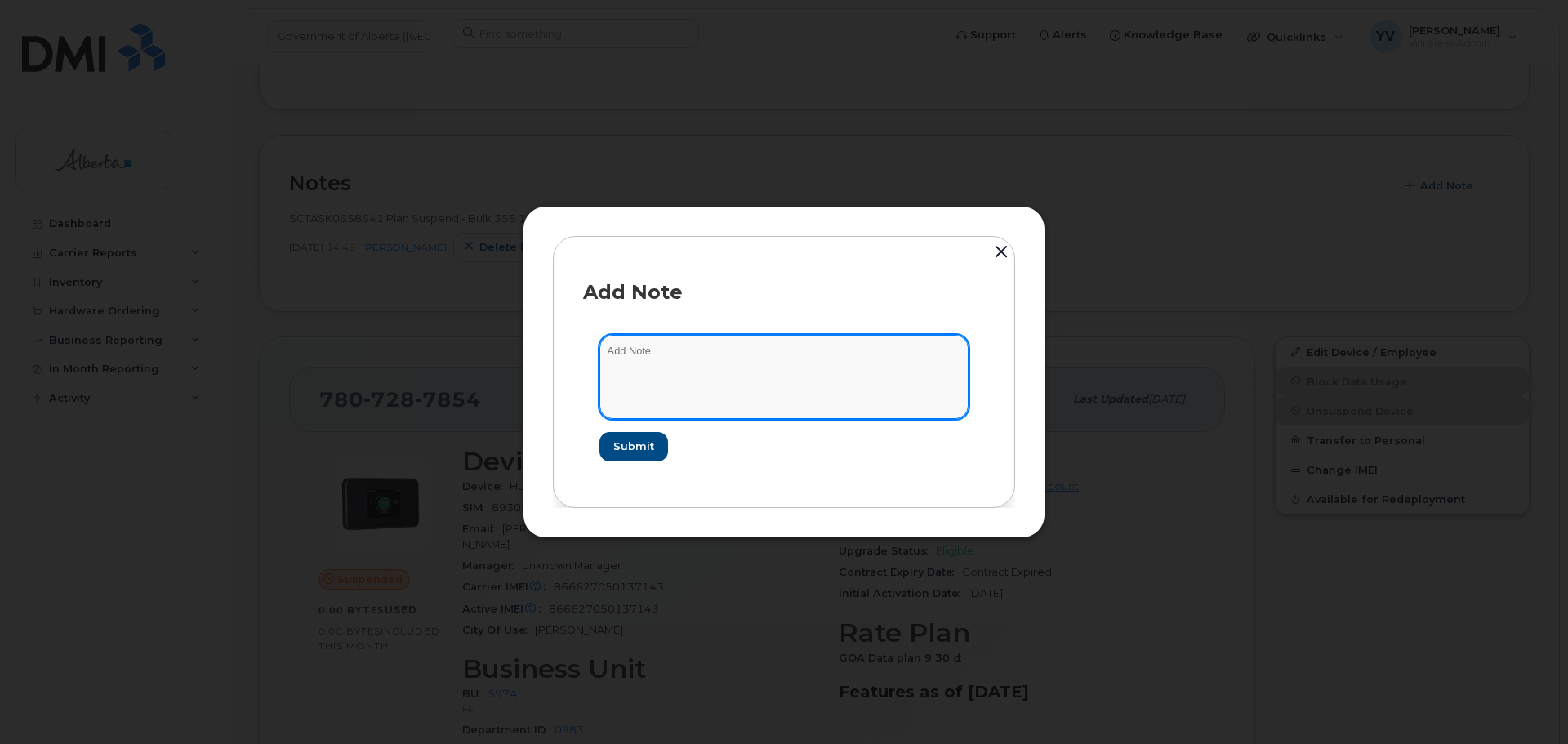
click at [622, 352] on textarea at bounding box center [784, 376] width 369 height 83
paste textarea "SCTASK0856826 7807287854 DO NOT DELETE - BEING REASSIGNED to Fernando Bergen. P…"
type textarea "SCTASK0856826 7807287854 DO NOT DELETE - BEING REASSIGNED to Fernando Bergen. P…"
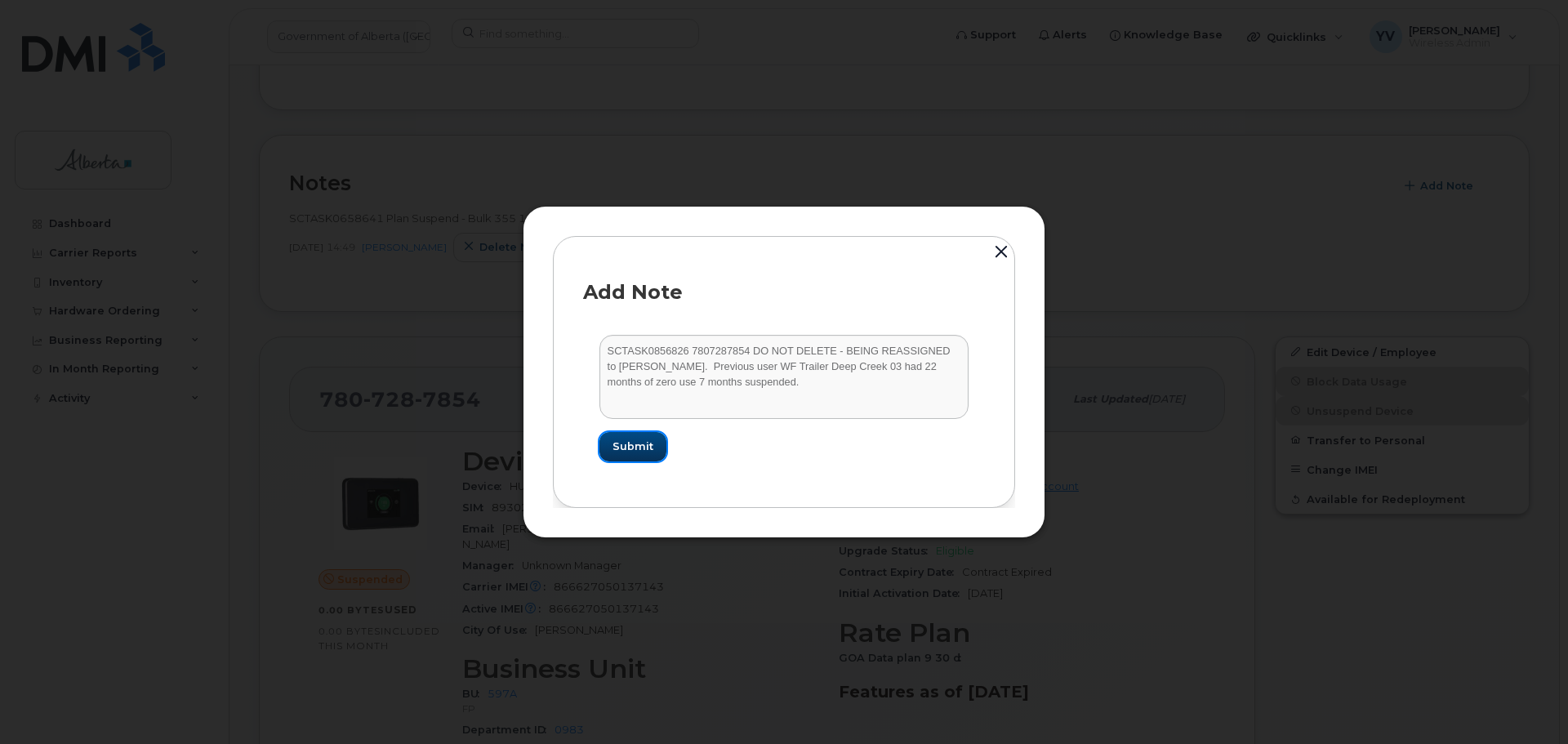
click at [630, 451] on span "Submit" at bounding box center [632, 447] width 40 height 16
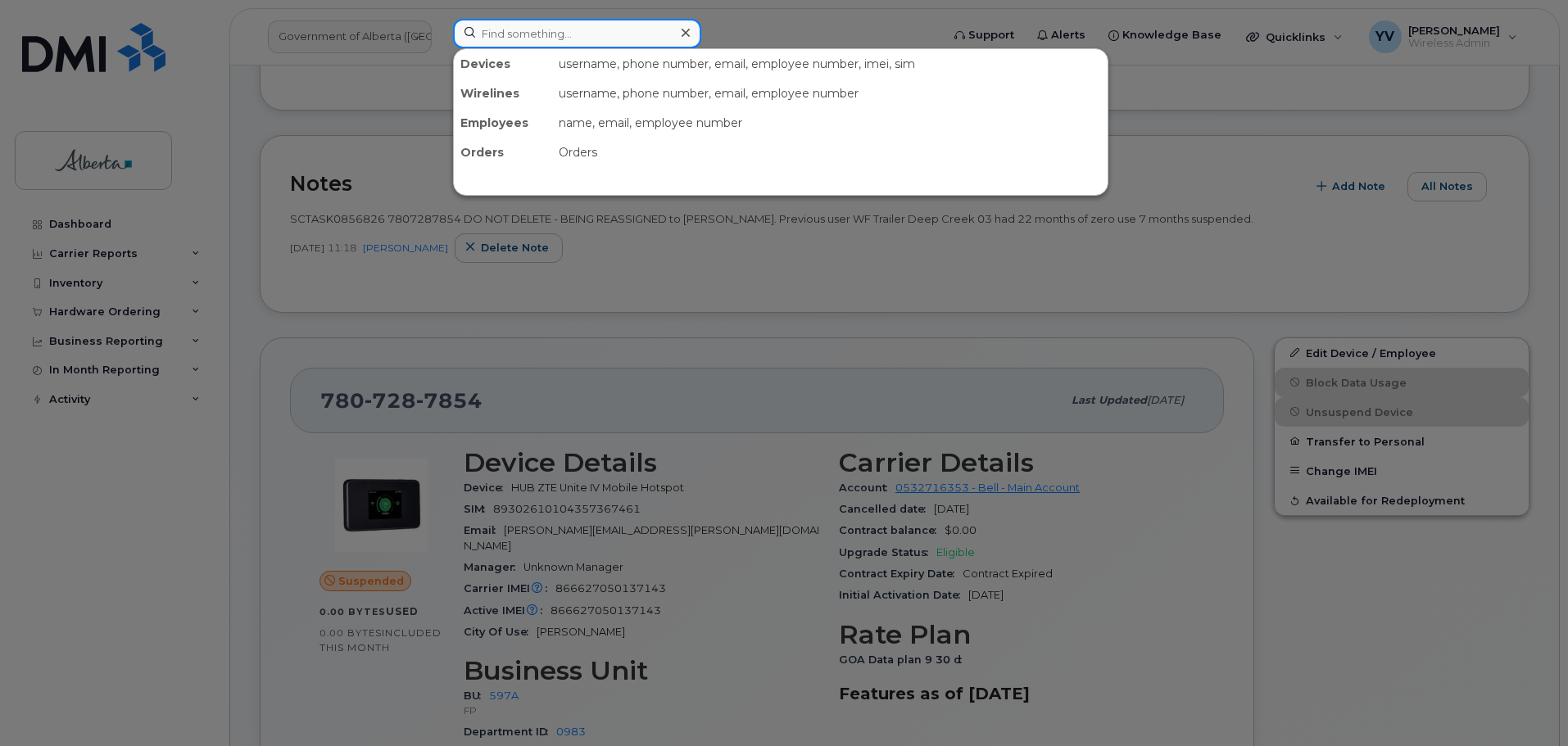
click at [475, 32] on input at bounding box center [576, 34] width 249 height 30
paste input "7807287405"
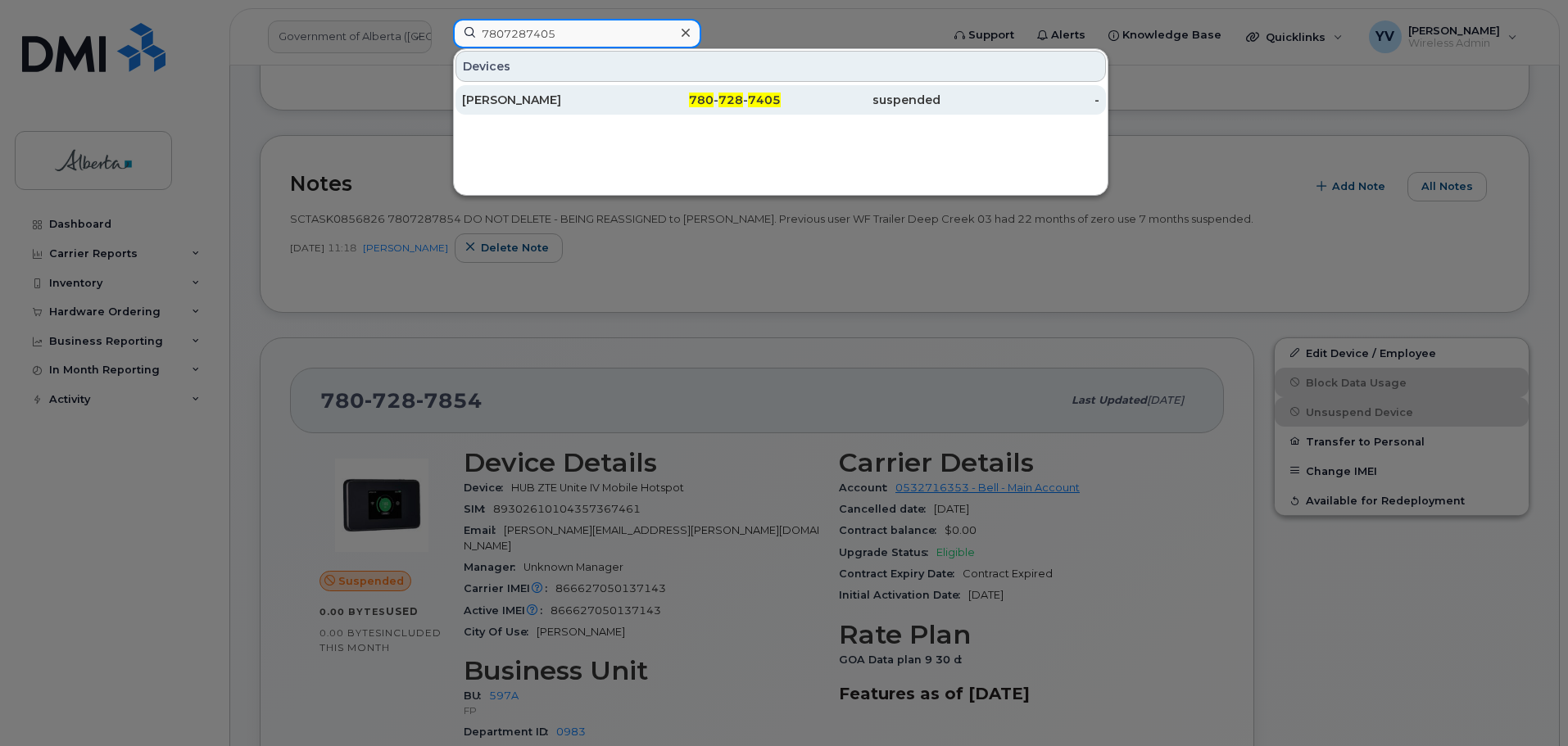
type input "7807287405"
click at [744, 92] on div "780 - 728 - 7405" at bounding box center [701, 100] width 159 height 30
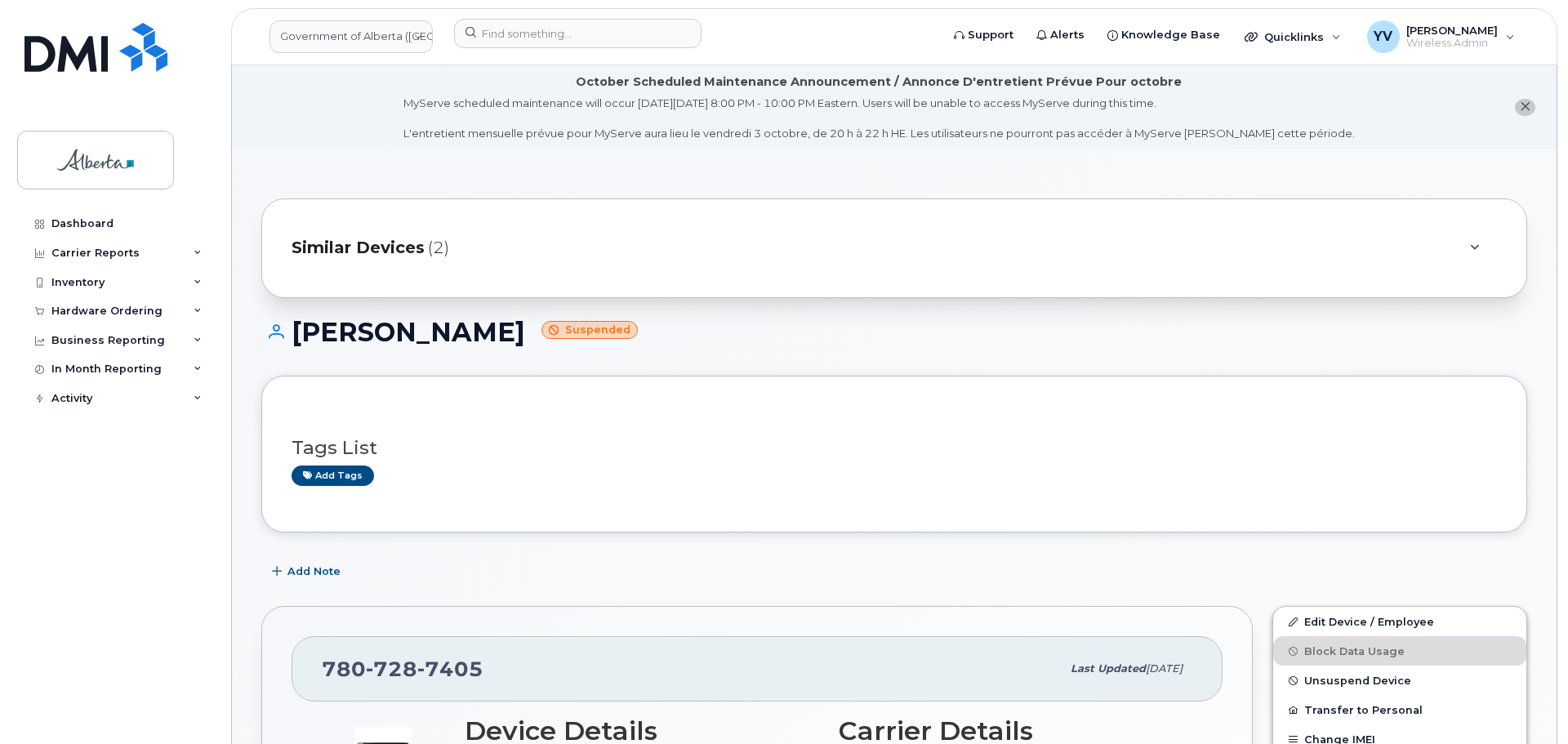
scroll to position [62, 0]
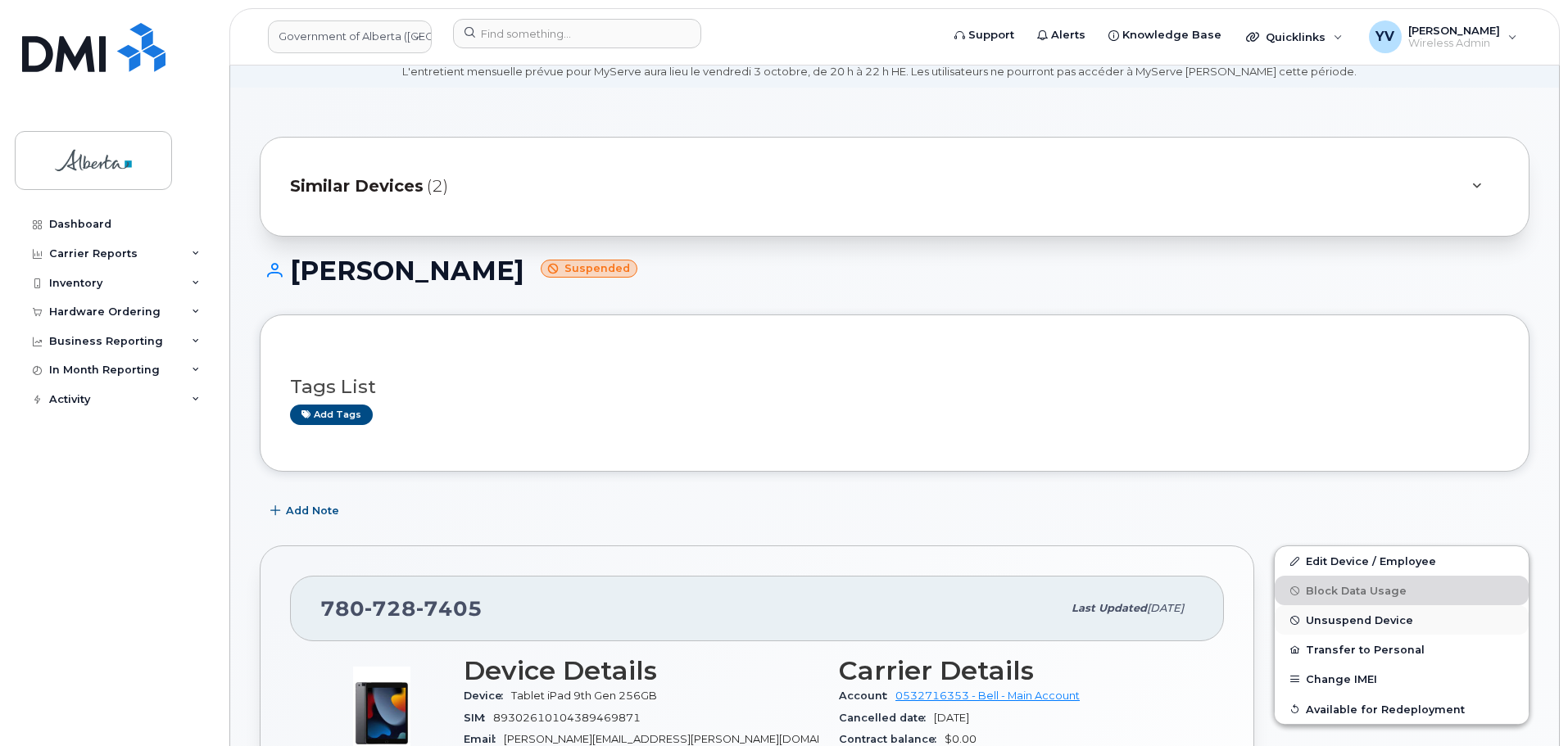
click at [1336, 615] on span "Unsuspend Device" at bounding box center [1359, 620] width 107 height 12
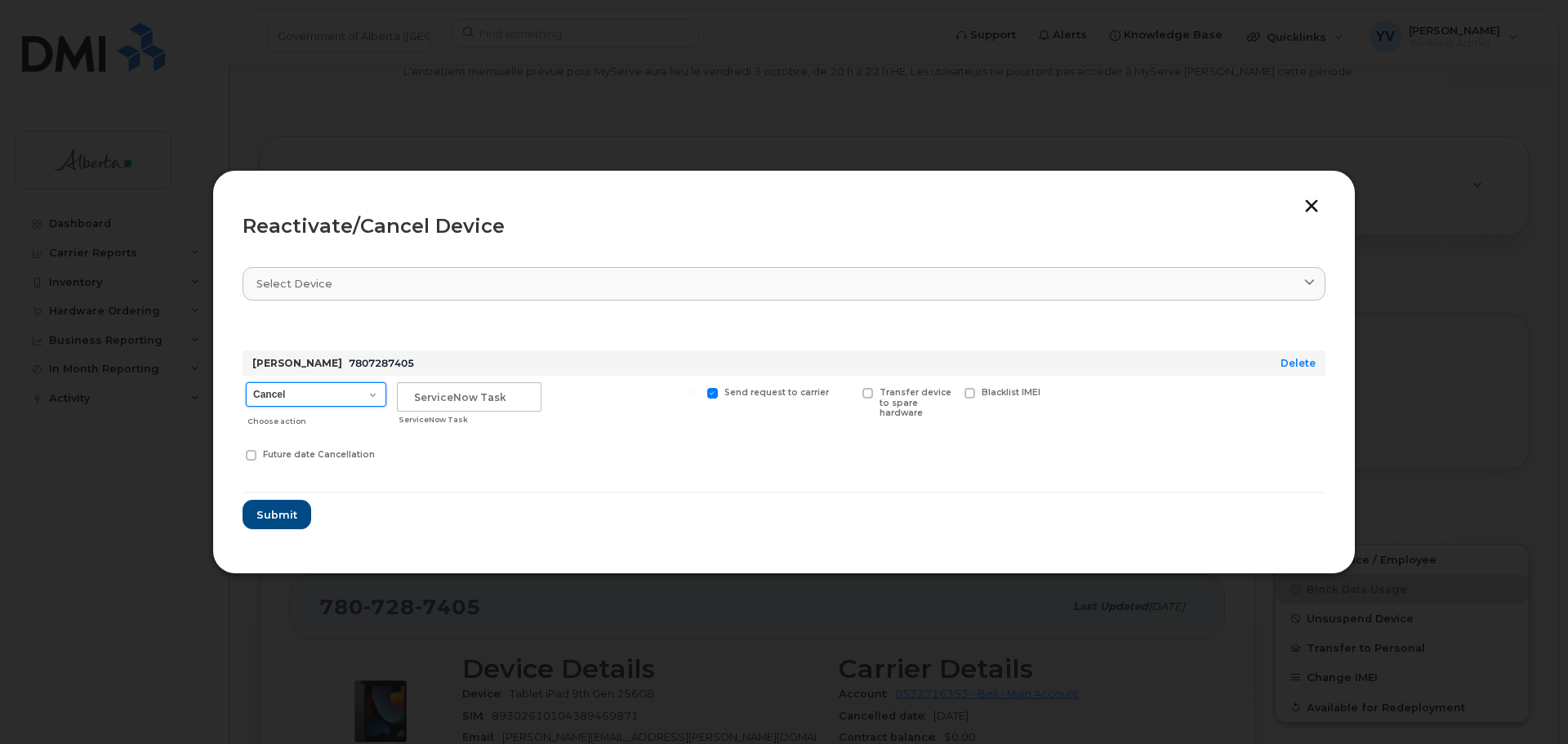
click at [370, 394] on select "Cancel Suspend - Extend Suspension Reactivate" at bounding box center [316, 394] width 140 height 25
select select "[object Object]"
click at [246, 382] on select "Cancel Suspend - Extend Suspension Reactivate" at bounding box center [316, 394] width 140 height 25
click at [426, 403] on input "text" at bounding box center [469, 397] width 144 height 30
paste input "SCTASK0856826 Reactivate"
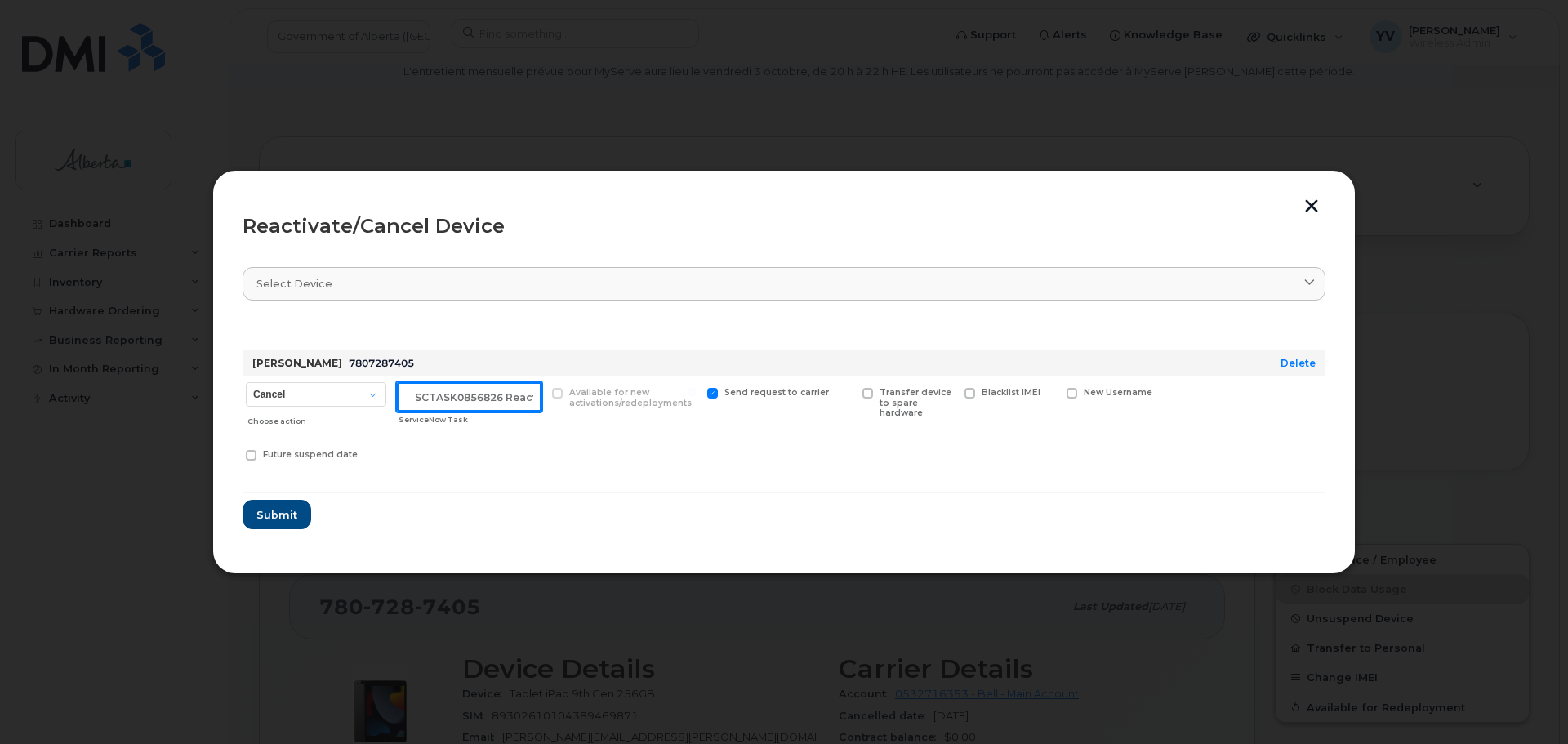
scroll to position [0, 25]
type input "SCTASK0856826 Reactivate"
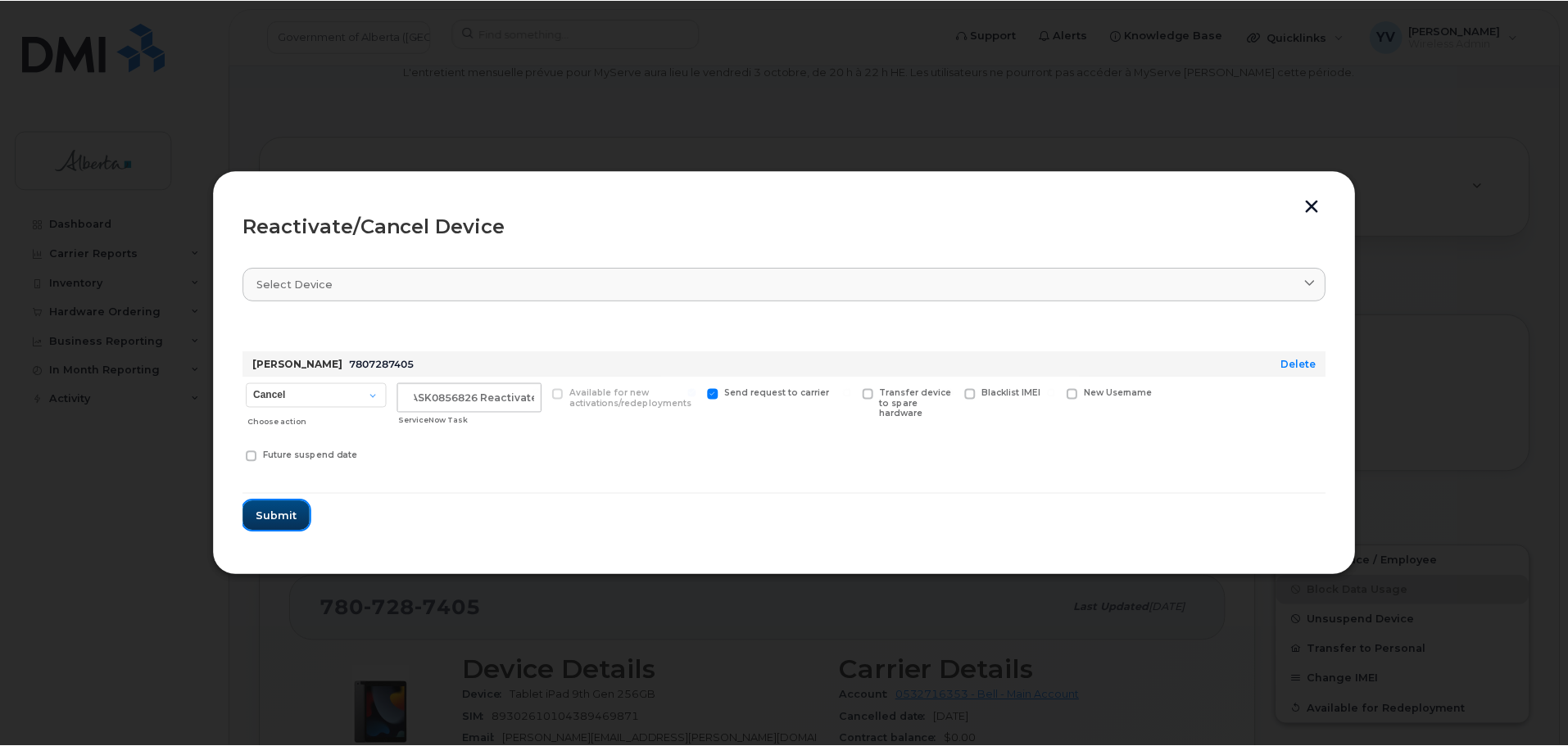
scroll to position [0, 0]
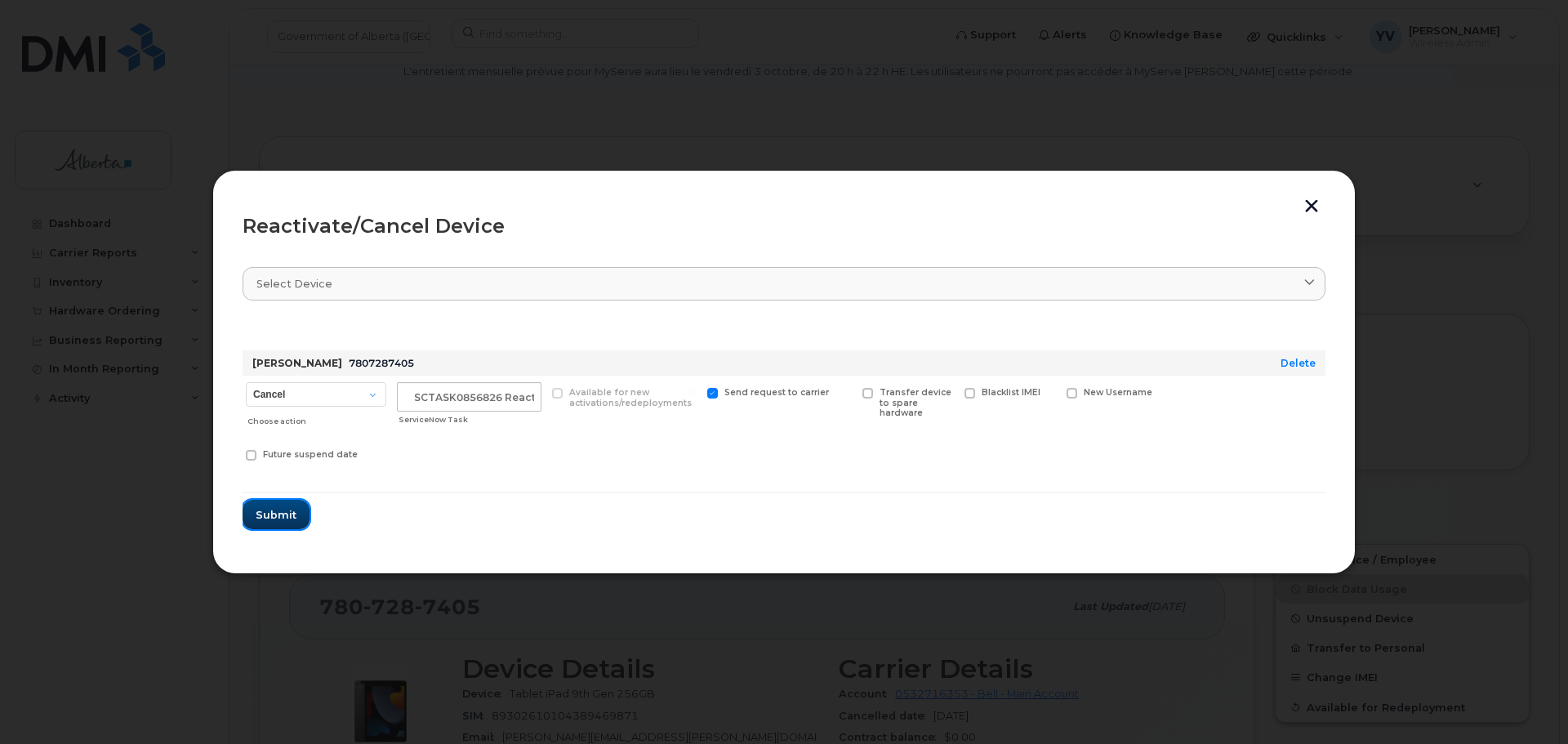
click at [272, 512] on span "Submit" at bounding box center [275, 515] width 40 height 16
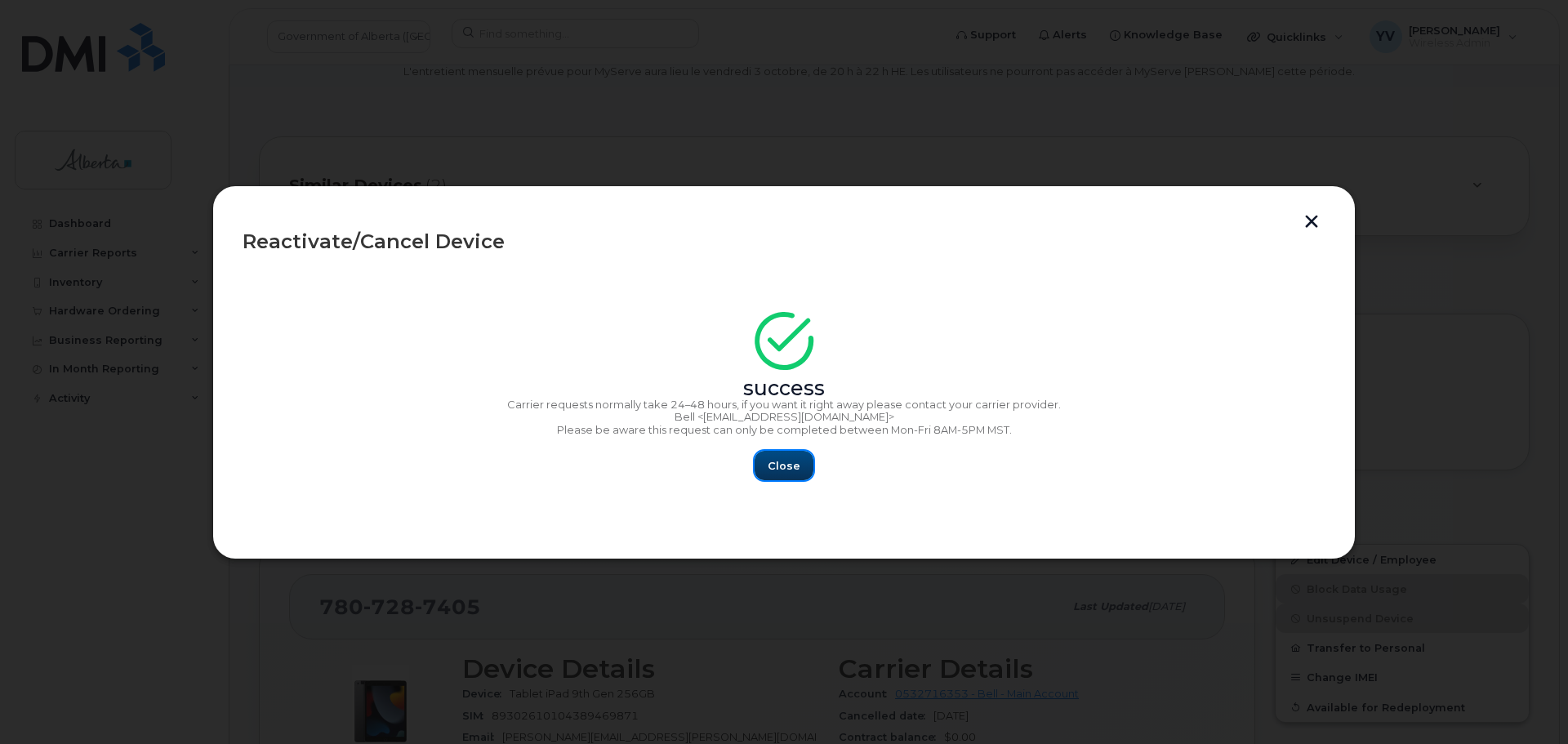
click at [782, 467] on span "Close" at bounding box center [783, 466] width 33 height 16
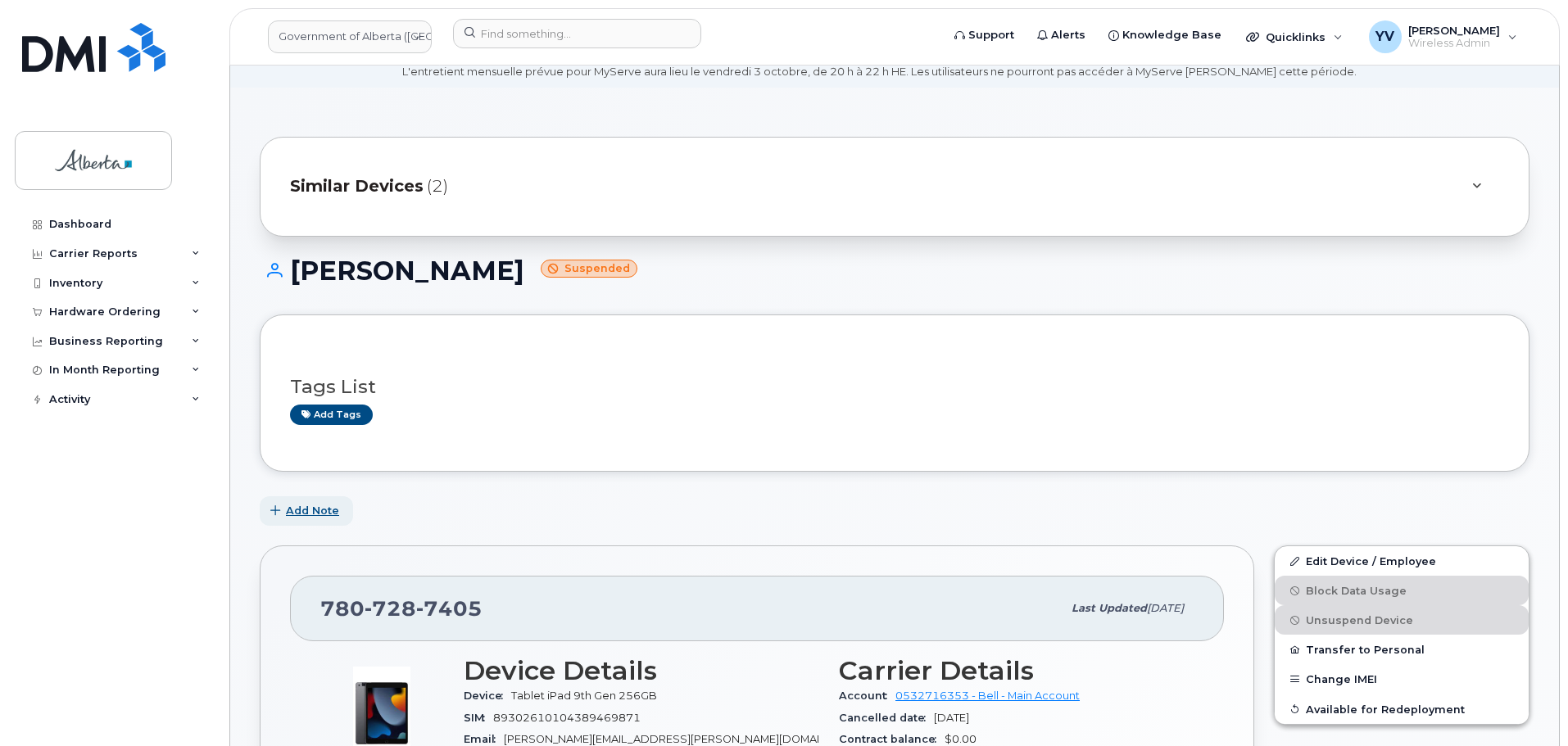
click at [317, 504] on span "Add Note" at bounding box center [313, 511] width 53 height 16
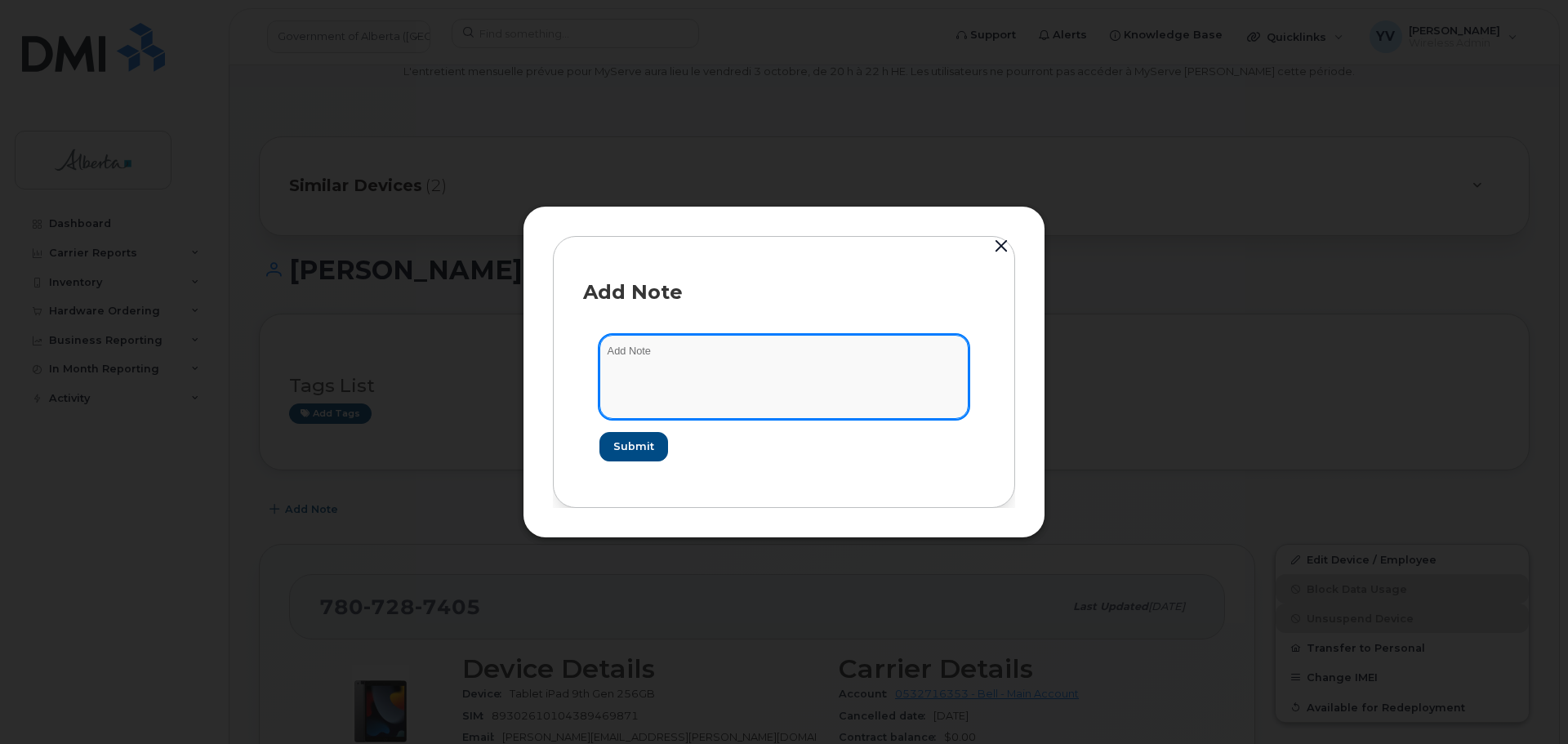
click at [629, 348] on textarea at bounding box center [784, 376] width 369 height 83
paste textarea "SCTASK0856826 7807287405 DO NOT DELETE - BEING REASSIGNED to Xavier Bertrand. P…"
type textarea "SCTASK0856826 7807287405 DO NOT DELETE - BEING REASSIGNED to Xavier Bertrand. P…"
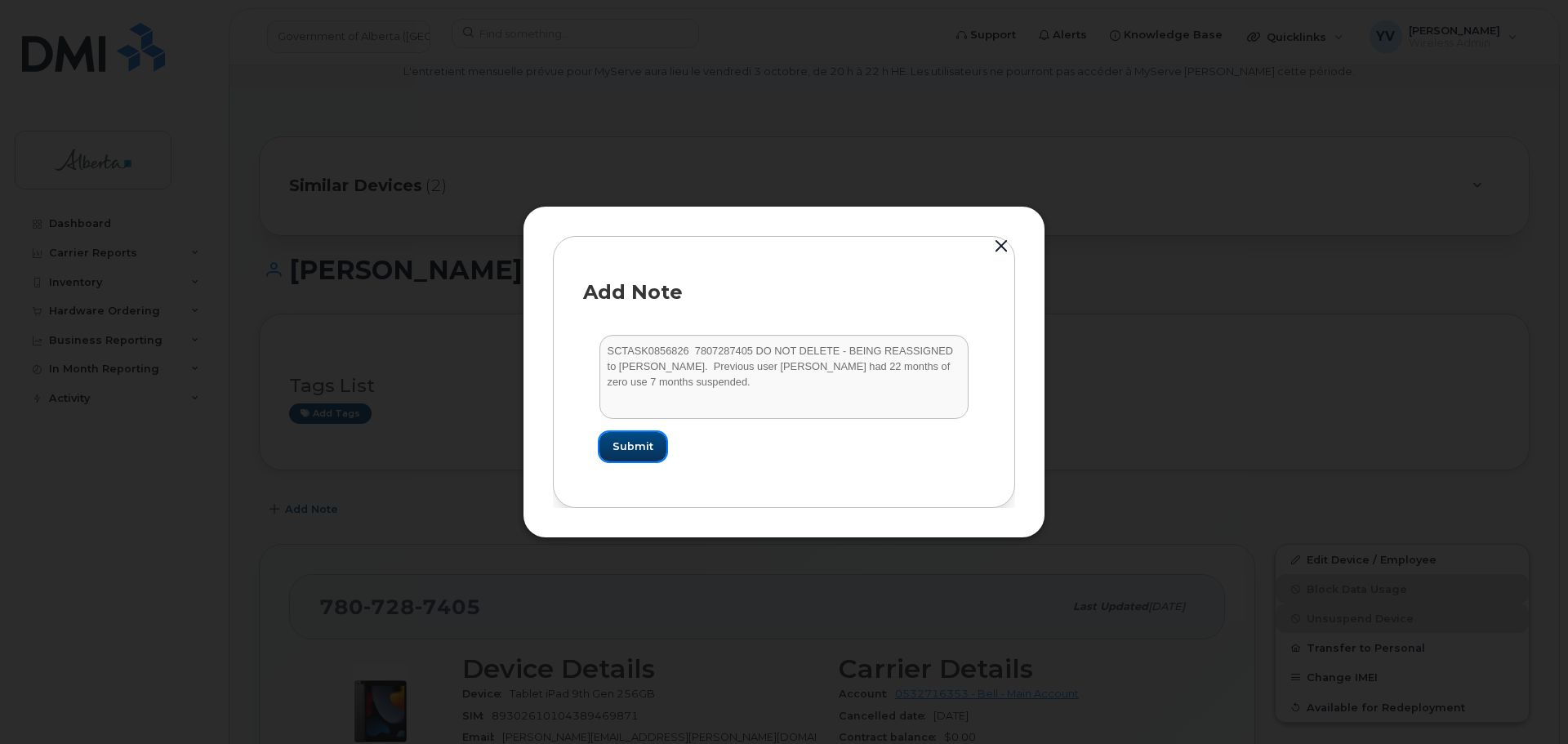
click at [640, 451] on span "Submit" at bounding box center [632, 447] width 40 height 16
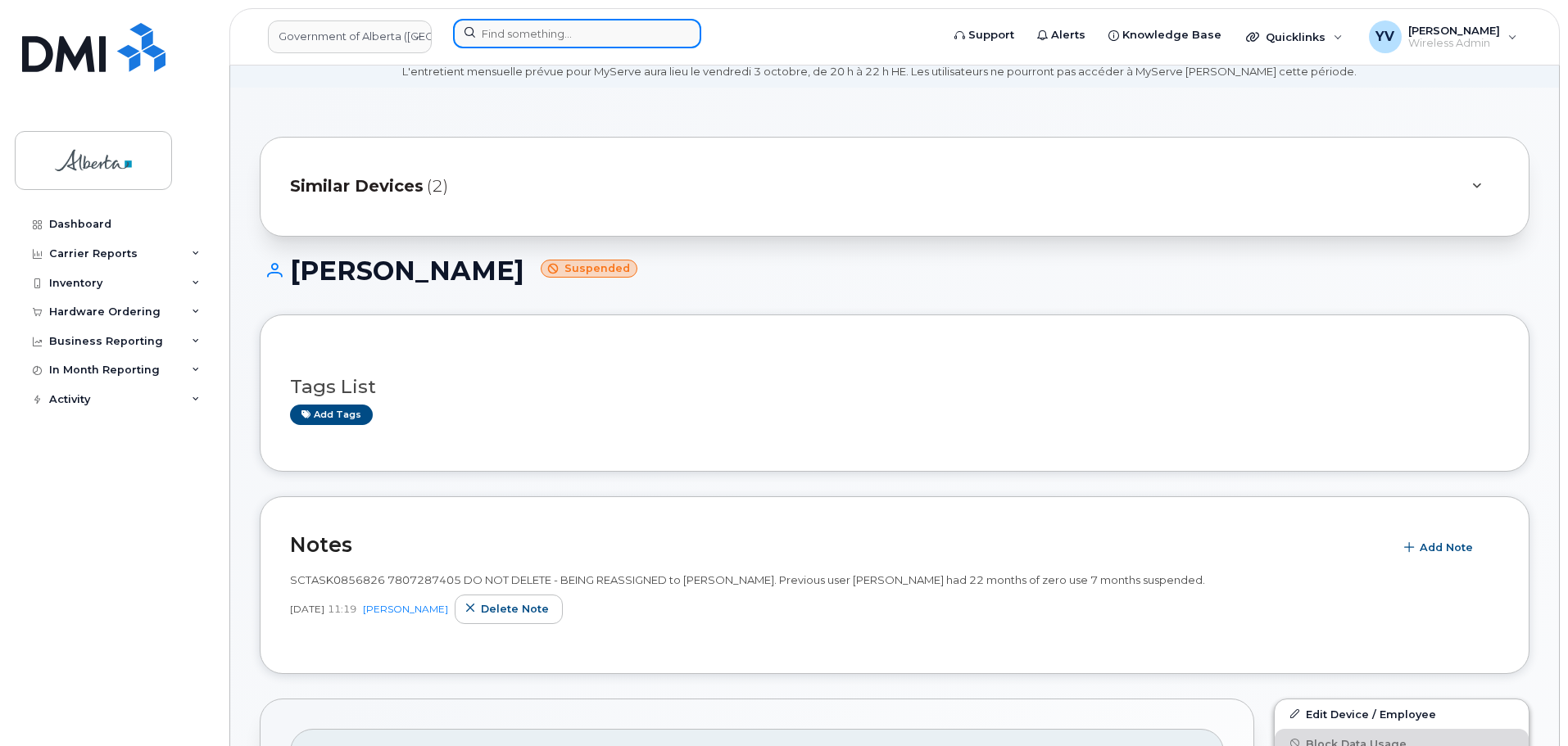
click at [490, 34] on input at bounding box center [576, 34] width 249 height 30
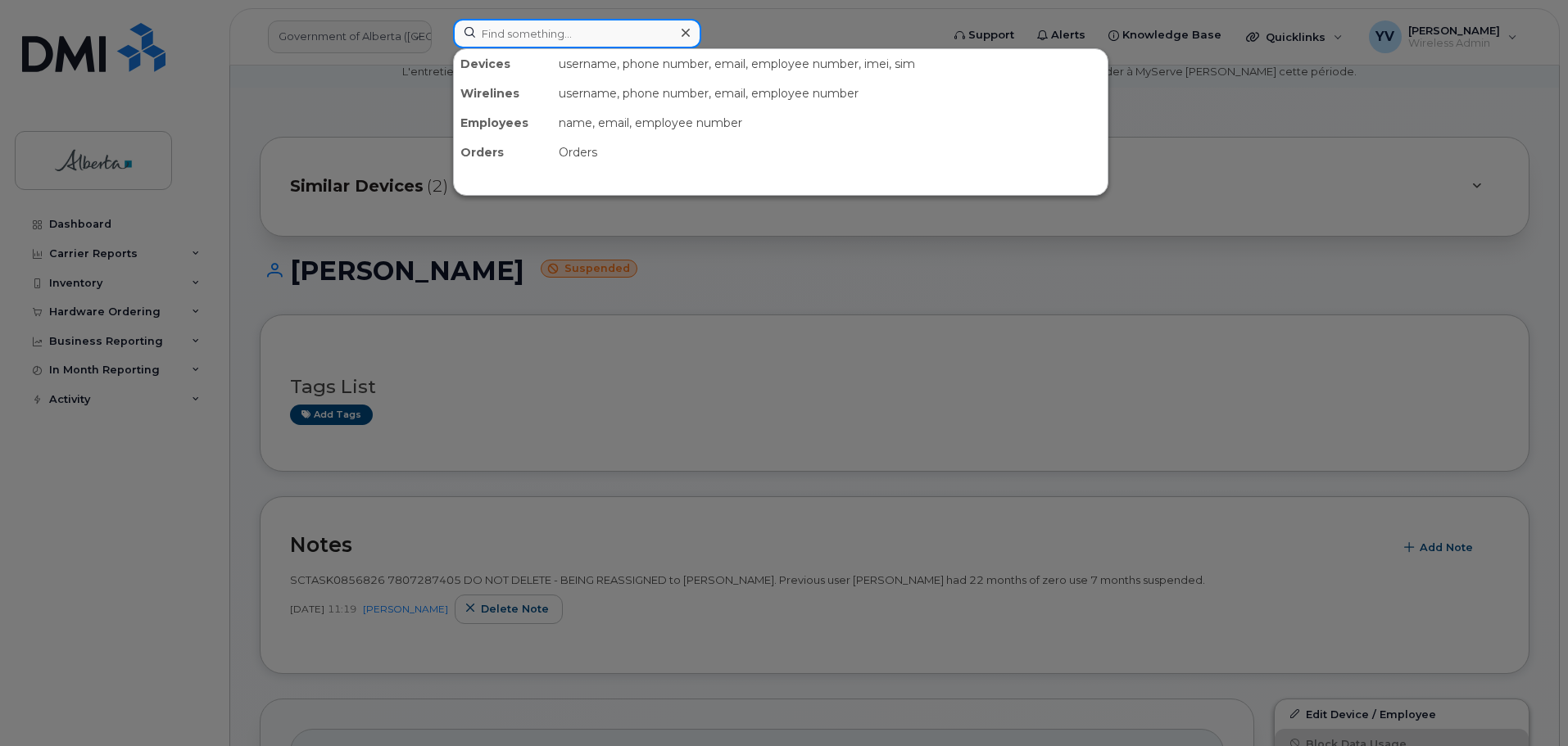
paste input "7807283798"
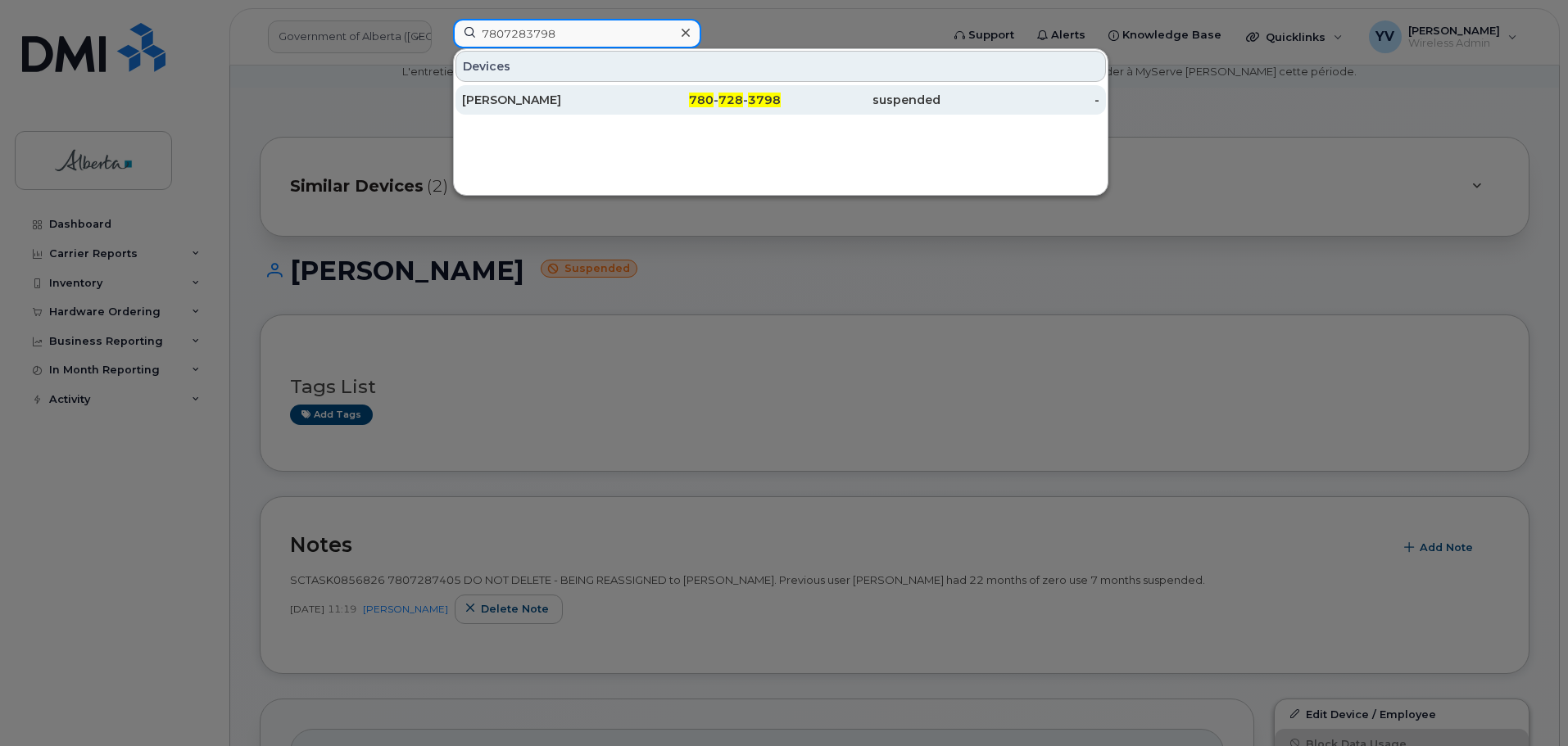
type input "7807283798"
click at [768, 102] on span "3798" at bounding box center [764, 99] width 33 height 15
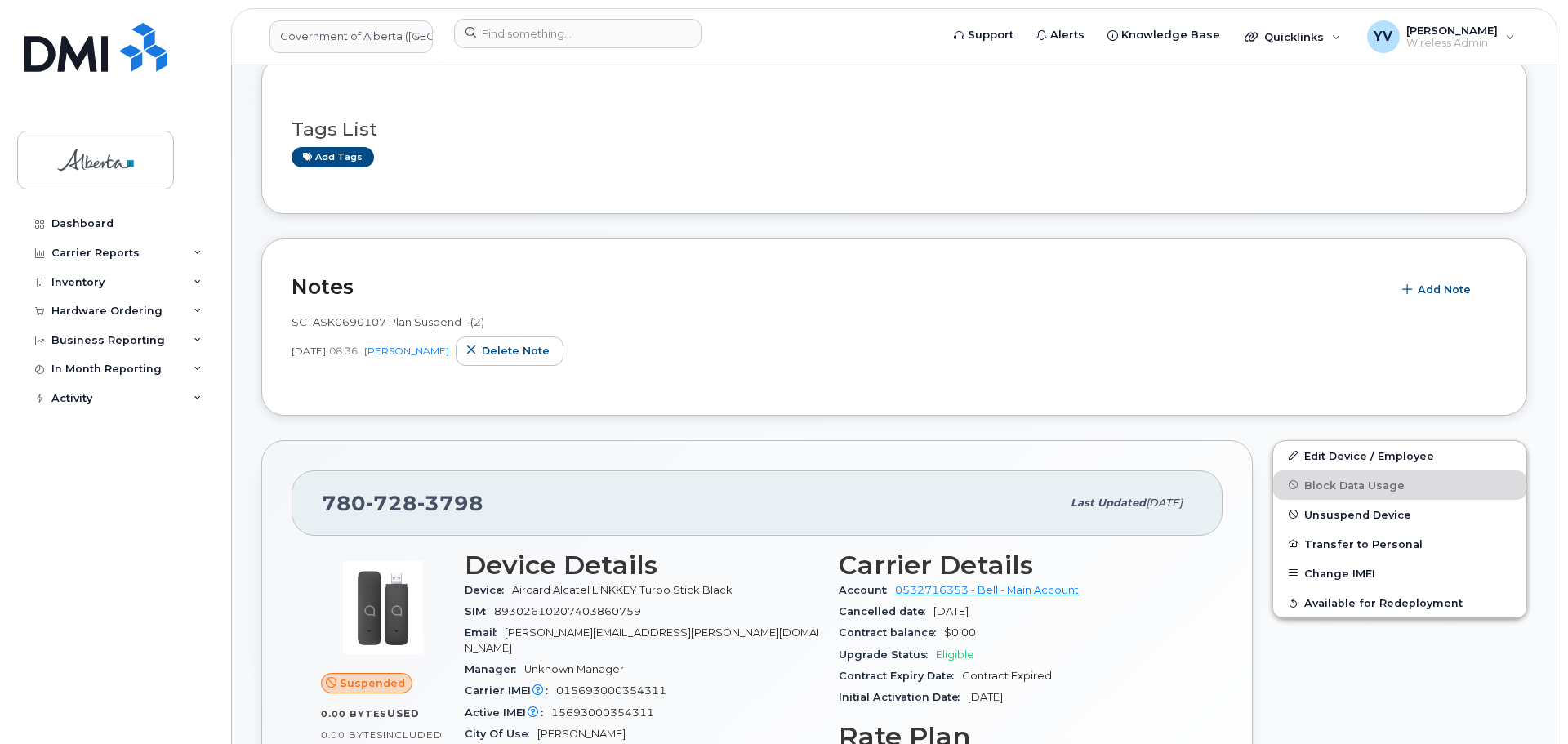
scroll to position [323, 0]
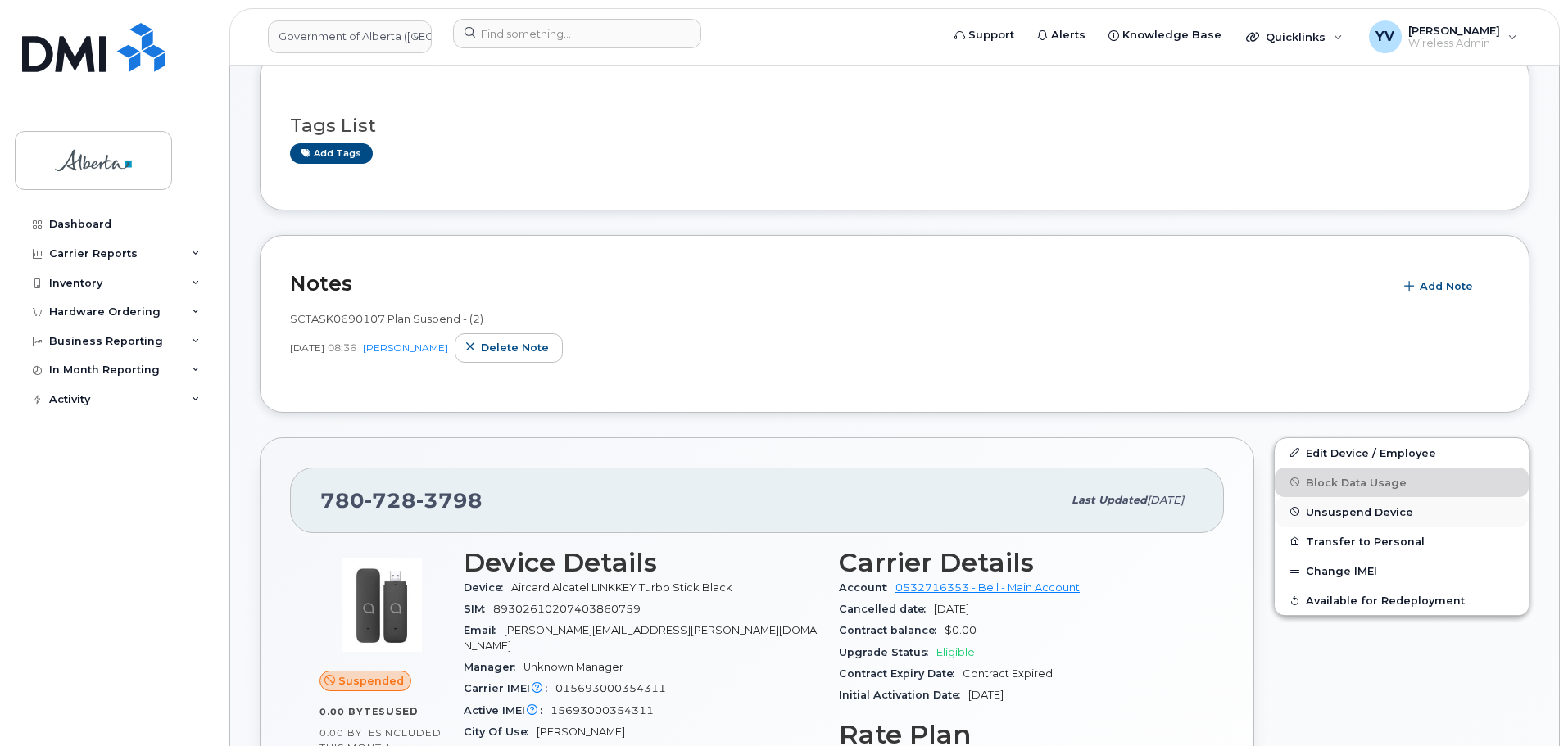
click at [1351, 509] on span "Unsuspend Device" at bounding box center [1359, 511] width 107 height 12
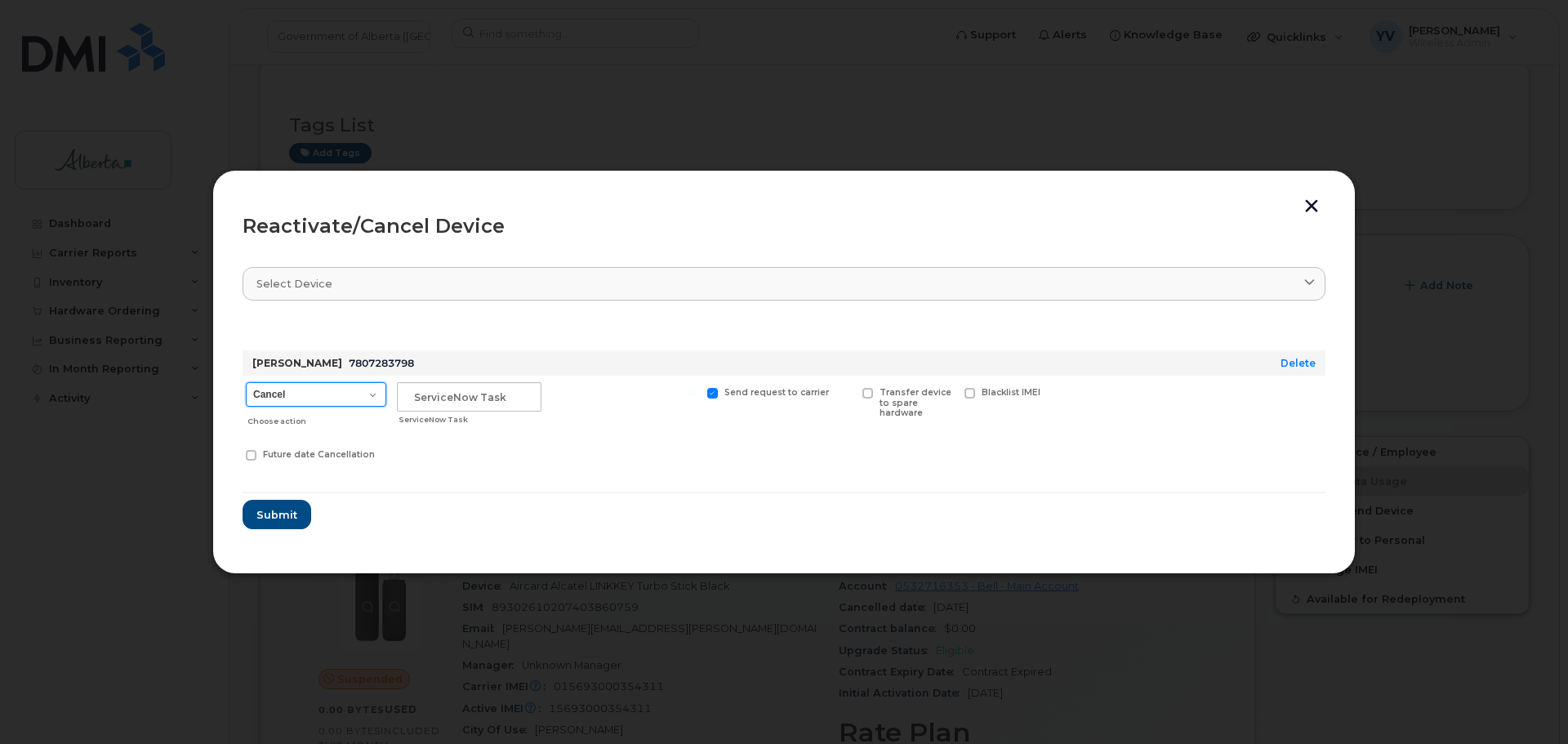
click at [370, 395] on select "Cancel Suspend - Extend Suspension Reactivate" at bounding box center [316, 394] width 140 height 25
select select "[object Object]"
click at [246, 382] on select "Cancel Suspend - Extend Suspension Reactivate" at bounding box center [316, 394] width 140 height 25
click at [418, 396] on input "text" at bounding box center [469, 397] width 144 height 30
paste input "SCTASK0856826 Reactivate"
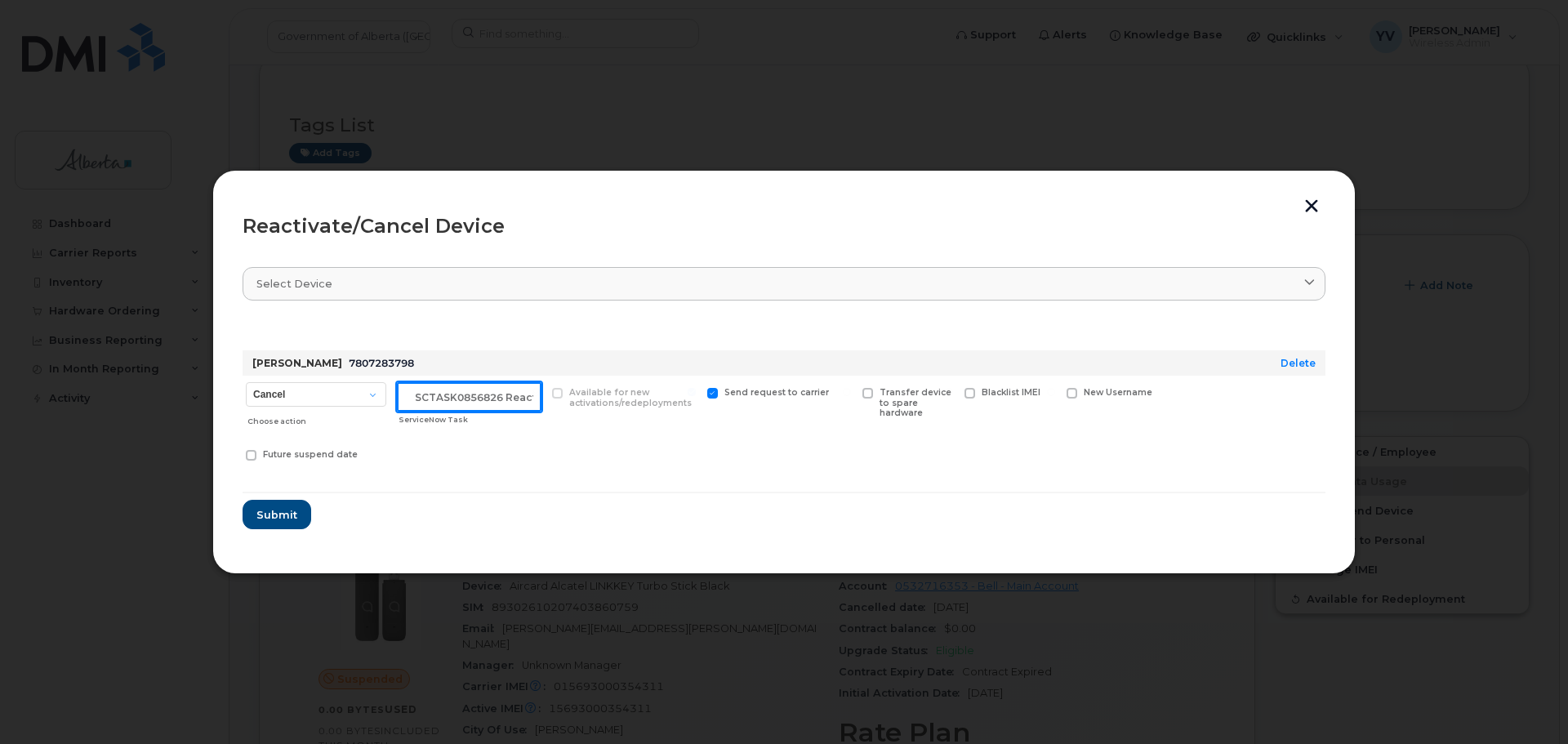
scroll to position [0, 25]
type input "SCTASK0856826 Reactivate"
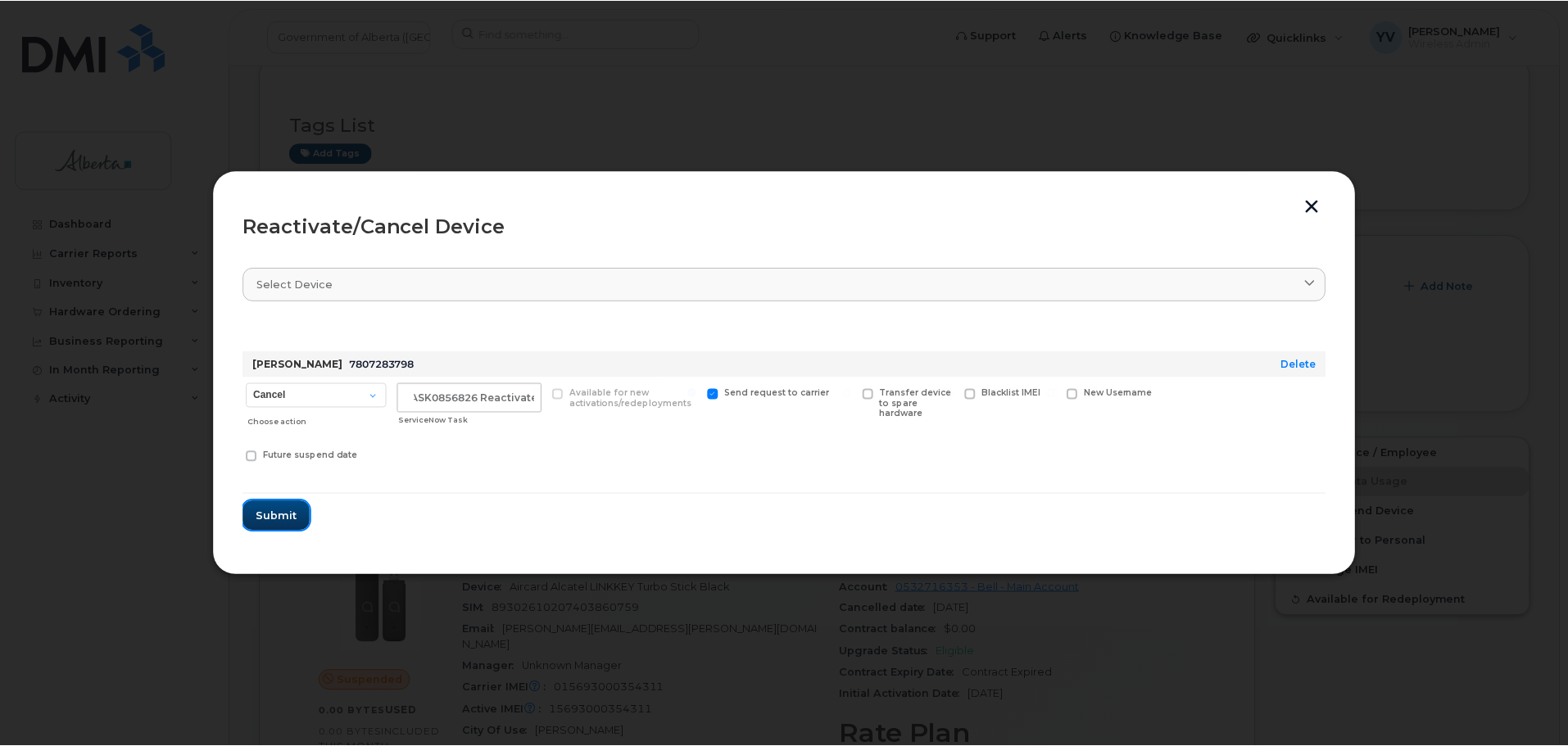
scroll to position [0, 0]
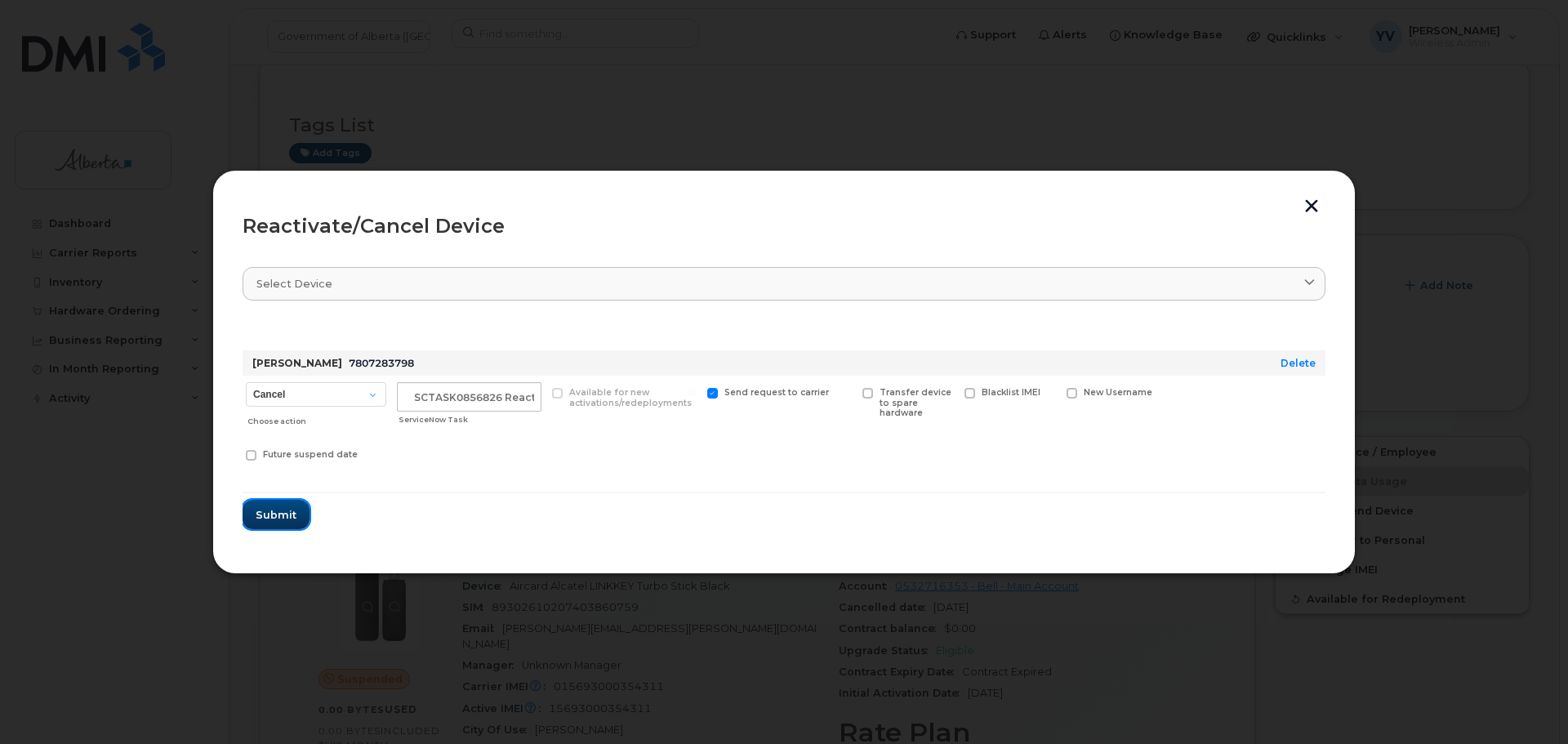
click at [274, 517] on span "Submit" at bounding box center [275, 515] width 40 height 16
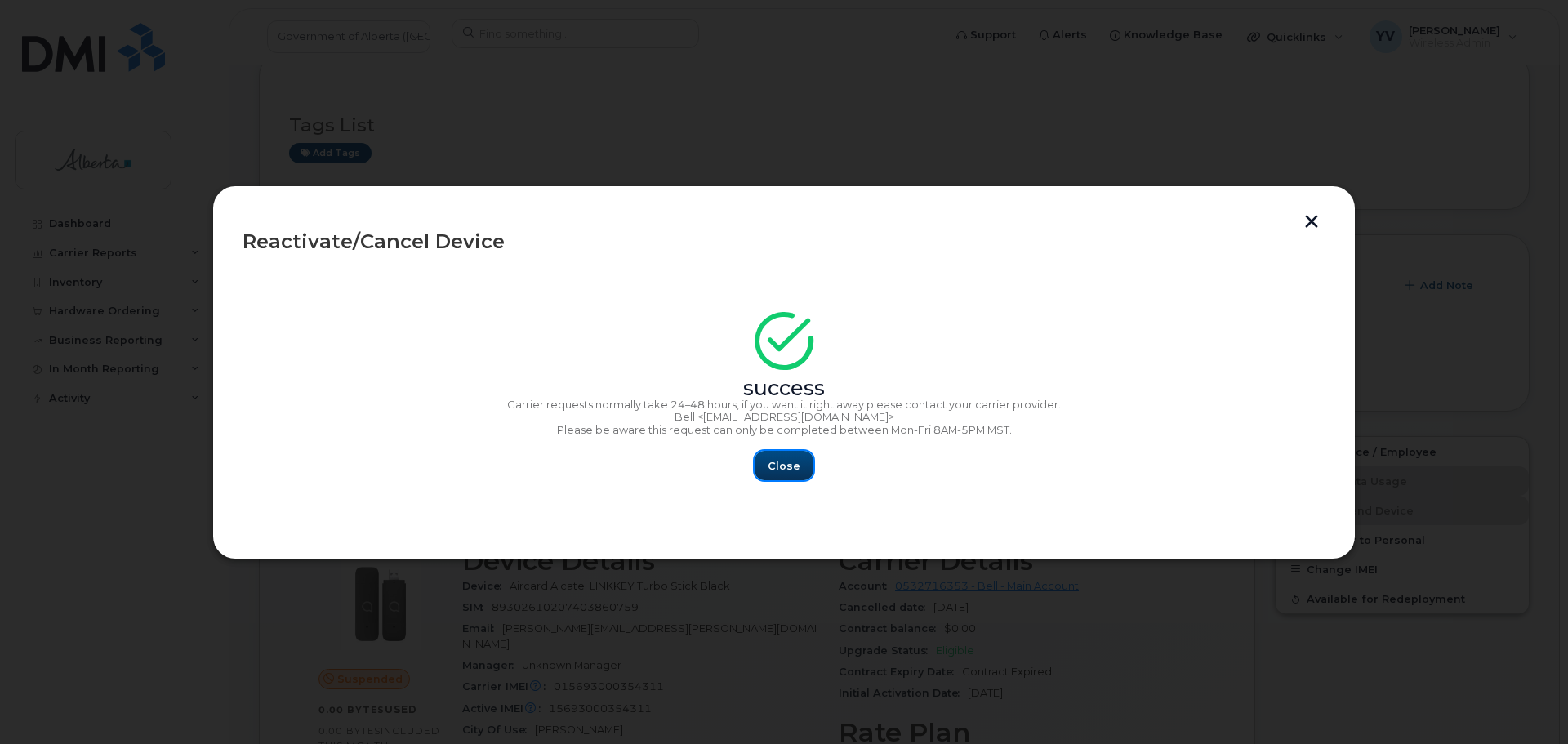
click at [790, 462] on span "Close" at bounding box center [783, 466] width 33 height 16
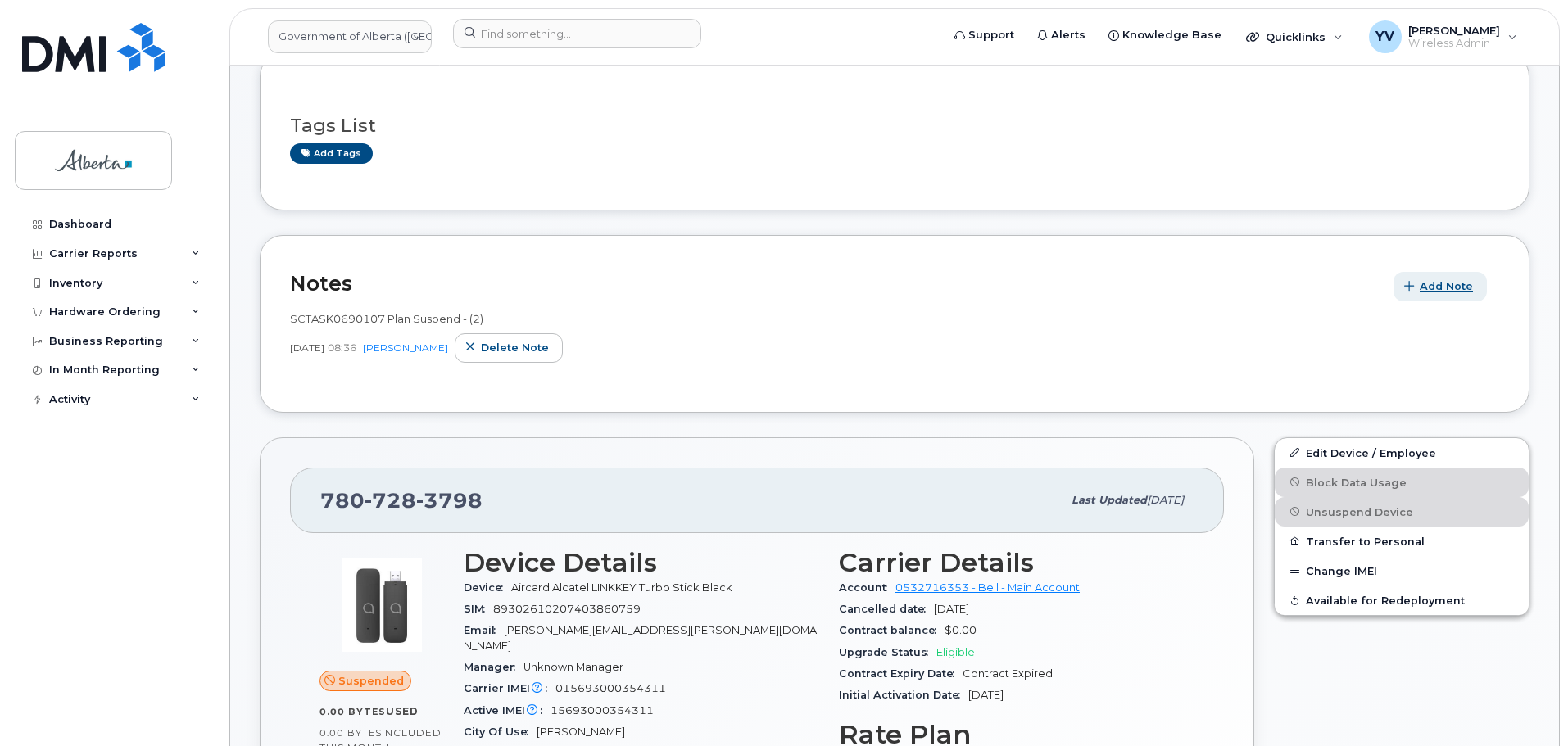
click at [1459, 278] on span "Add Note" at bounding box center [1446, 286] width 53 height 16
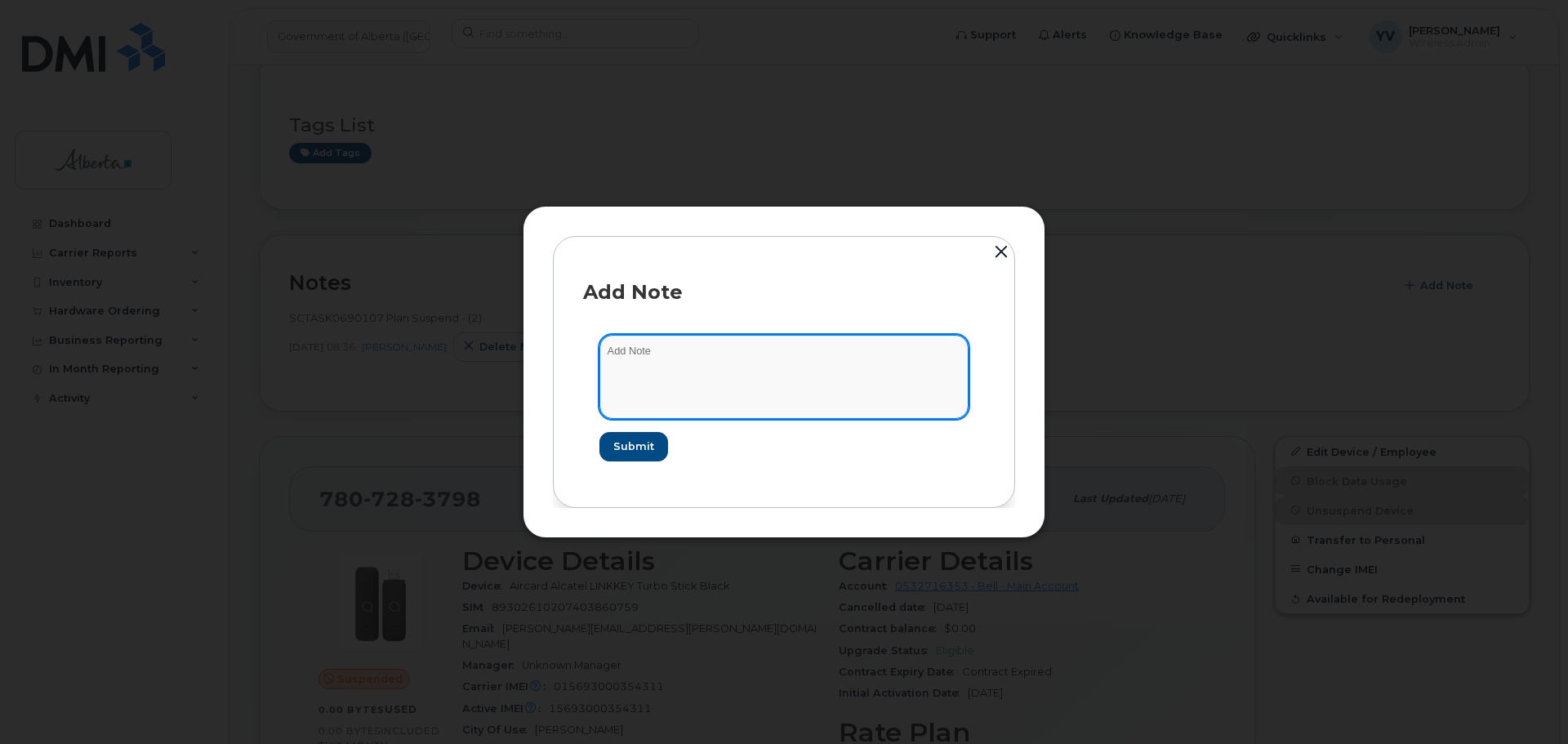
click at [610, 353] on textarea at bounding box center [784, 376] width 369 height 83
paste textarea "SCTASK0856826 7807283798 DO NOT DELETE - BEING REASSIGNED to Amith Budaloo. Pre…"
type textarea "SCTASK0856826 7807283798 DO NOT DELETE - BEING REASSIGNED to Amith Budaloo. Pre…"
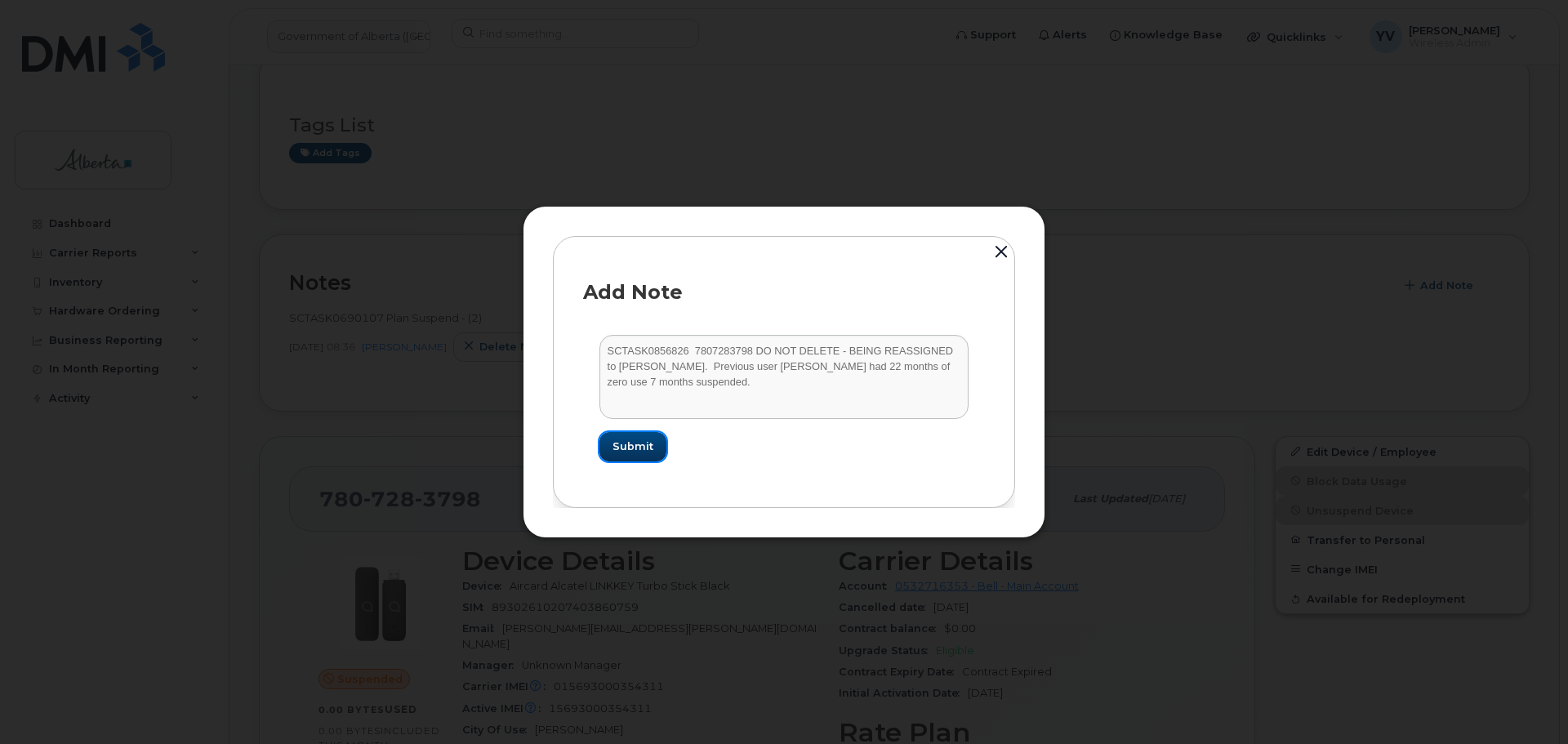
click at [625, 442] on span "Submit" at bounding box center [632, 447] width 40 height 16
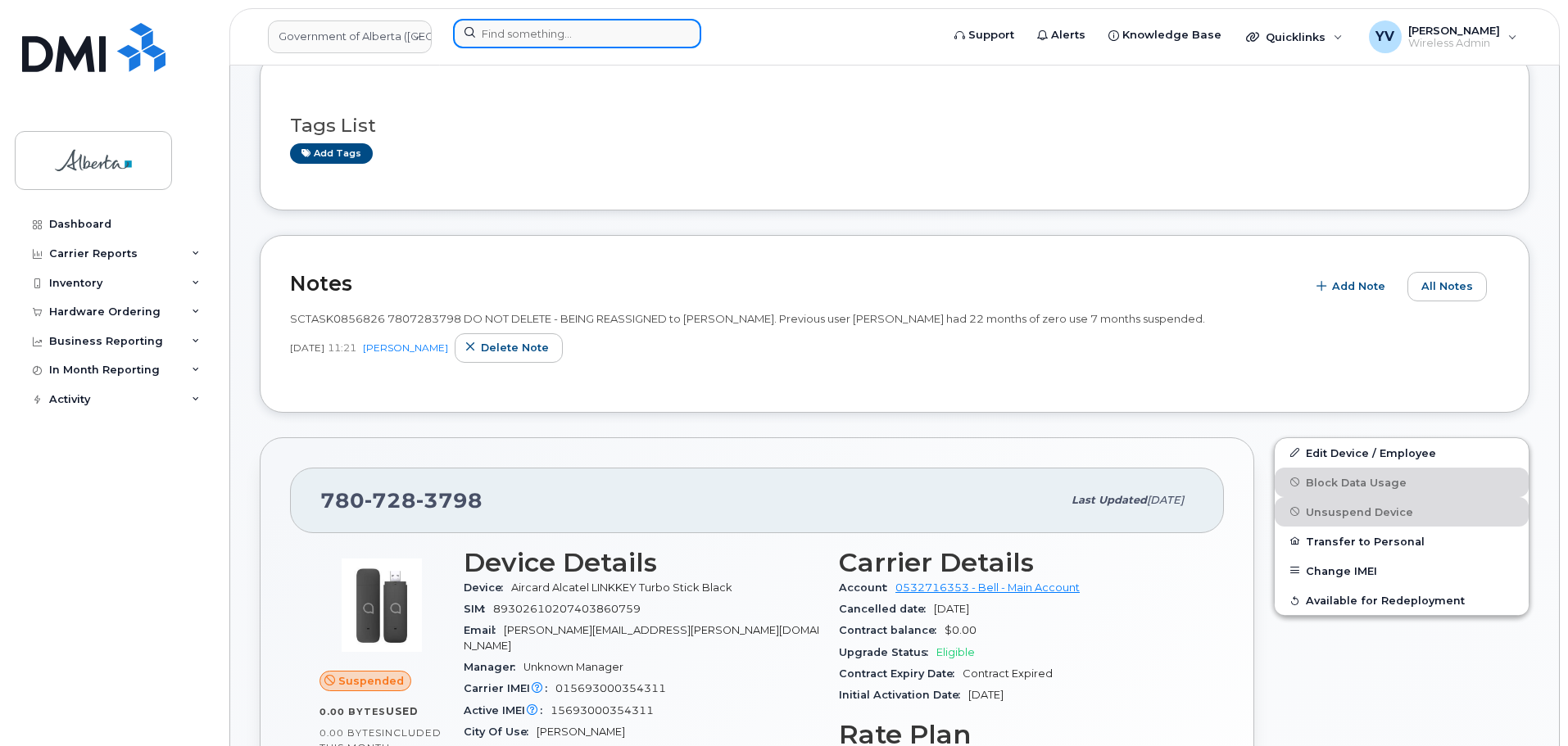
click at [479, 34] on input at bounding box center [576, 34] width 249 height 30
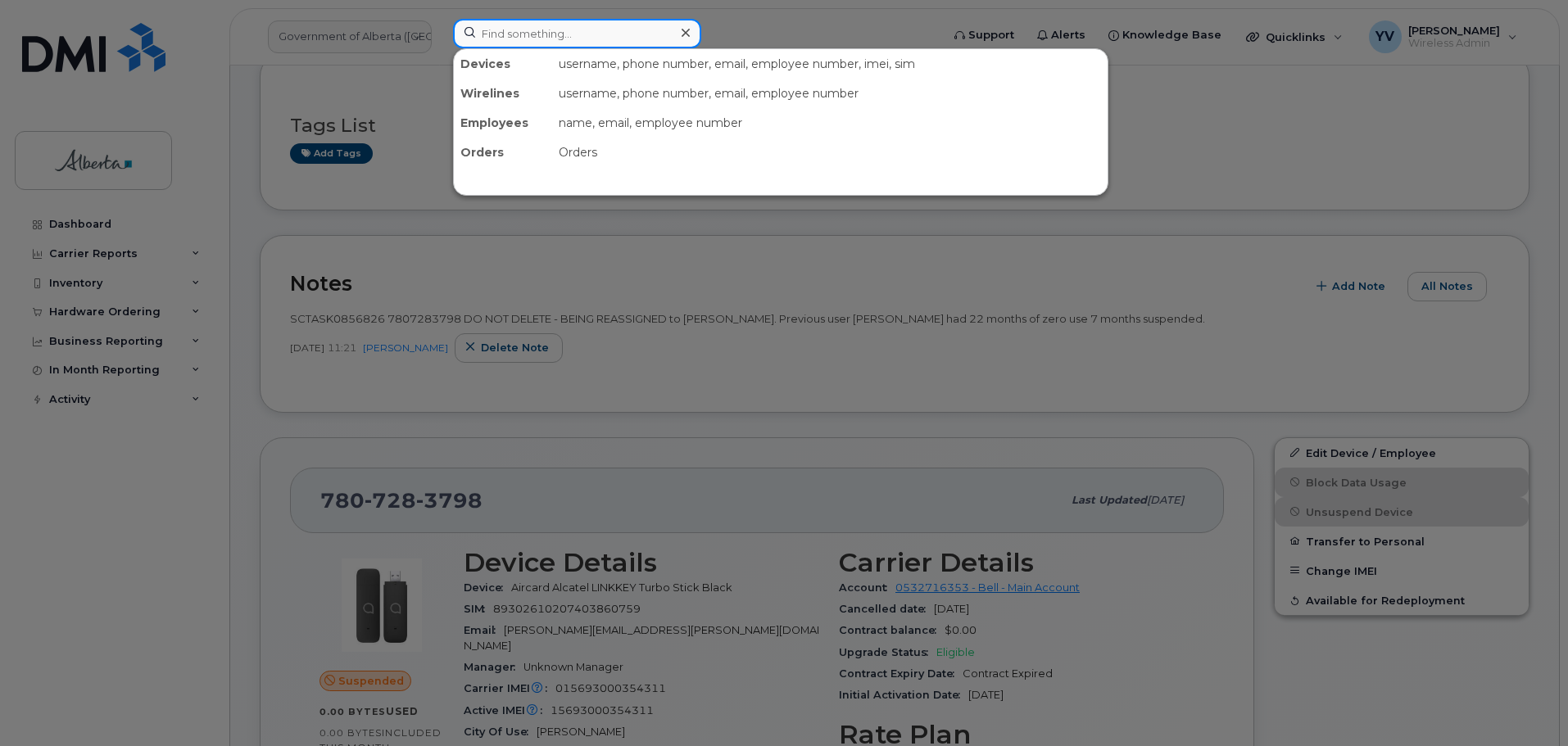
paste input "7806252769"
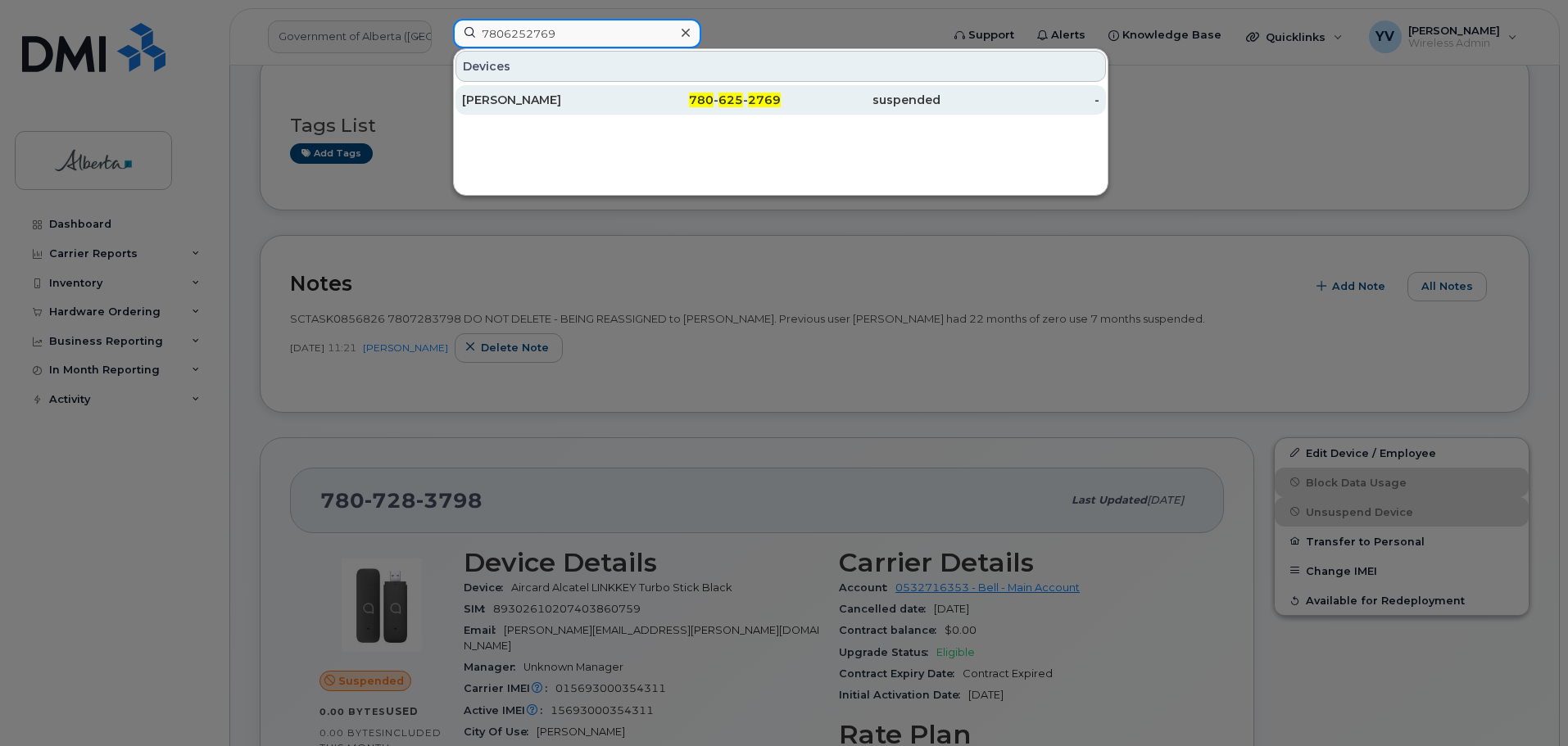
type input "7806252769"
click at [711, 96] on span "780" at bounding box center [700, 99] width 25 height 15
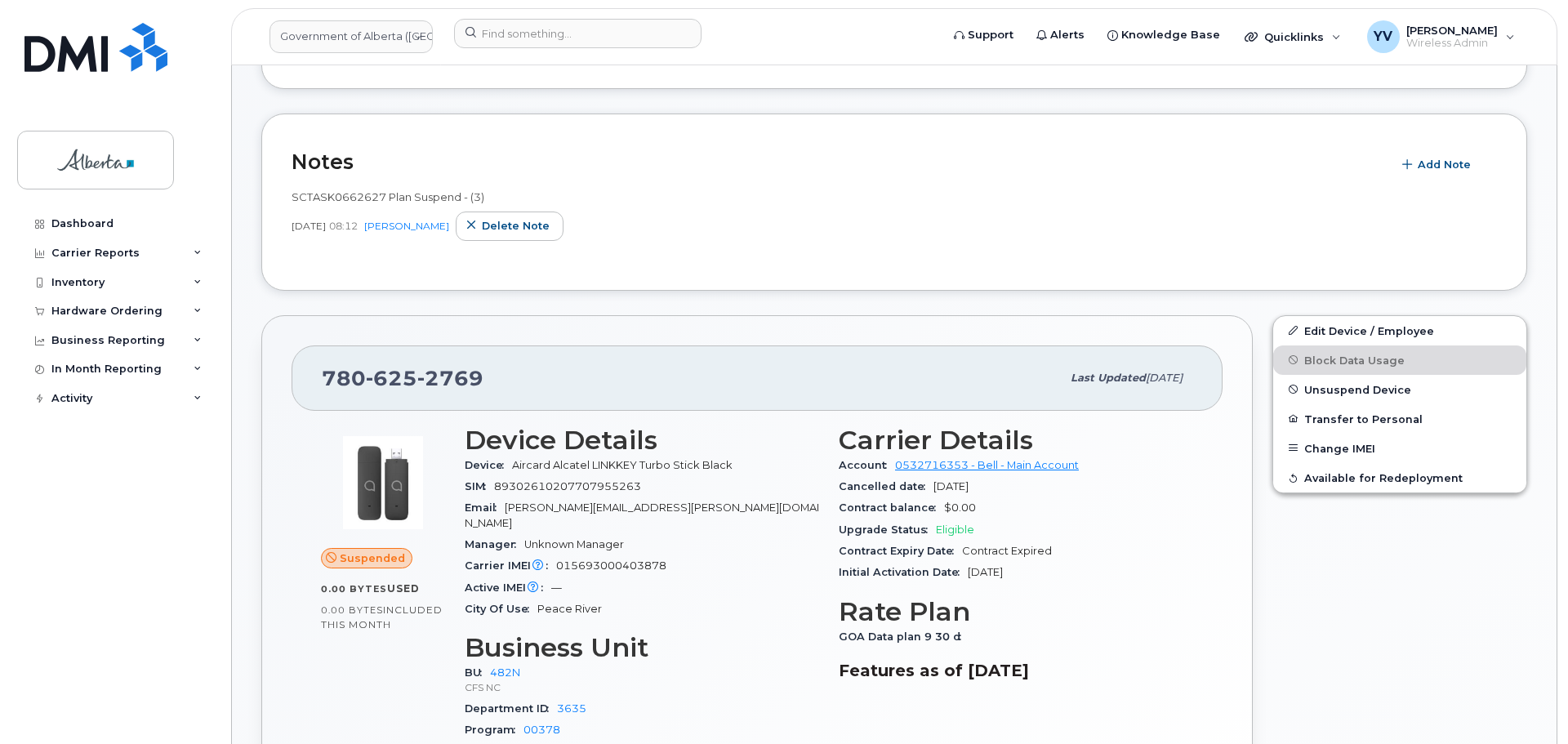
scroll to position [438, 0]
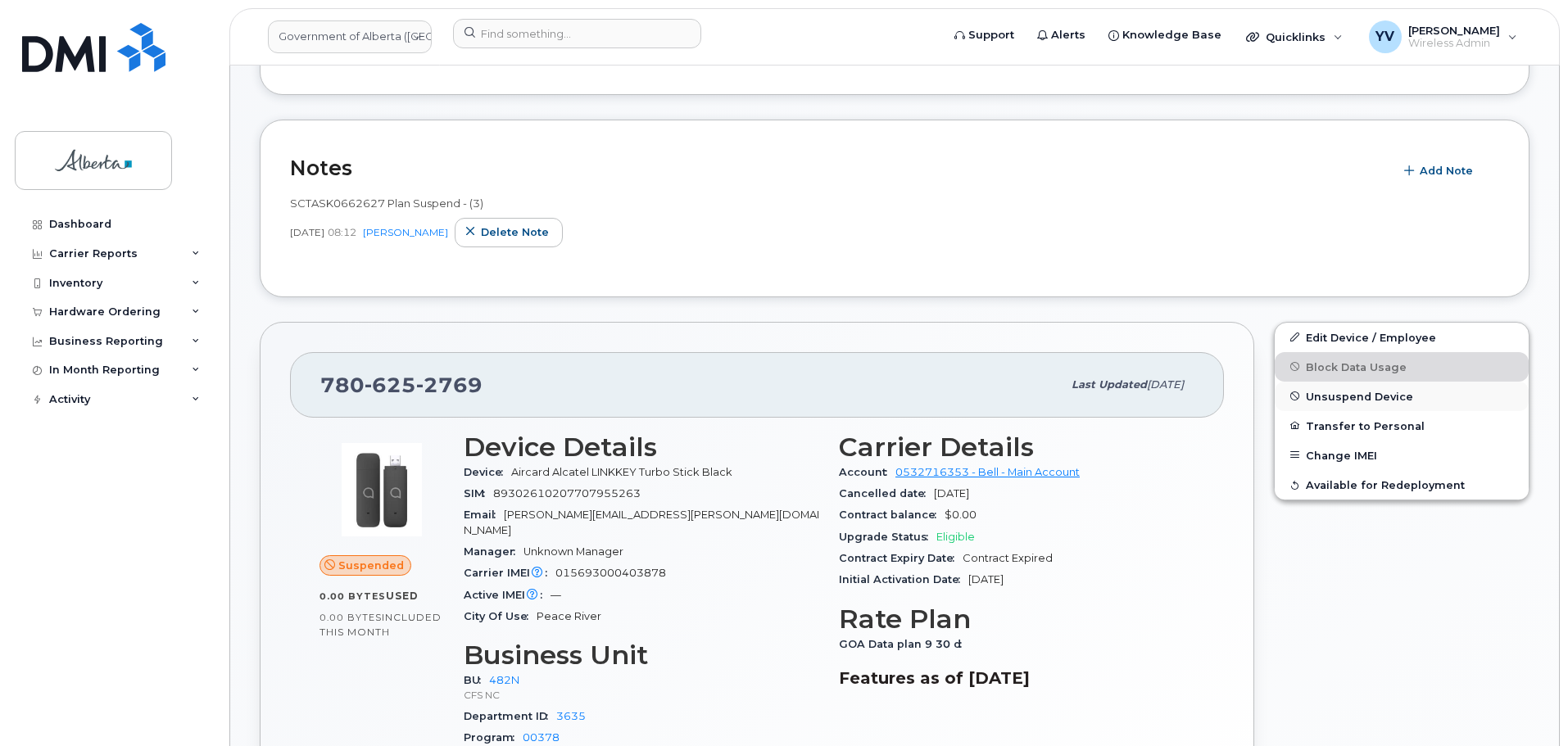
click at [1355, 390] on span "Unsuspend Device" at bounding box center [1359, 396] width 107 height 12
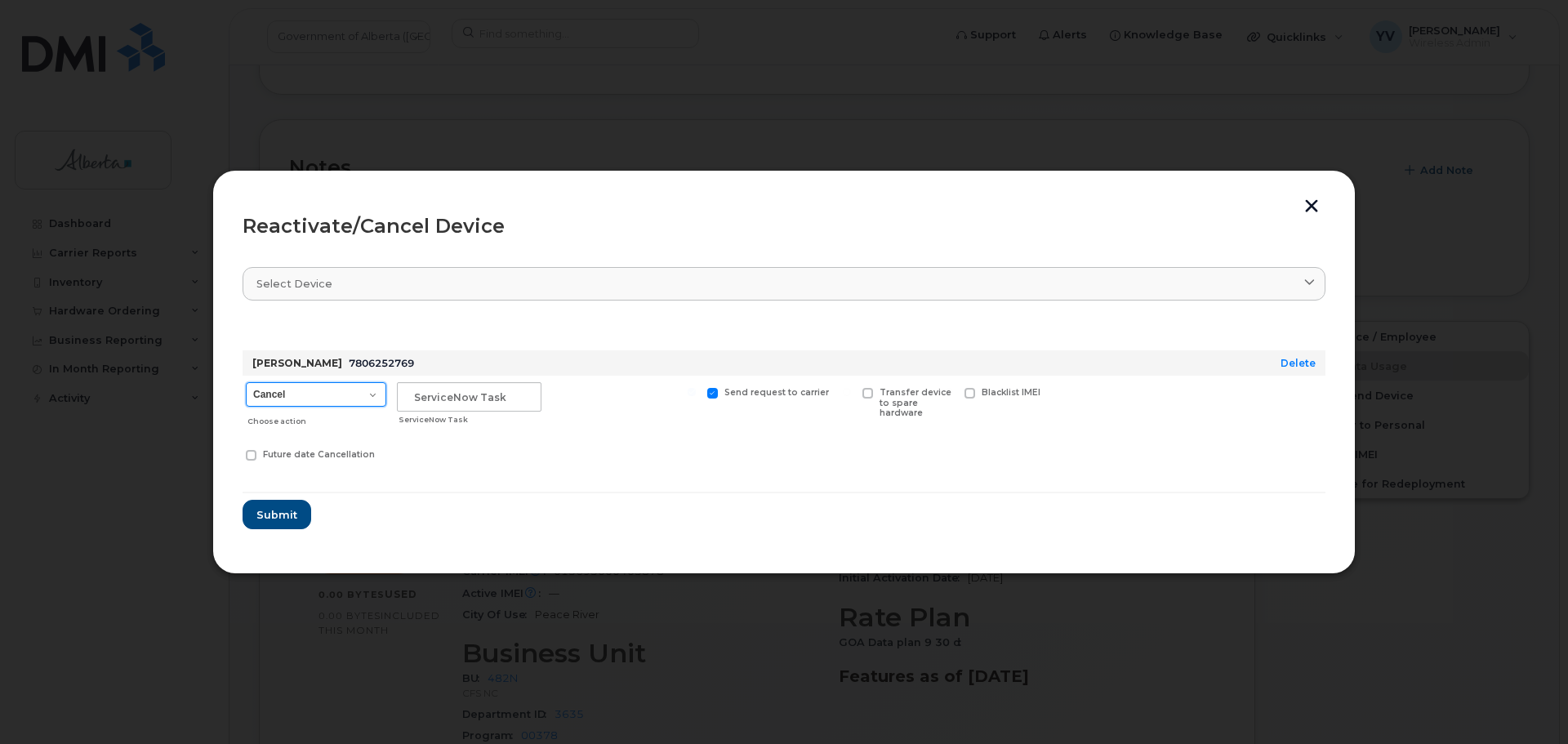
click at [369, 390] on select "Cancel Suspend - Extend Suspension Reactivate" at bounding box center [316, 394] width 140 height 25
select select "[object Object]"
click at [246, 382] on select "Cancel Suspend - Extend Suspension Reactivate" at bounding box center [316, 394] width 140 height 25
click at [436, 392] on input "text" at bounding box center [469, 397] width 144 height 30
paste input "SCTASK0856826 Reactivate"
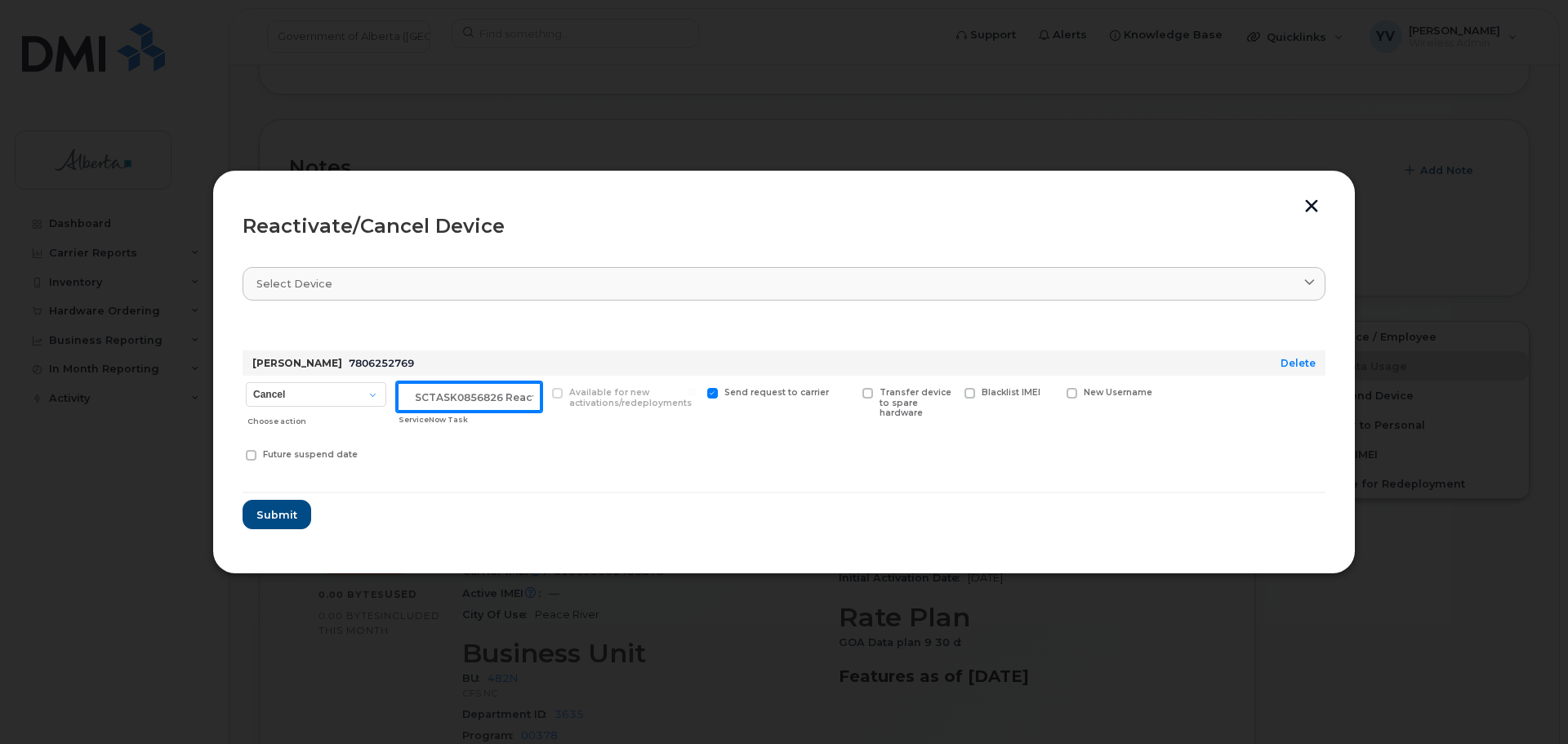
scroll to position [0, 25]
type input "SCTASK0856826 Reactivate"
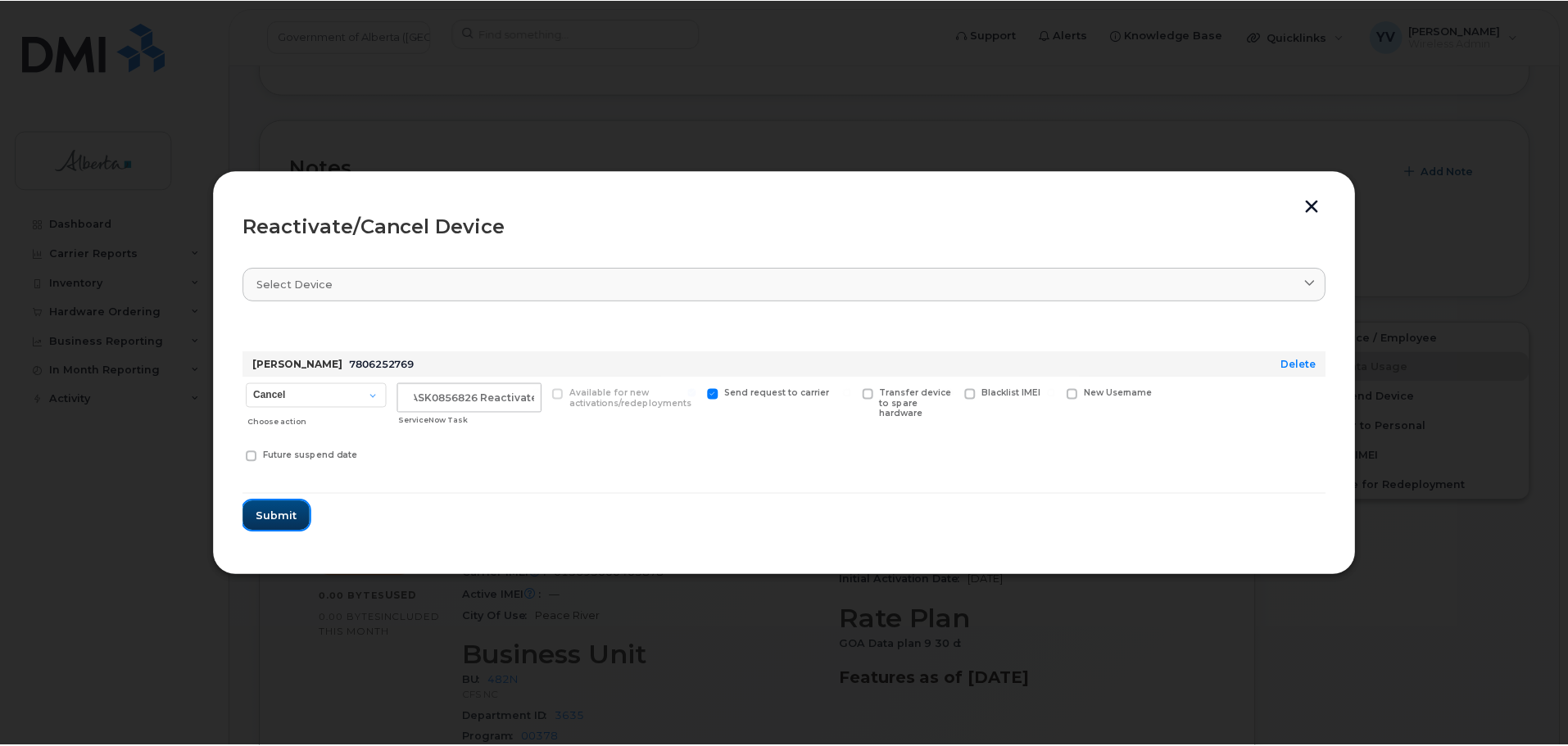
scroll to position [0, 0]
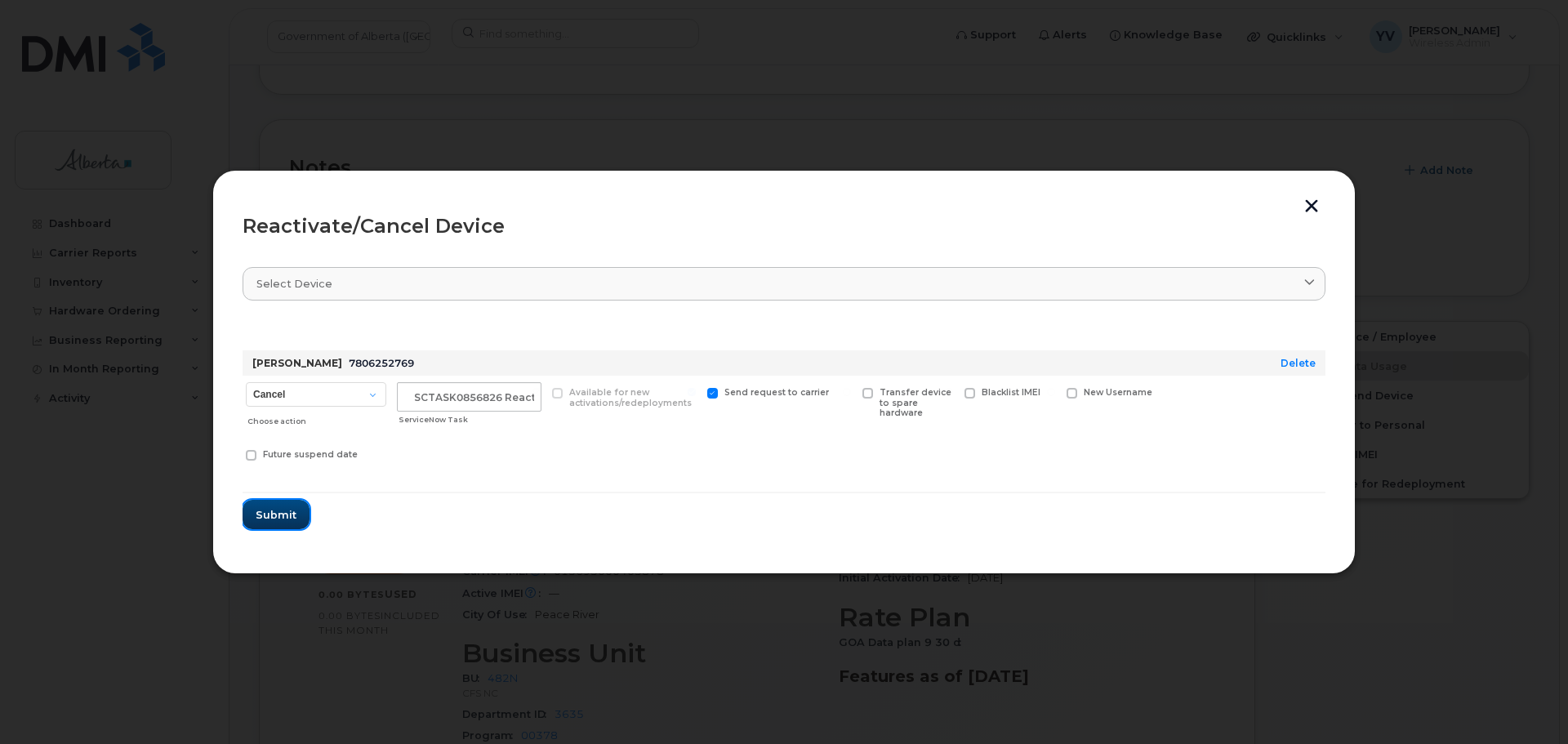
click at [264, 514] on span "Submit" at bounding box center [275, 515] width 40 height 16
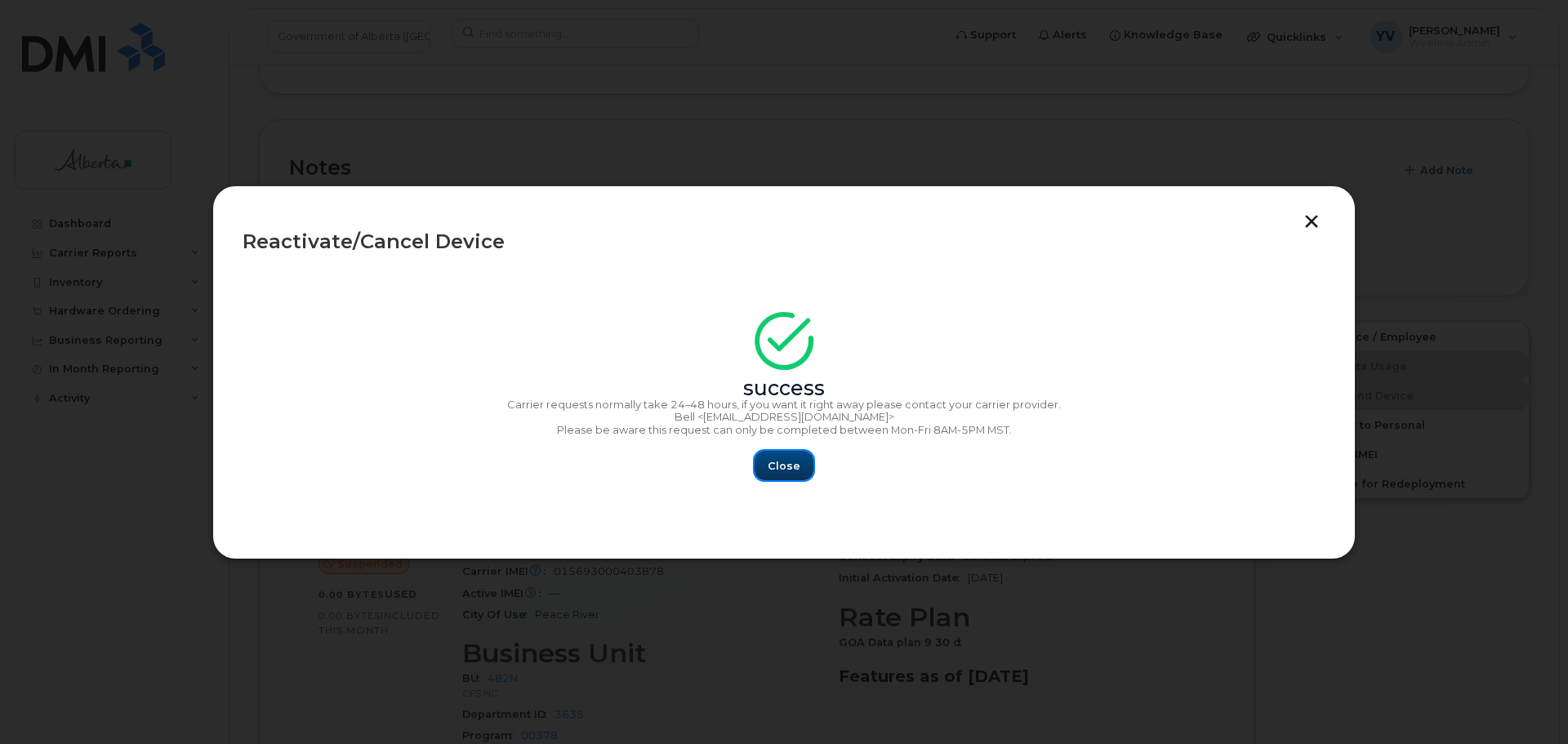
click at [797, 463] on span "Close" at bounding box center [783, 466] width 33 height 16
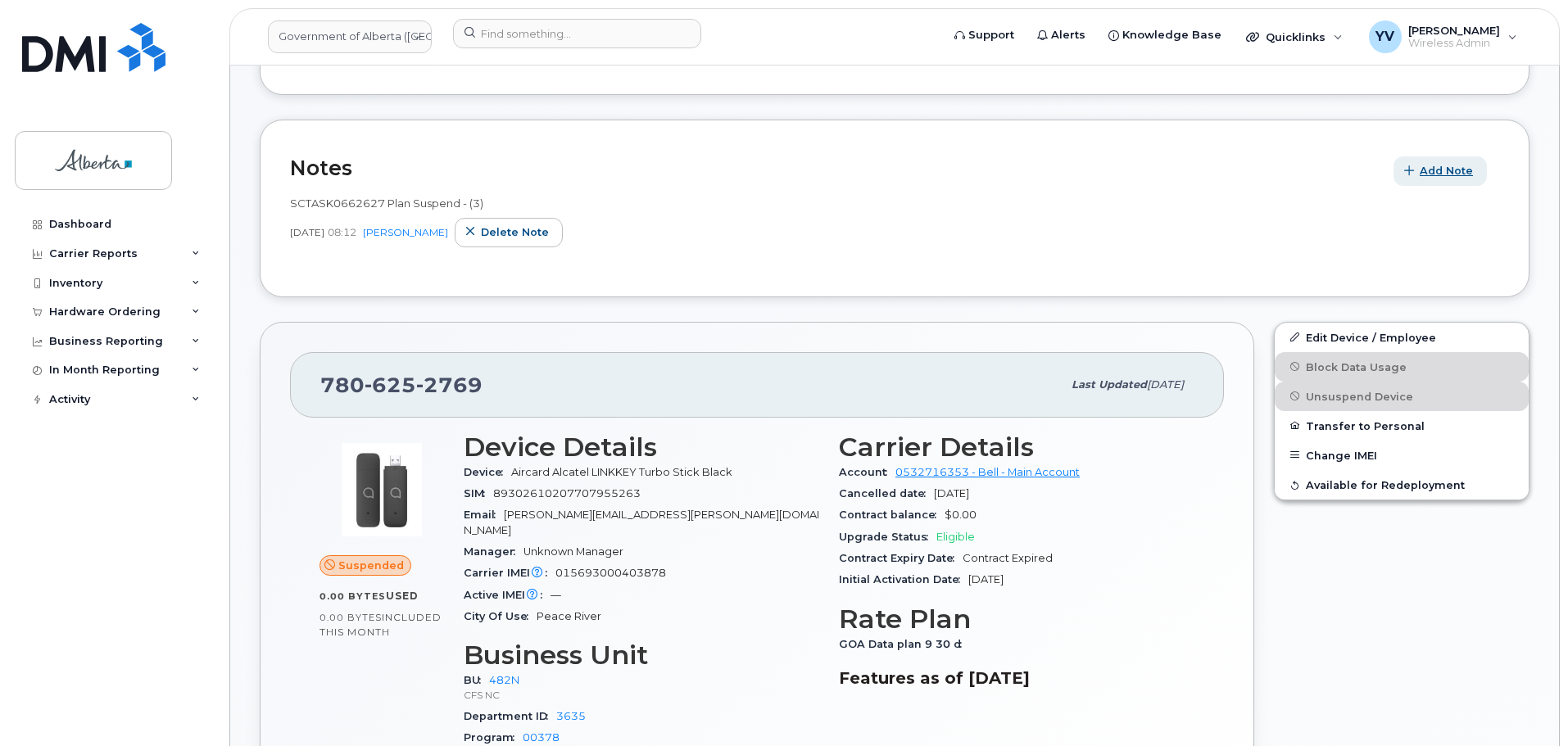
click at [1444, 163] on span "Add Note" at bounding box center [1446, 171] width 53 height 16
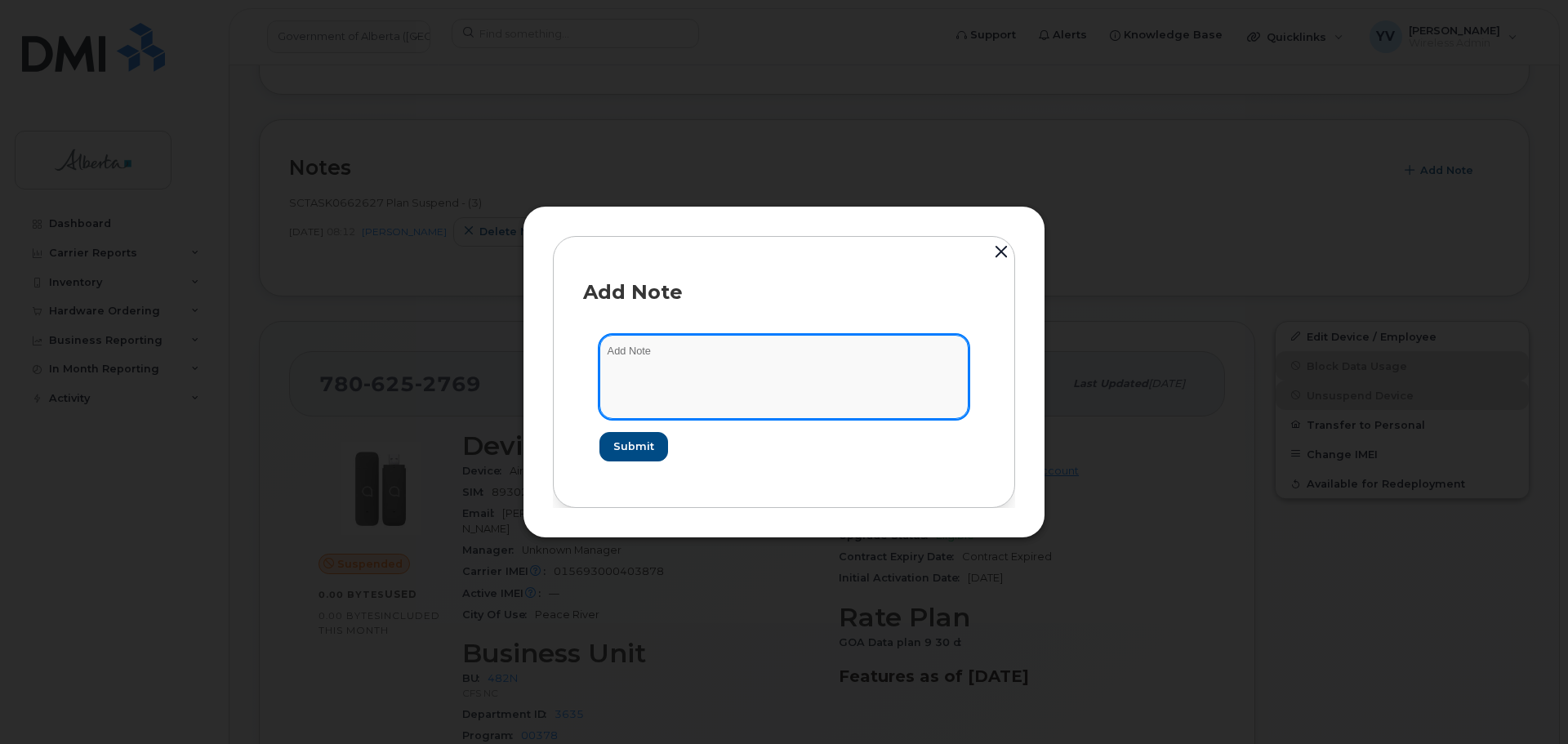
click at [625, 354] on textarea at bounding box center [784, 376] width 369 height 83
paste textarea "SCTASK0856826 7806252769 DO NOT DELETE - BEING REASSIGNED to [PERSON_NAME]. Pre…"
type textarea "SCTASK0856826 7806252769 DO NOT DELETE - BEING REASSIGNED to [PERSON_NAME]. Pre…"
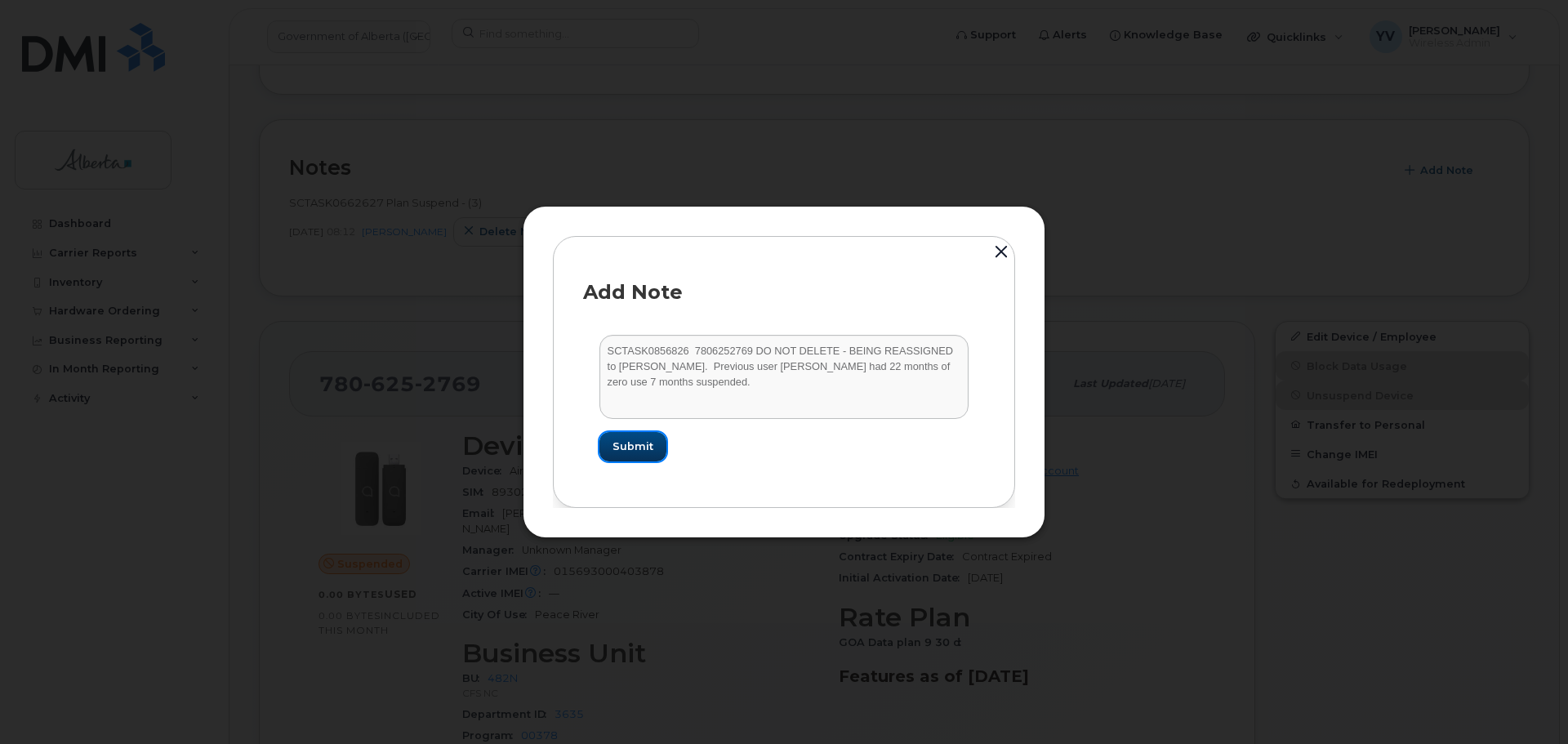
click at [634, 441] on span "Submit" at bounding box center [632, 447] width 40 height 16
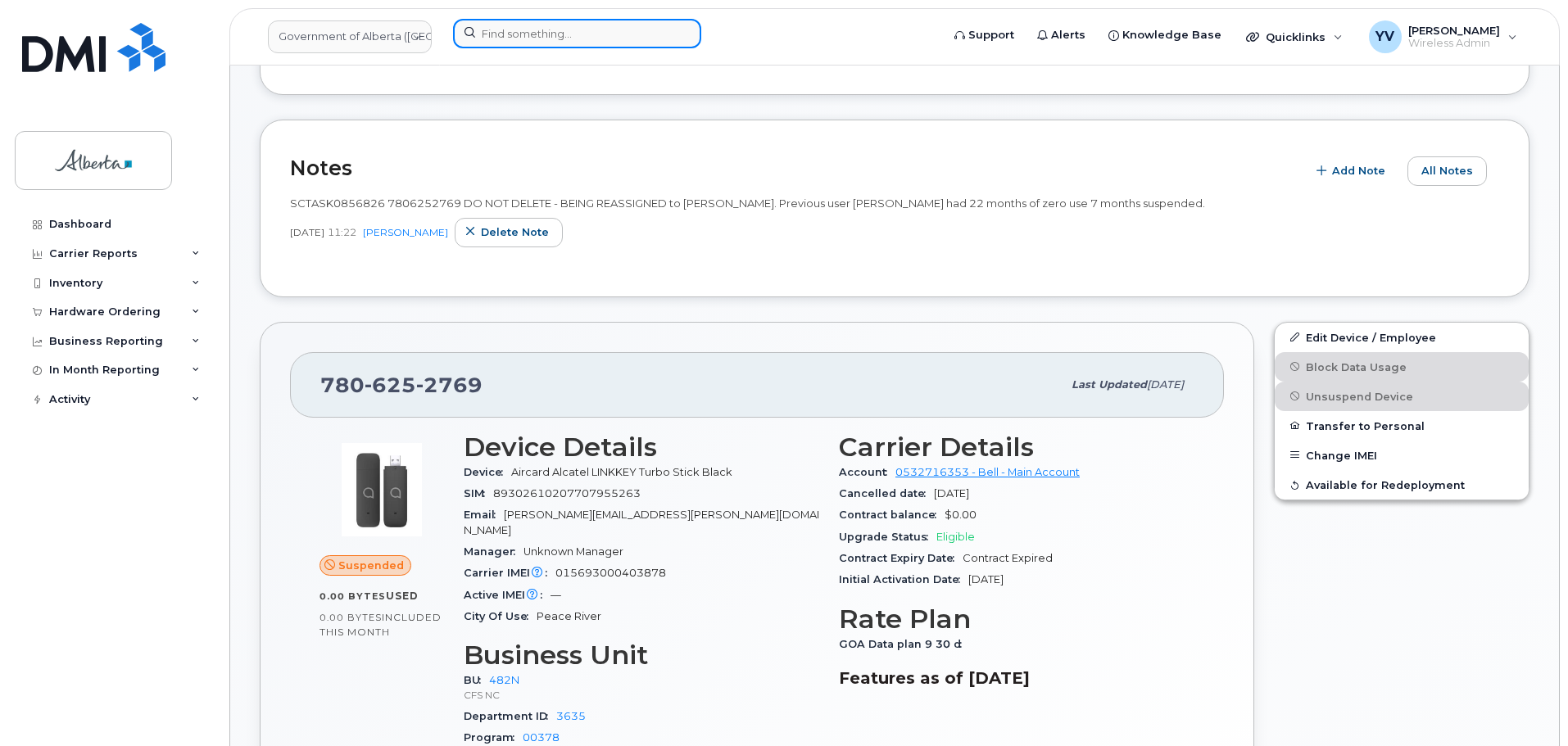
click at [482, 31] on input at bounding box center [576, 34] width 249 height 30
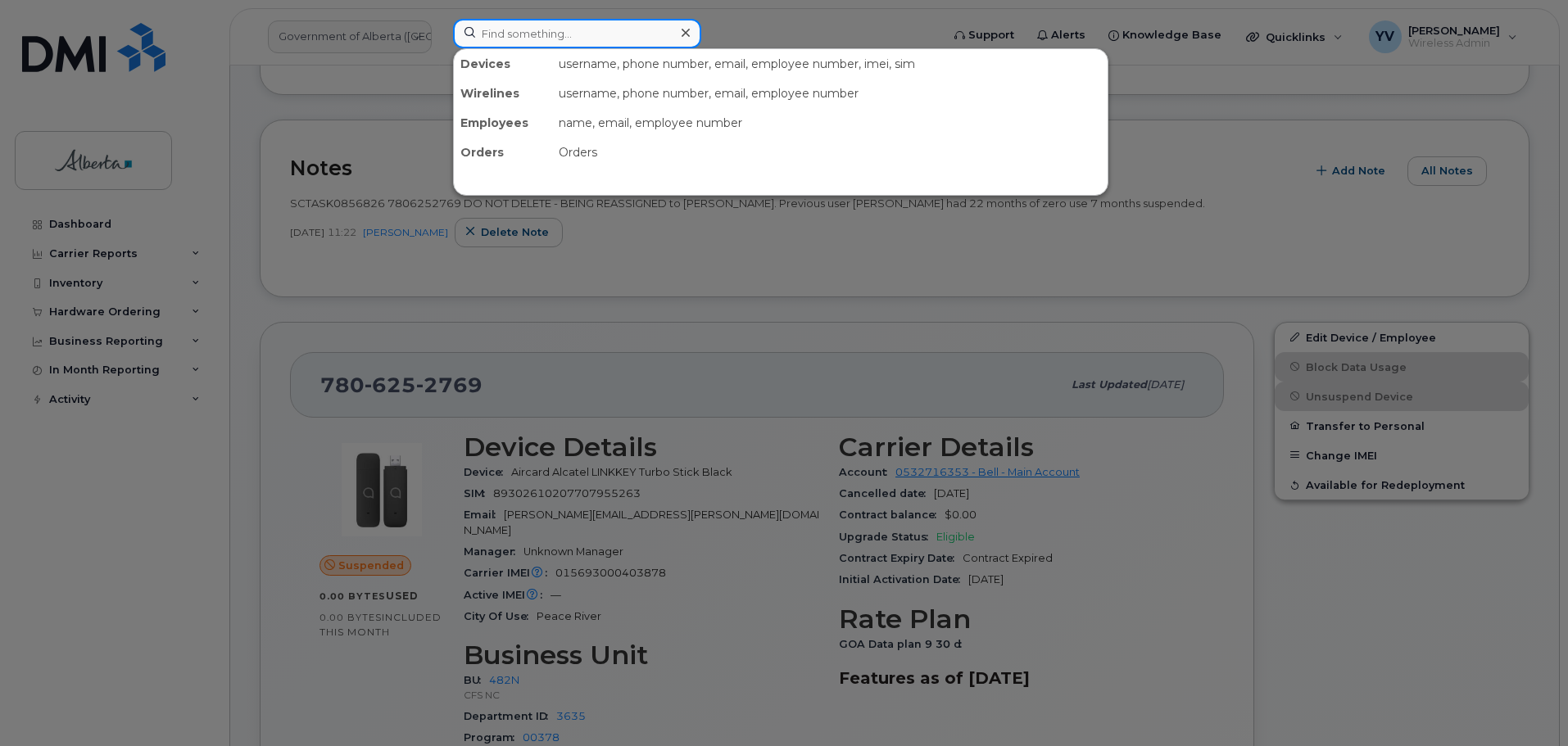
paste input "7802288273"
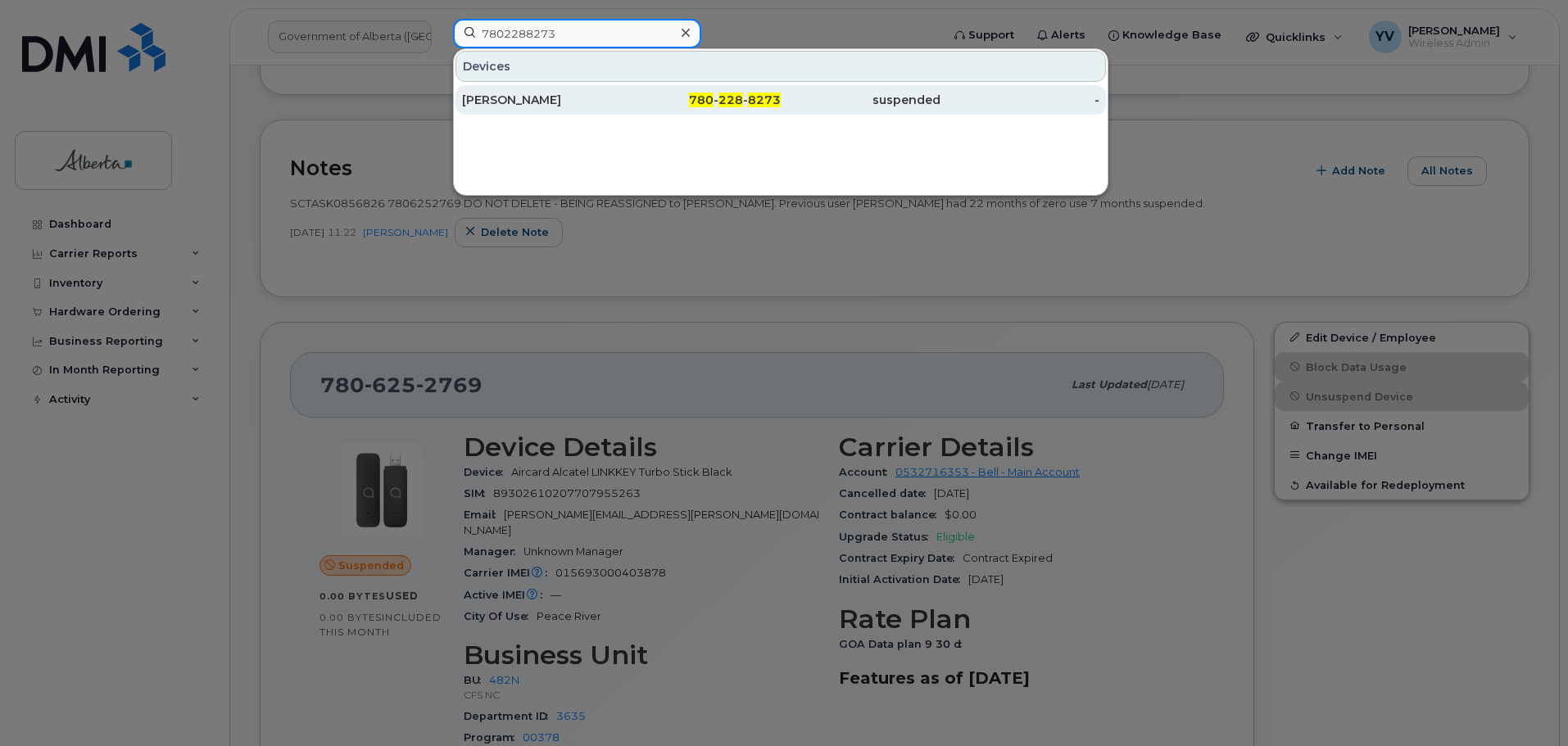
type input "7802288273"
click at [736, 97] on span "228" at bounding box center [730, 99] width 25 height 15
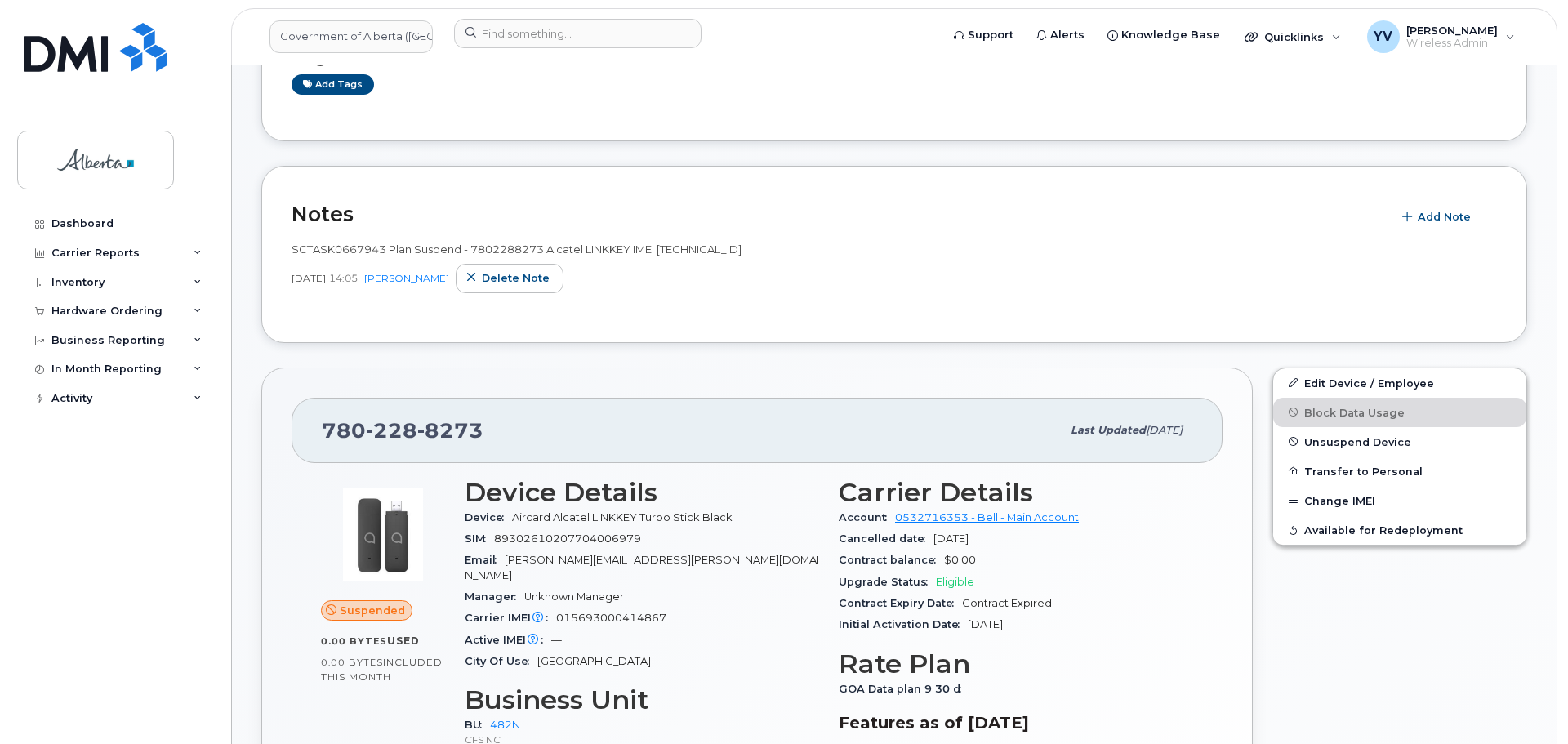
scroll to position [397, 0]
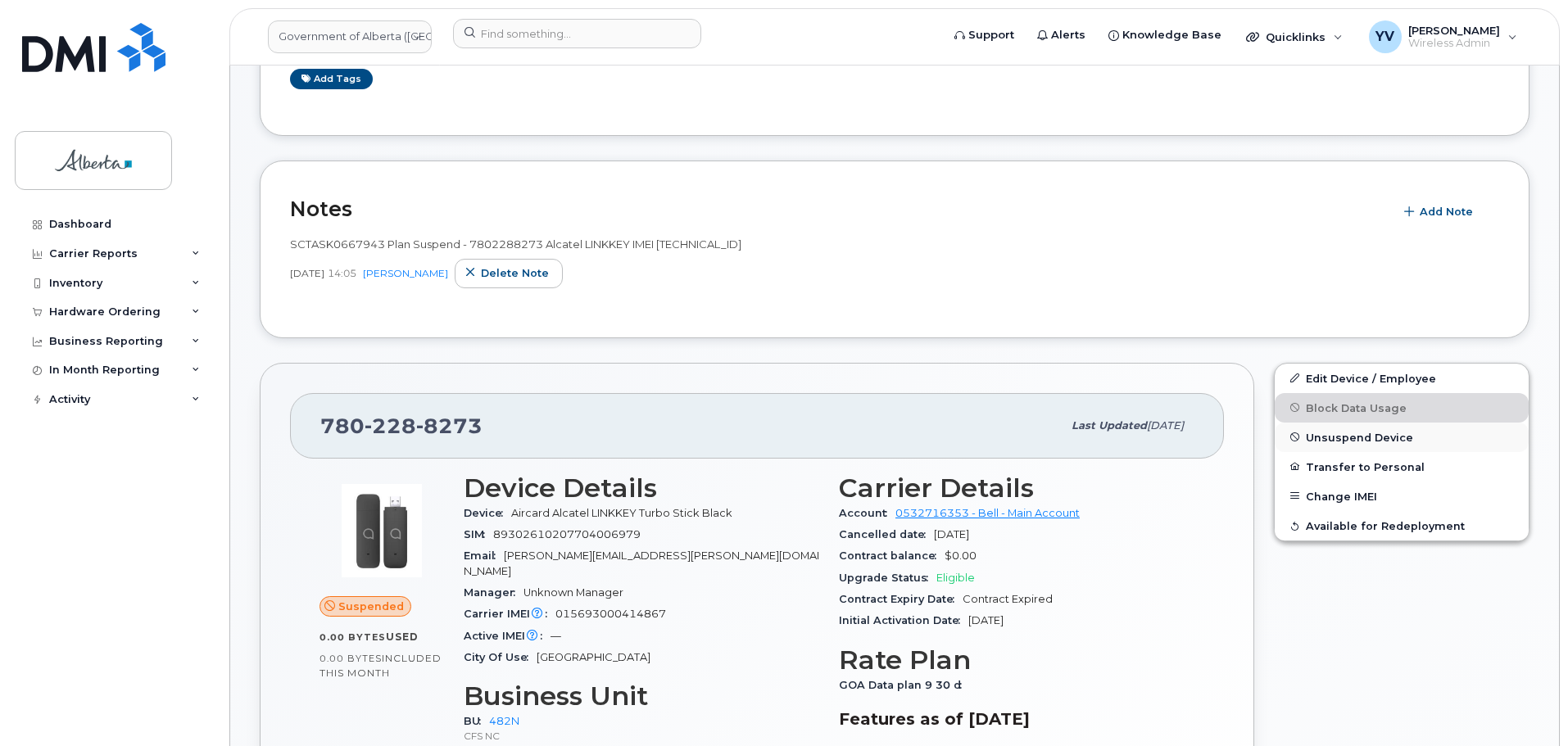
click at [1364, 438] on span "Unsuspend Device" at bounding box center [1359, 437] width 107 height 12
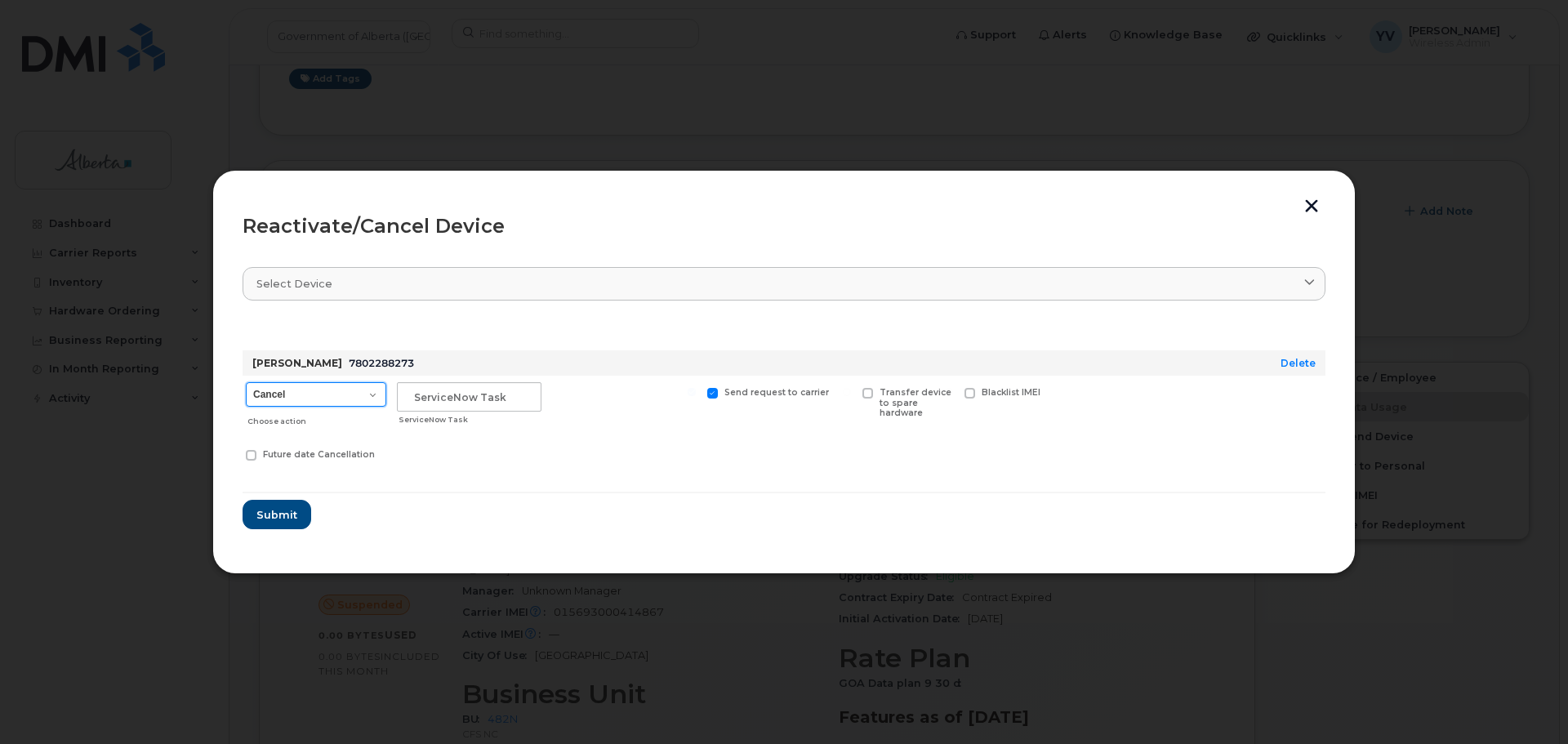
click at [369, 396] on select "Cancel Suspend - Extend Suspension Reactivate" at bounding box center [316, 394] width 140 height 25
select select "[object Object]"
click at [246, 382] on select "Cancel Suspend - Extend Suspension Reactivate" at bounding box center [316, 394] width 140 height 25
click at [424, 398] on input "text" at bounding box center [469, 397] width 144 height 30
paste input "SCTASK0856826 Reactivate"
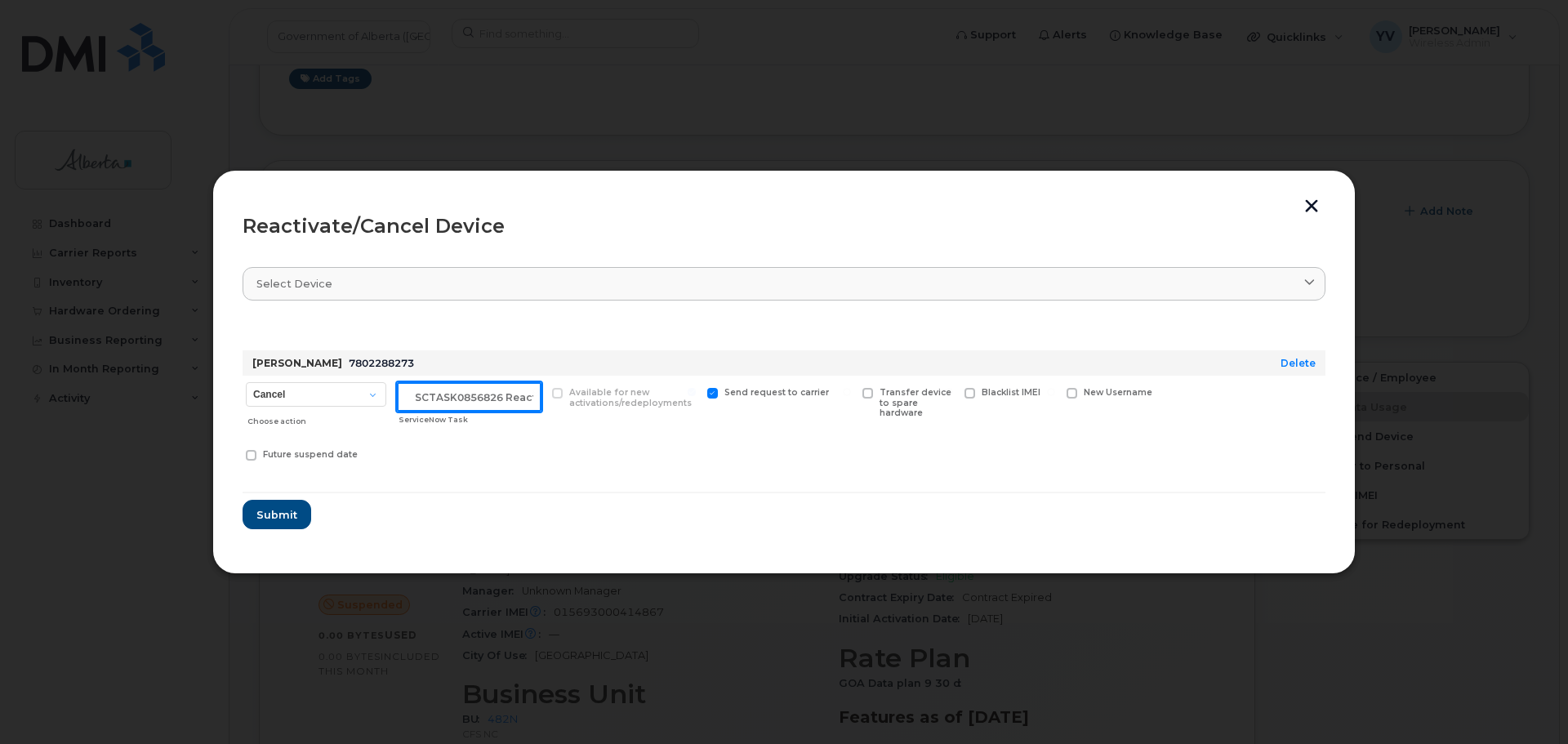
scroll to position [0, 25]
type input "SCTASK0856826 Reactivate"
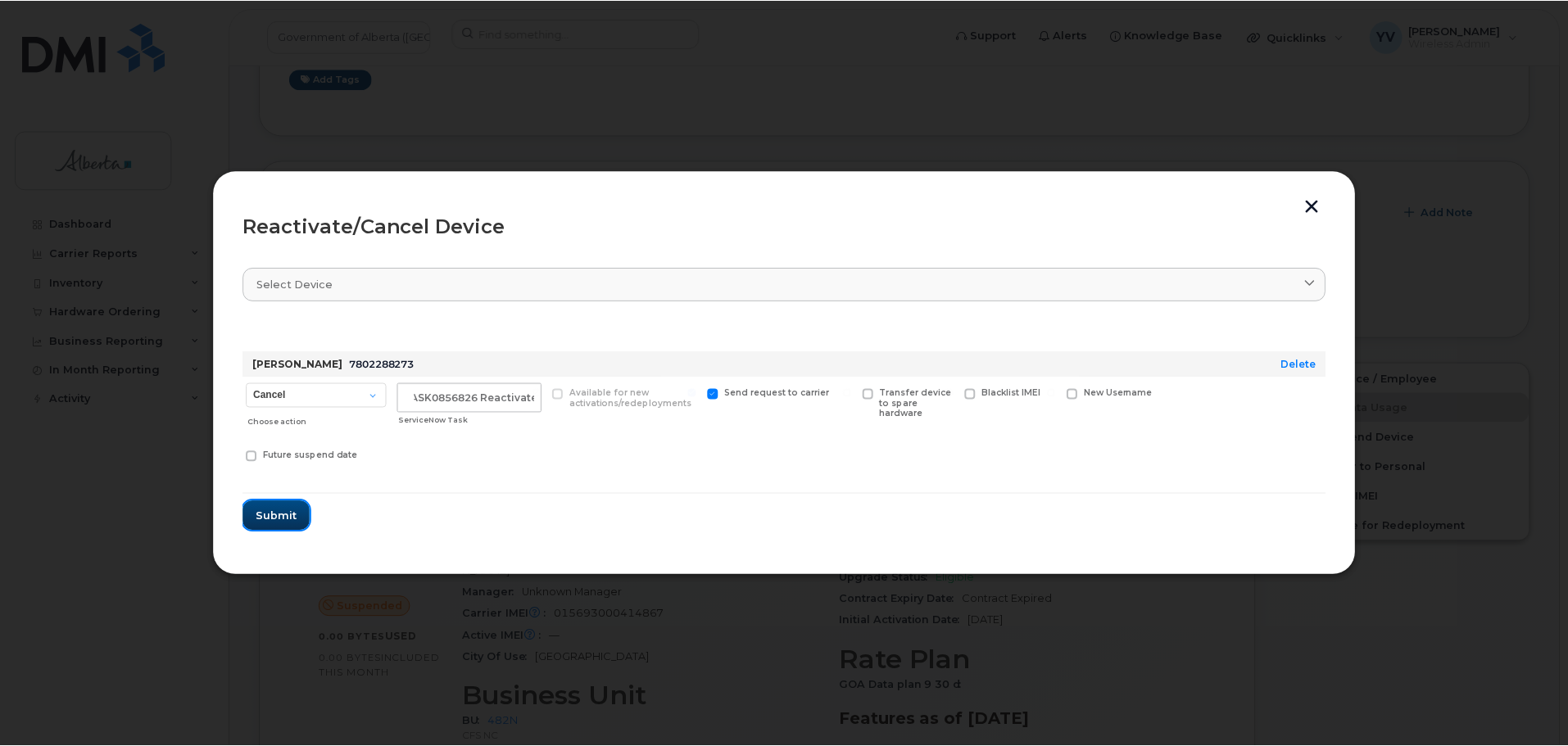
scroll to position [0, 0]
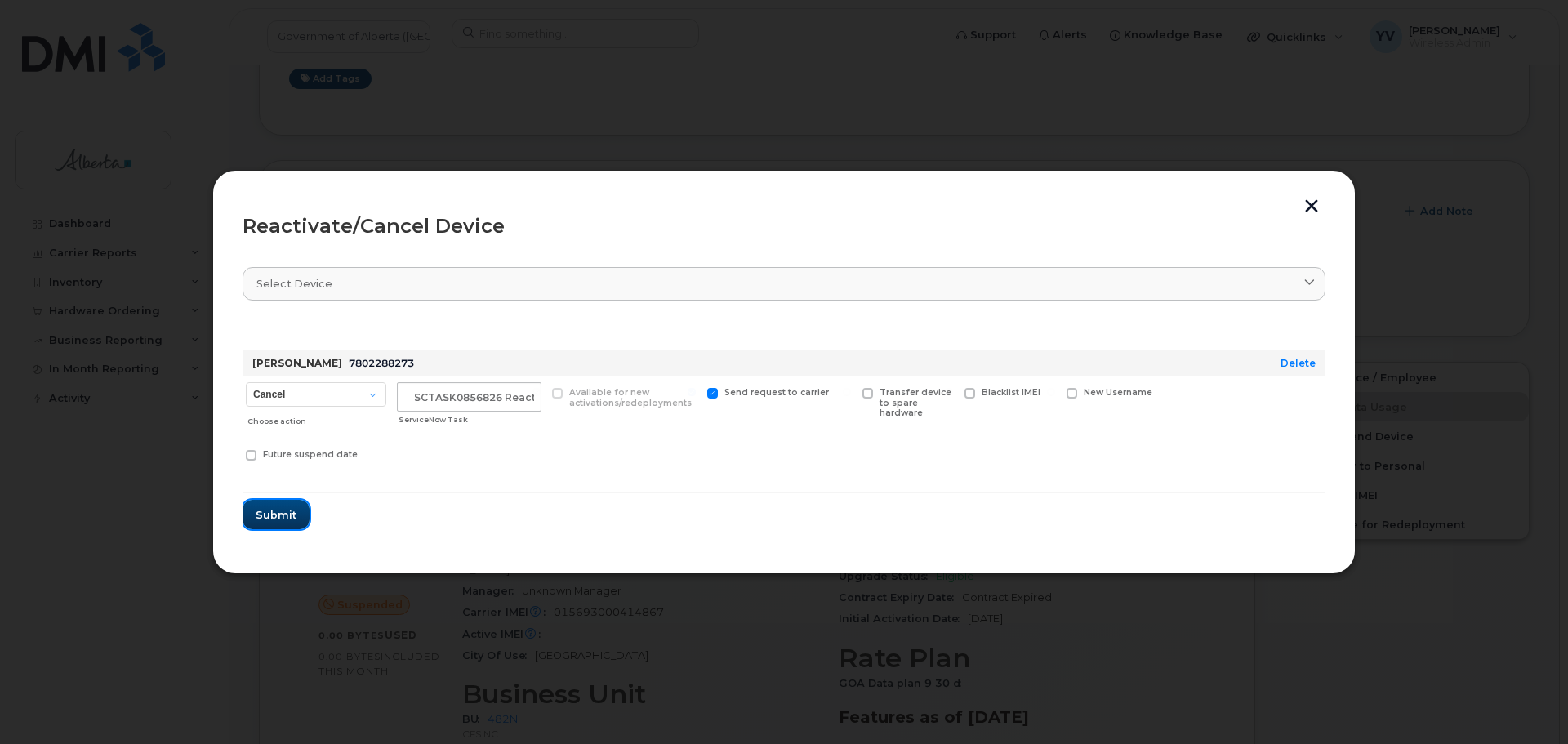
click at [271, 507] on span "Submit" at bounding box center [275, 515] width 40 height 16
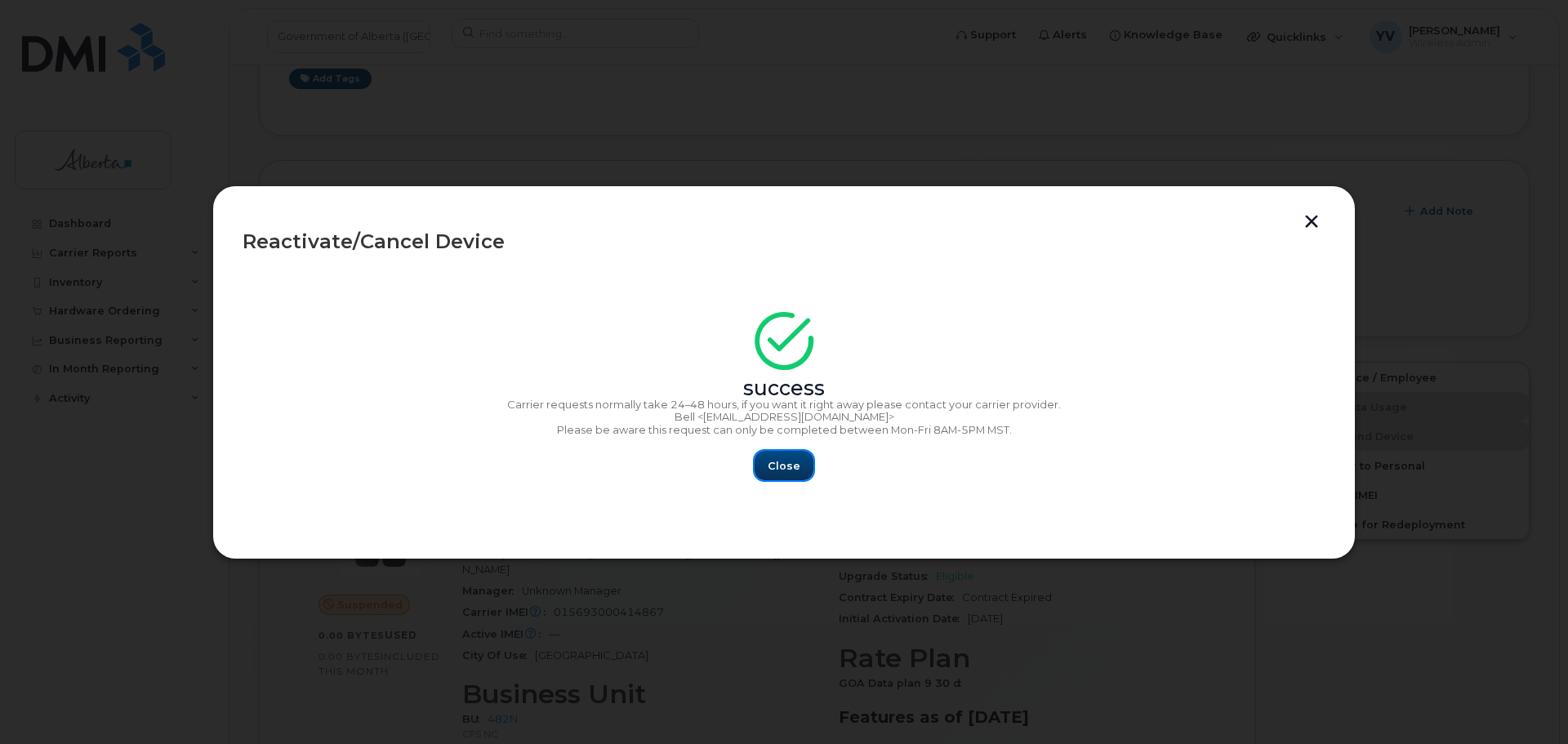
click at [787, 460] on span "Close" at bounding box center [783, 466] width 33 height 16
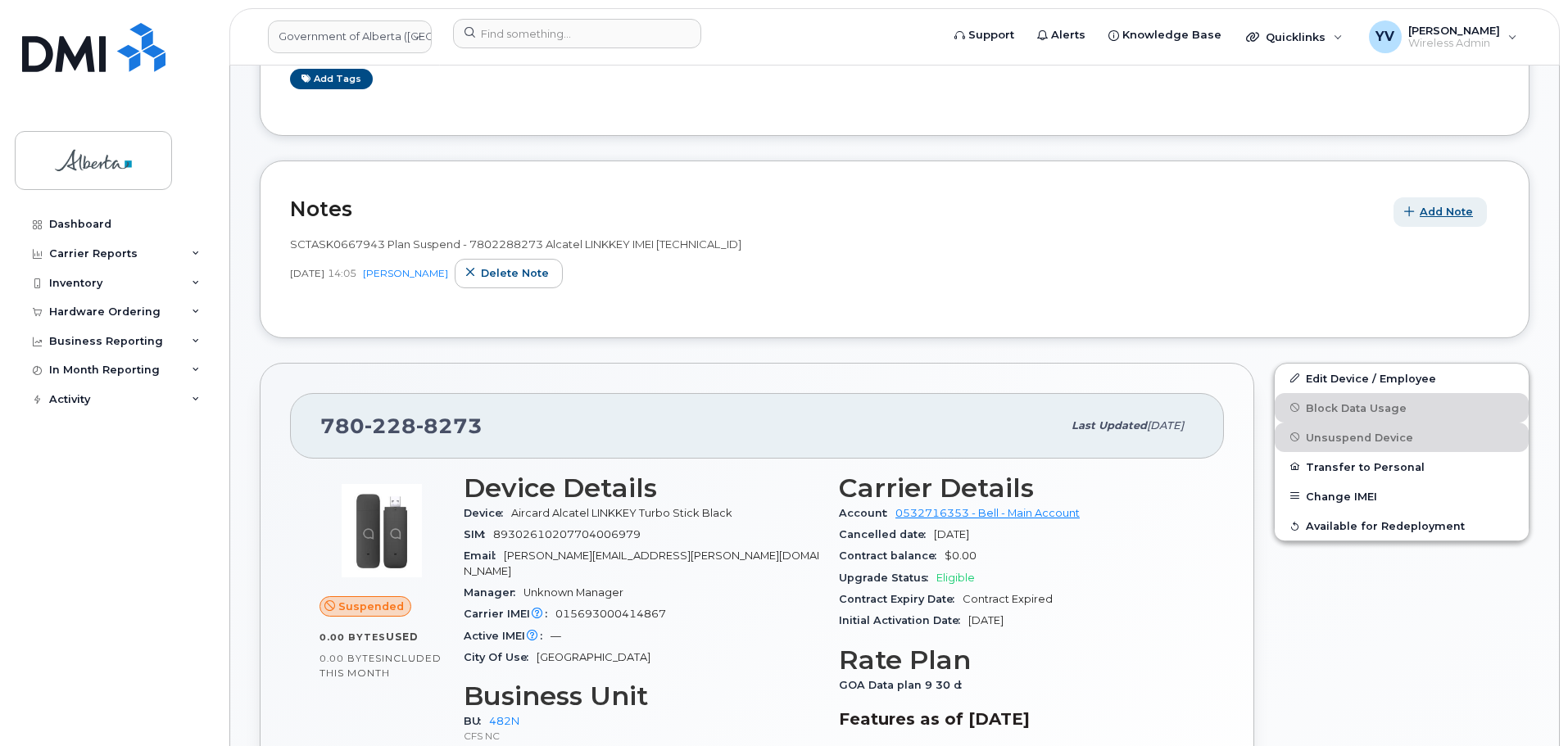
click at [1435, 207] on span "Add Note" at bounding box center [1446, 212] width 53 height 16
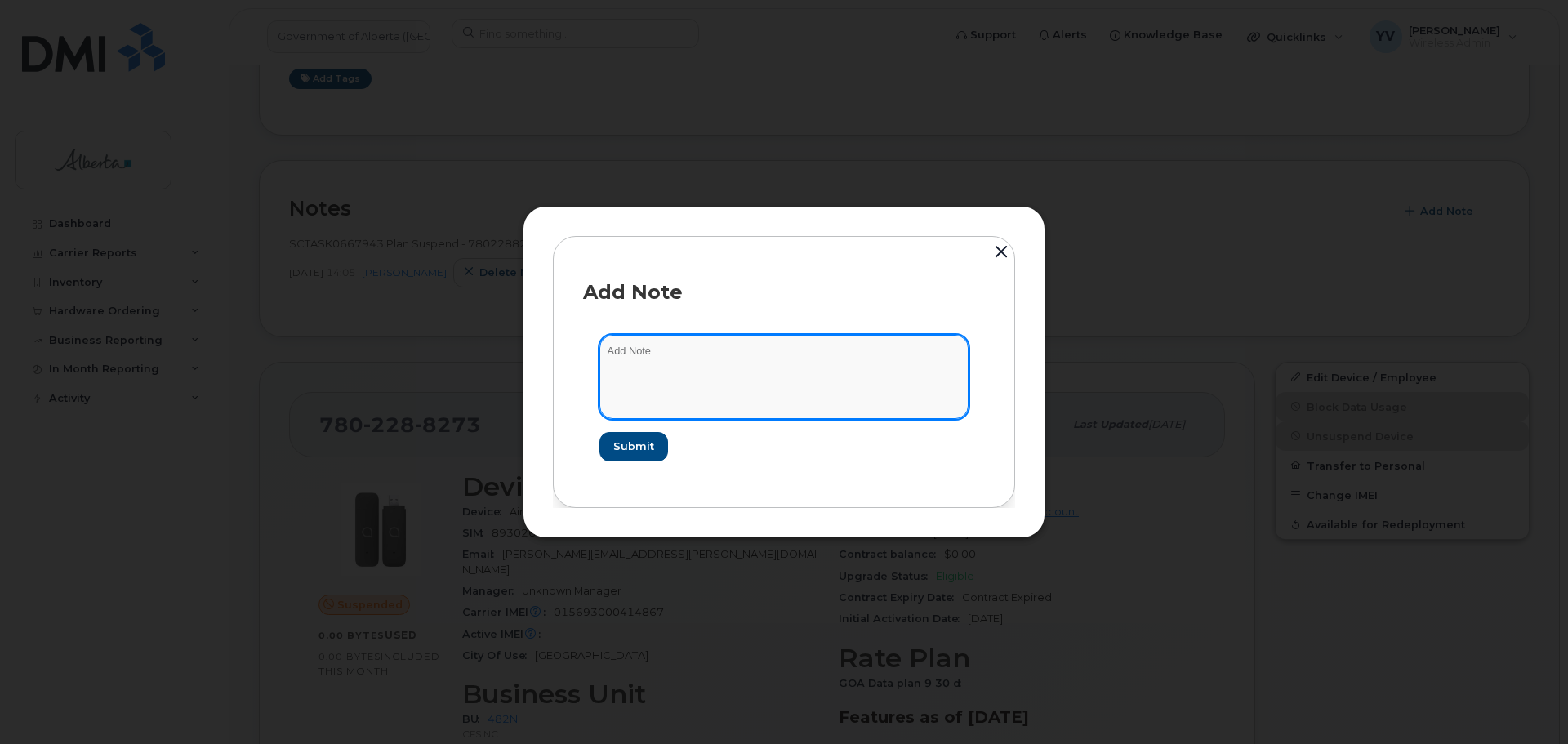
click at [614, 359] on textarea at bounding box center [784, 376] width 369 height 83
paste textarea "SCTASK0856826 7802288273 DO NOT DELETE - BEING REASSIGNED to Zichen Ma. Previou…"
type textarea "SCTASK0856826 7802288273 DO NOT DELETE - BEING REASSIGNED to Zichen Ma. Previou…"
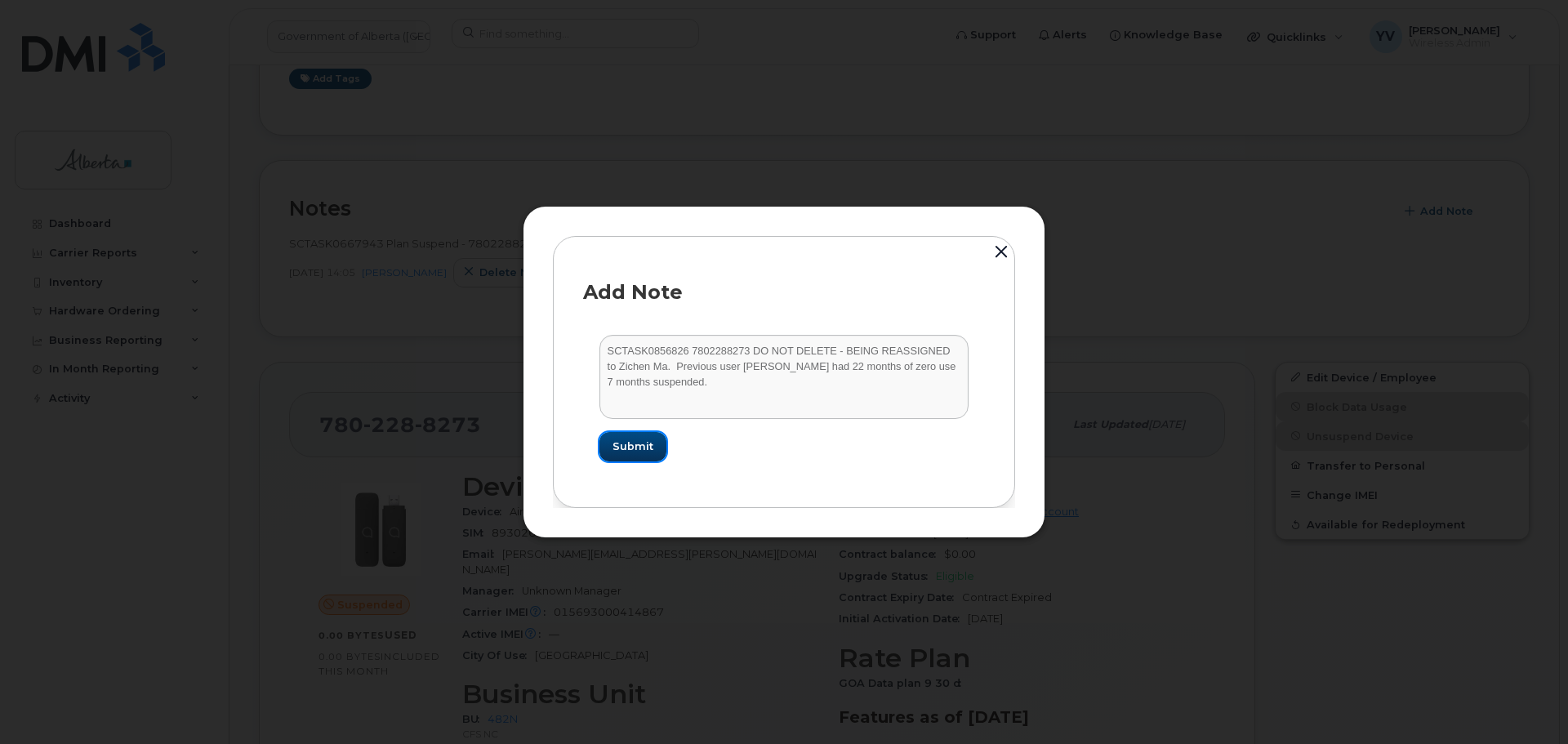
click at [623, 441] on span "Submit" at bounding box center [632, 447] width 40 height 16
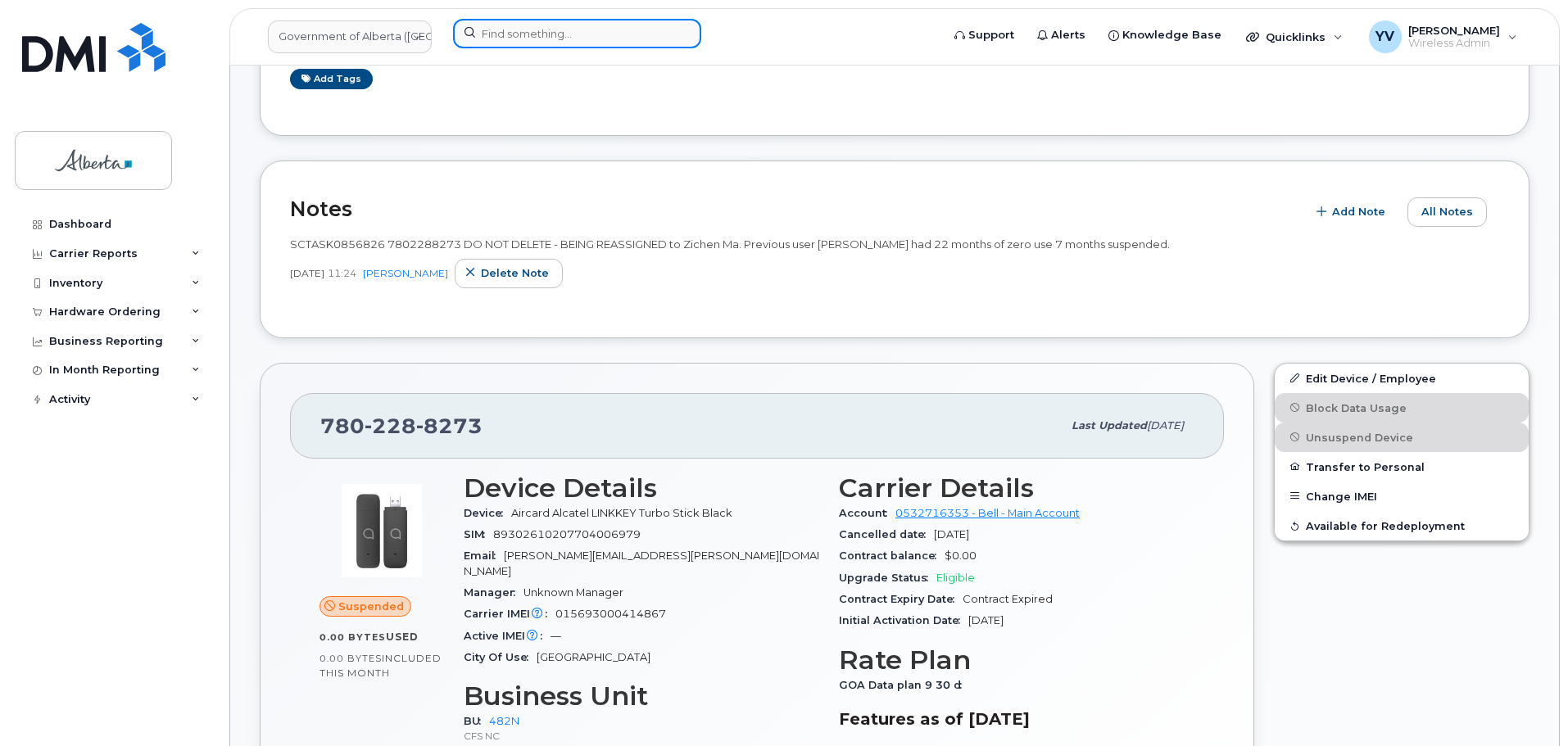
click at [485, 38] on input at bounding box center [576, 34] width 249 height 30
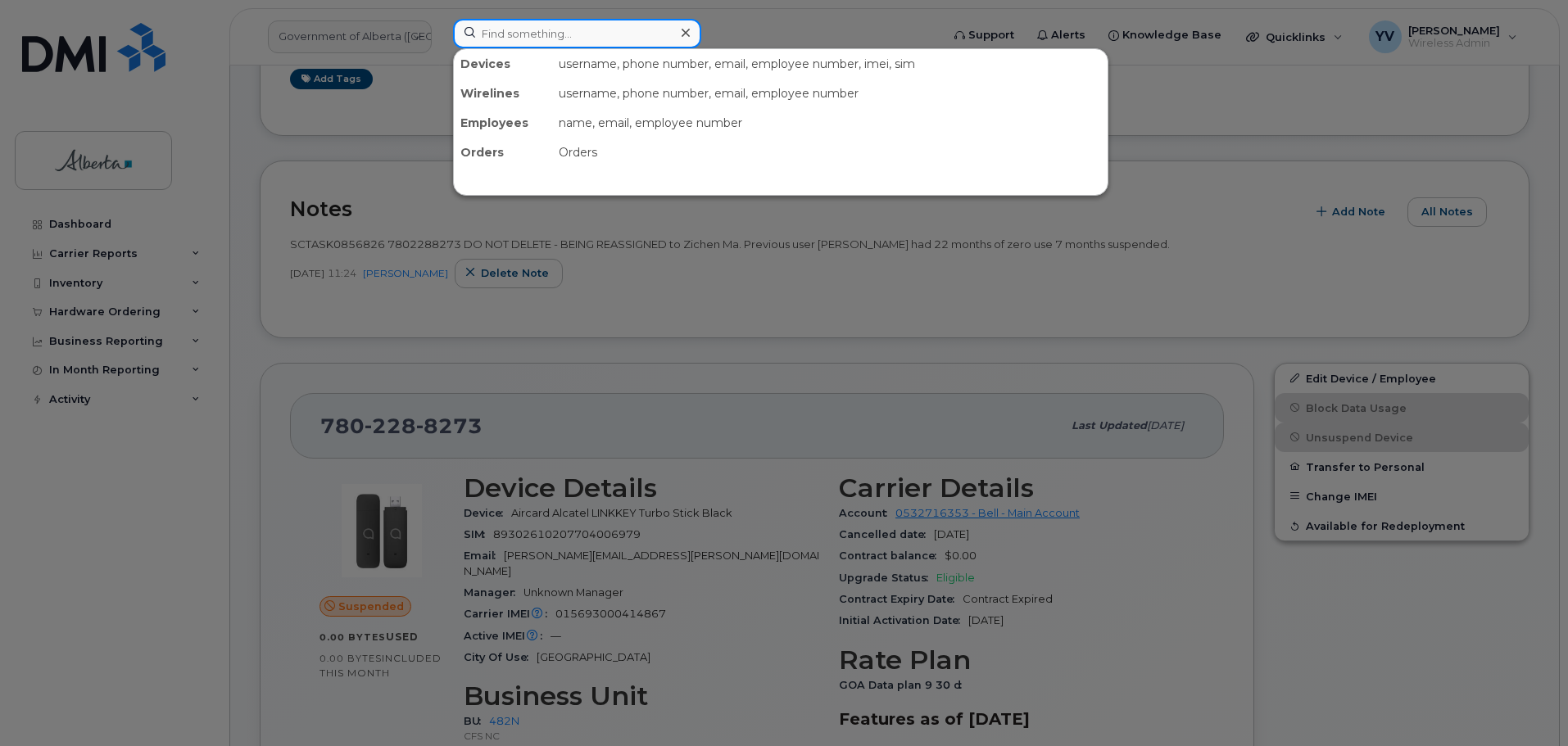
paste input "5879841376"
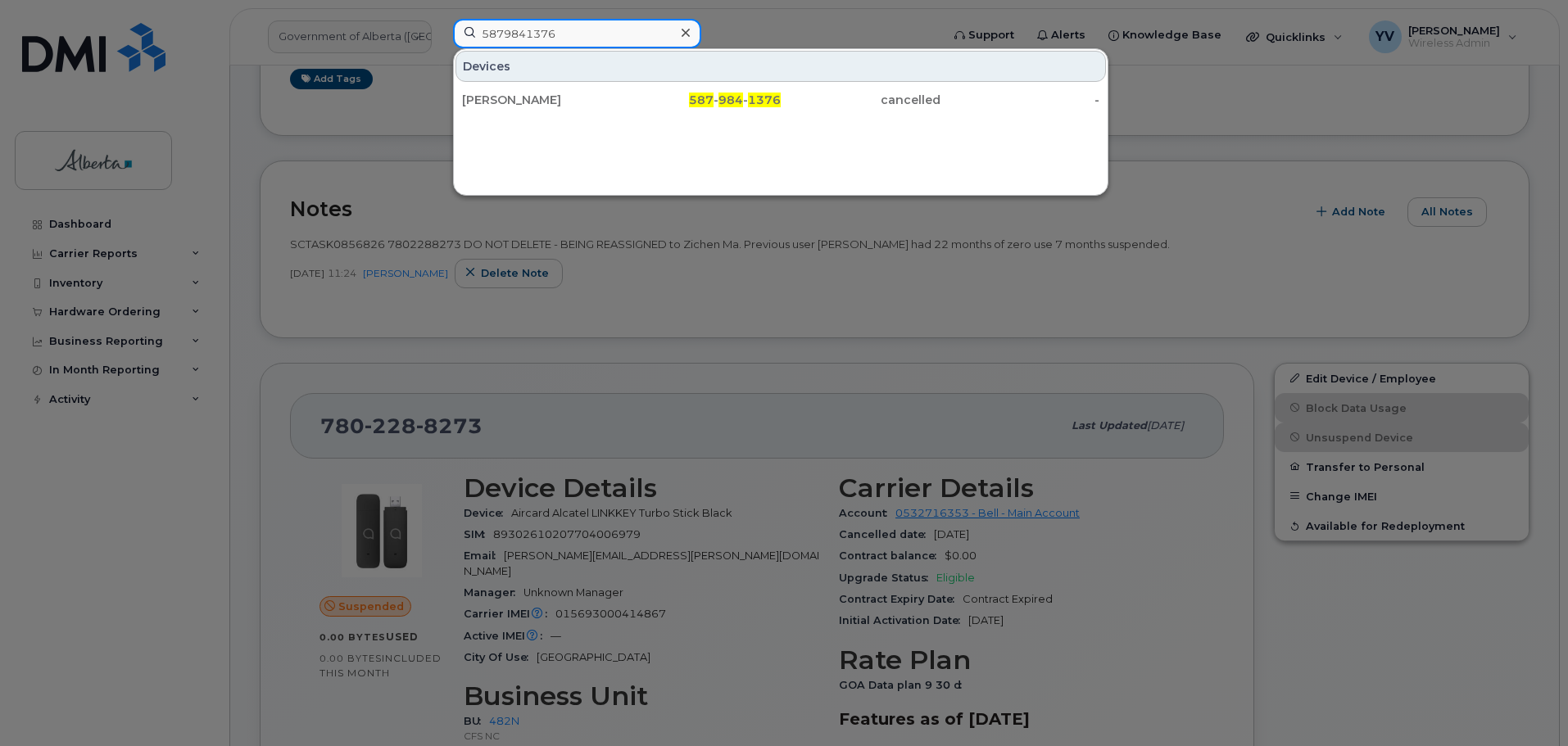
type input "5879841376"
